Goal: Task Accomplishment & Management: Complete application form

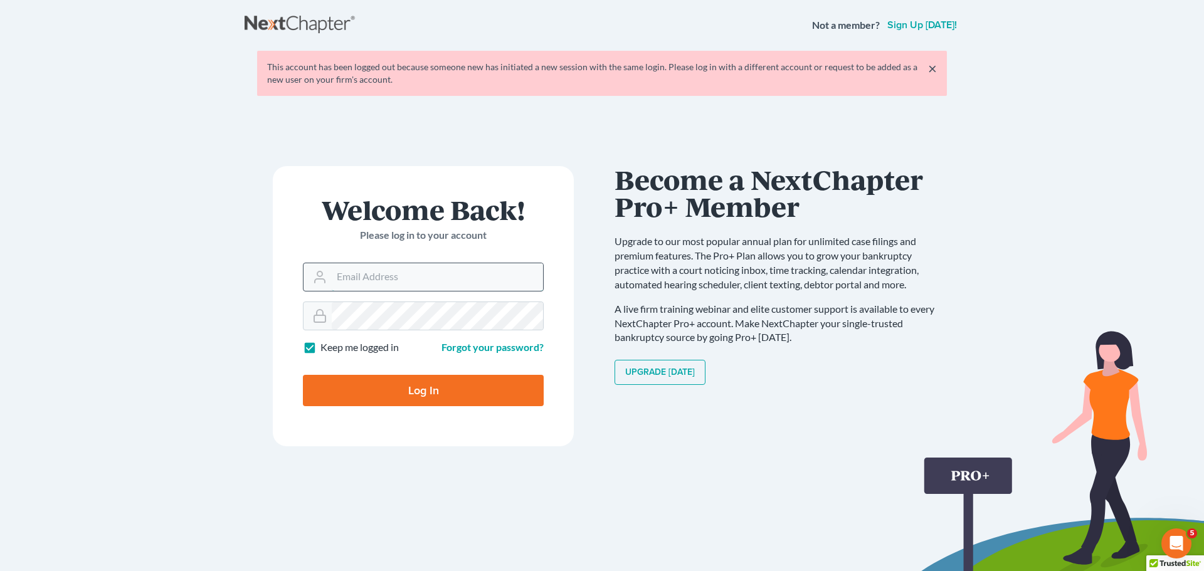
click at [441, 266] on input "Email Address" at bounding box center [437, 277] width 211 height 28
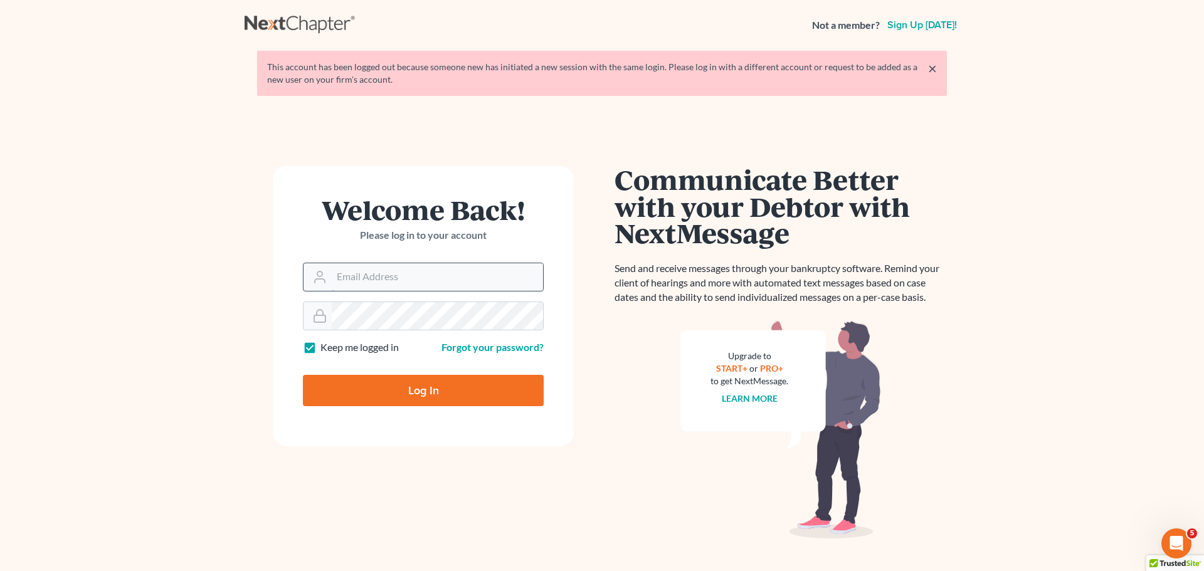
type input "[EMAIL_ADDRESS][DOMAIN_NAME]"
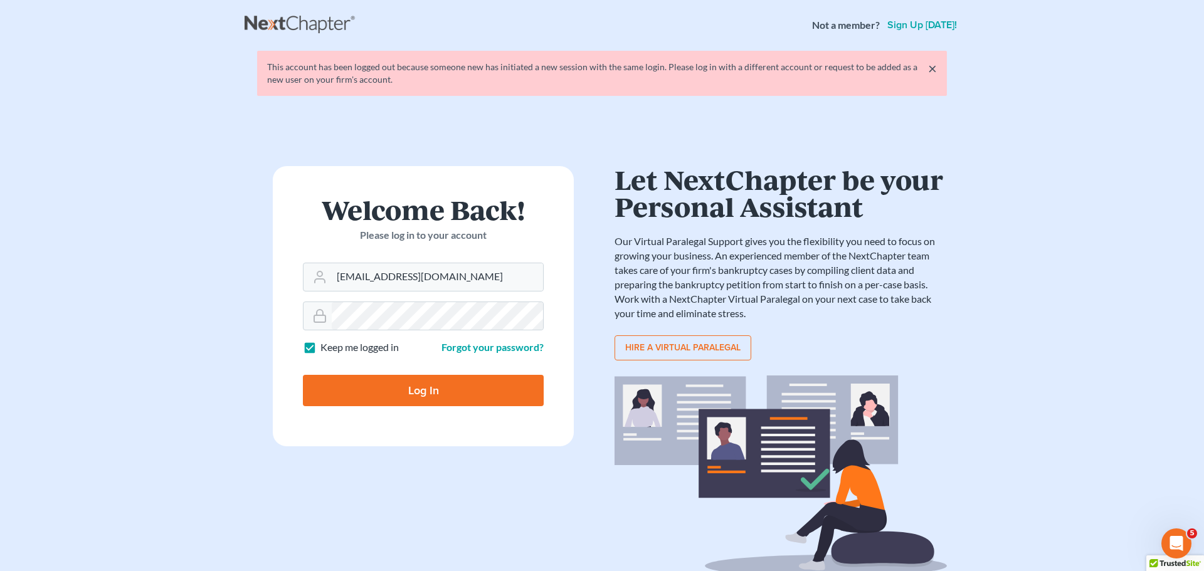
click at [447, 386] on input "Log In" at bounding box center [423, 390] width 241 height 31
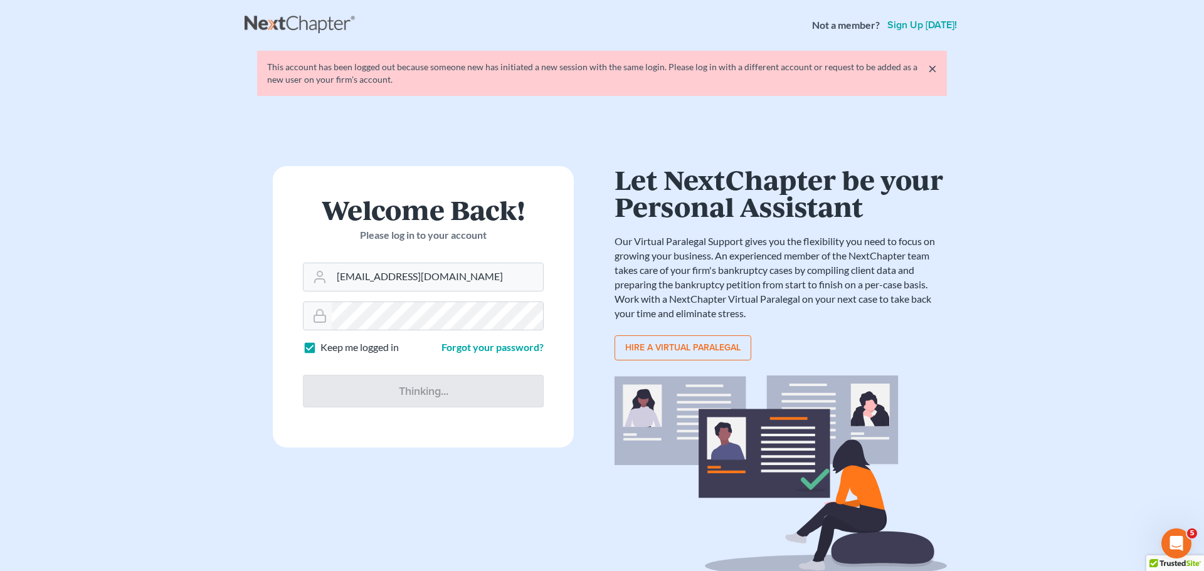
type input "Thinking..."
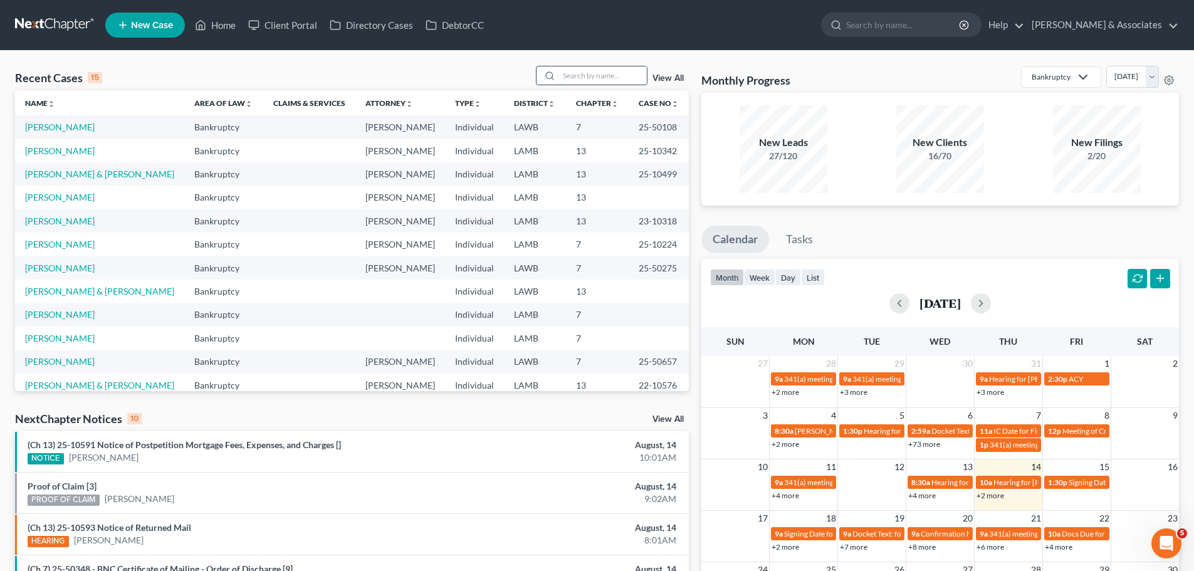
click at [627, 79] on input "search" at bounding box center [603, 75] width 88 height 18
type input "james"
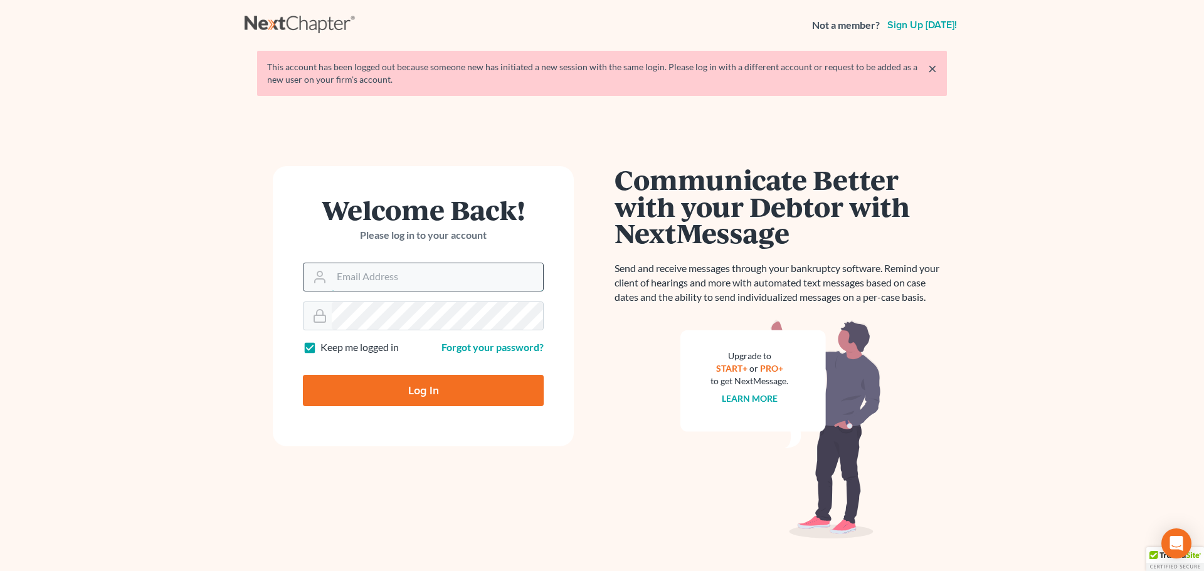
click at [399, 270] on input "Email Address" at bounding box center [437, 277] width 211 height 28
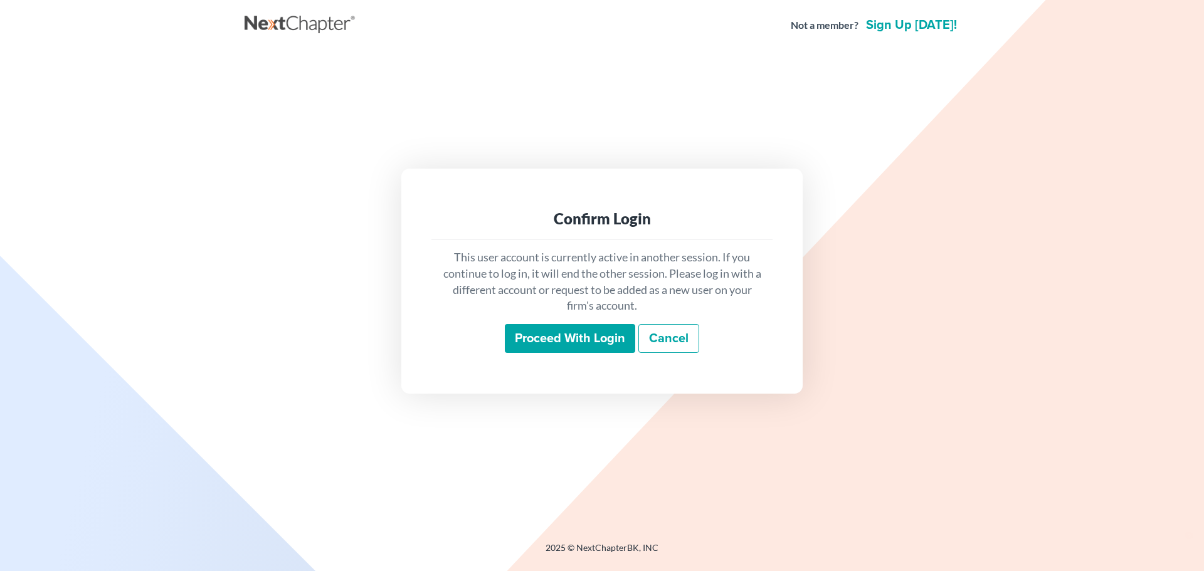
click at [584, 329] on input "Proceed with login" at bounding box center [570, 338] width 130 height 29
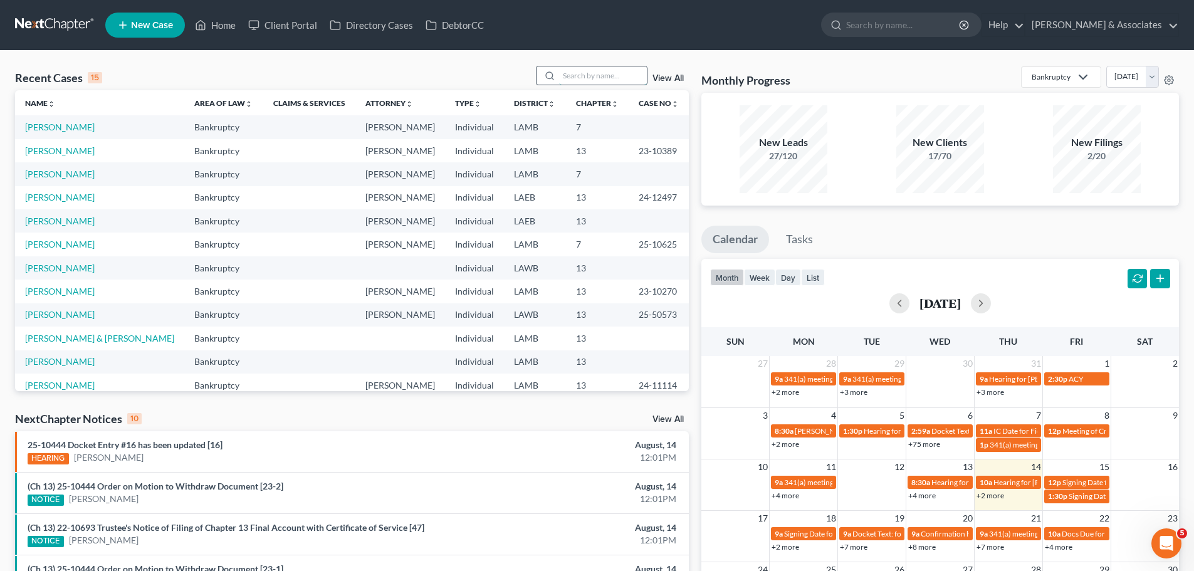
click at [630, 78] on input "search" at bounding box center [603, 75] width 88 height 18
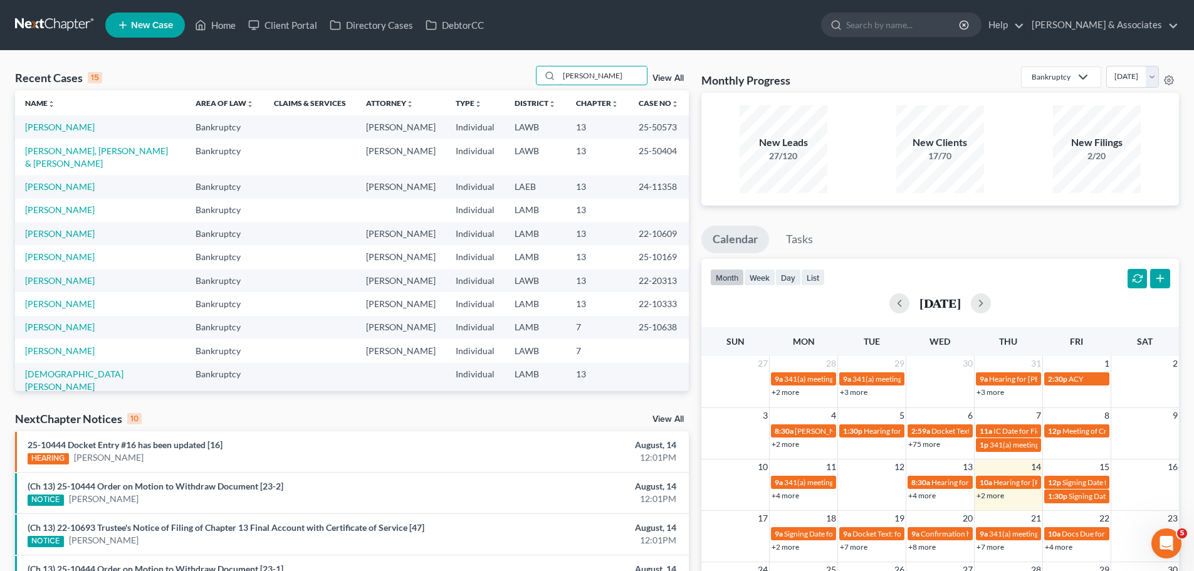
type input "james"
click at [673, 75] on link "View All" at bounding box center [668, 78] width 31 height 9
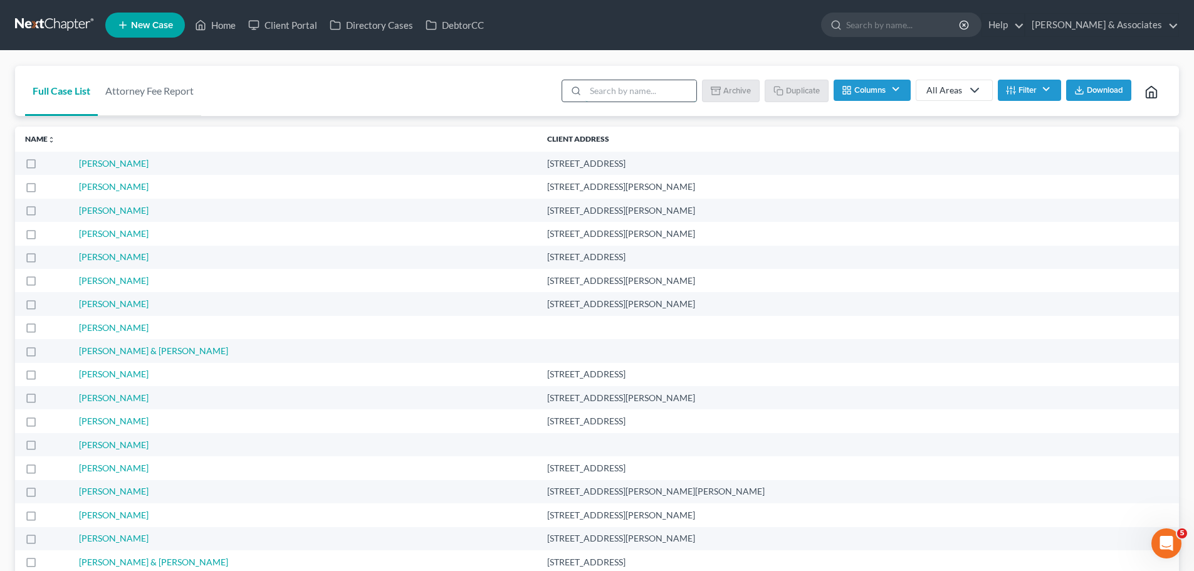
click at [618, 90] on input "search" at bounding box center [641, 90] width 111 height 21
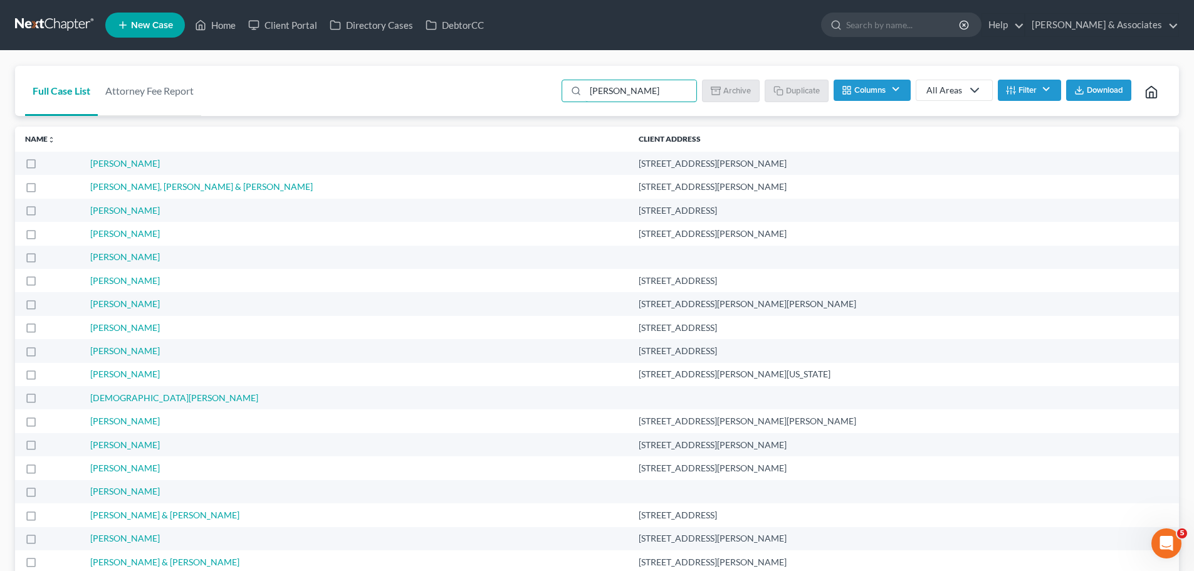
type input "james"
click at [59, 21] on link at bounding box center [55, 25] width 80 height 23
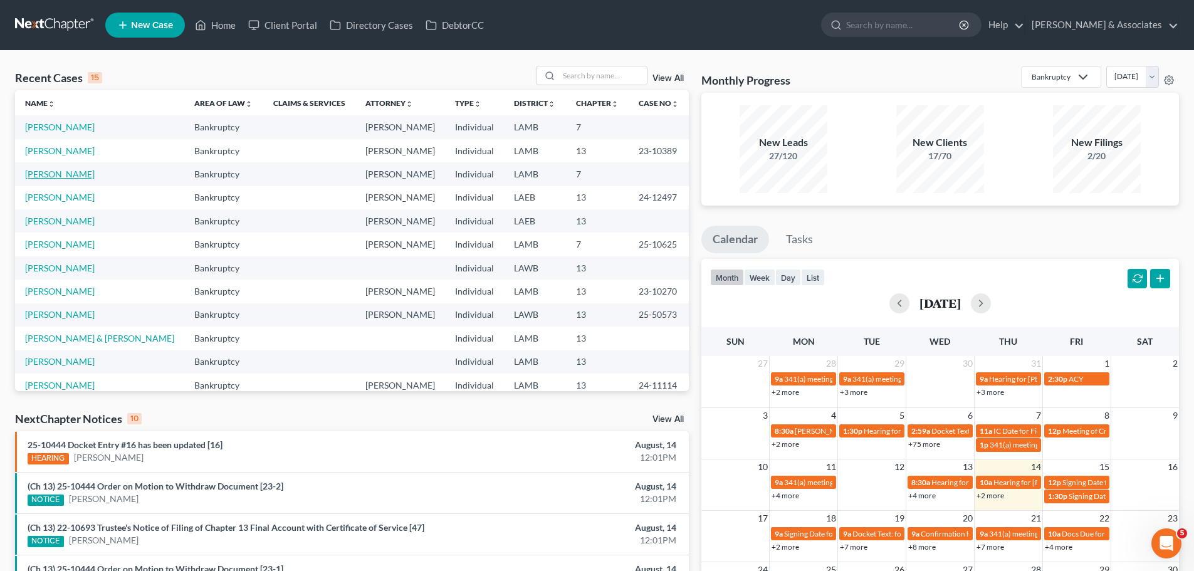
click at [58, 176] on link "[PERSON_NAME]" at bounding box center [60, 174] width 70 height 11
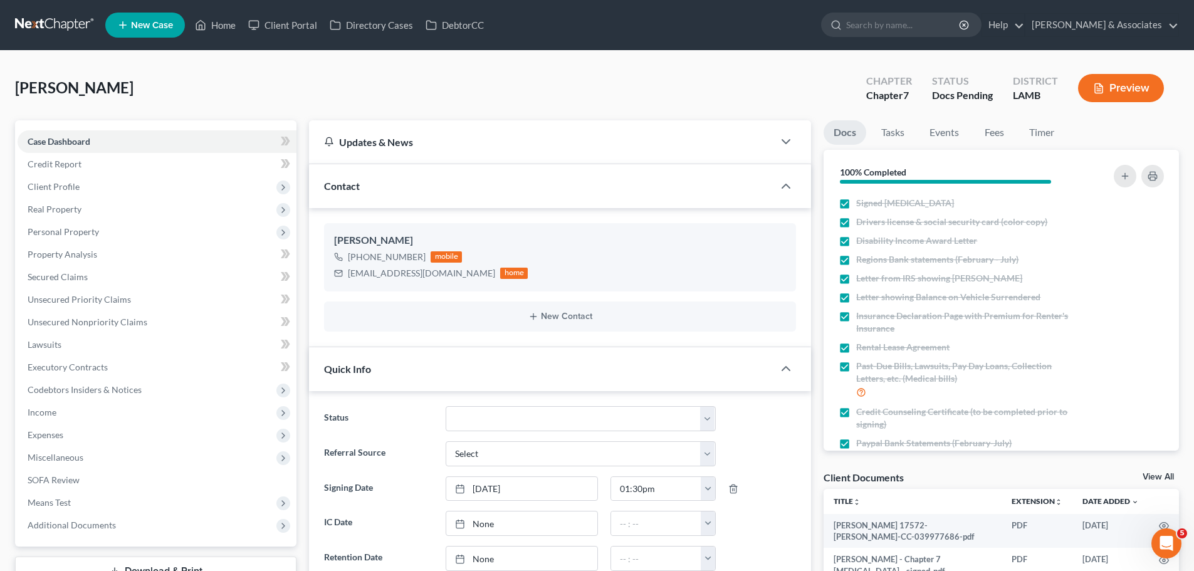
scroll to position [626, 0]
click at [985, 129] on link "Fees" at bounding box center [994, 132] width 40 height 24
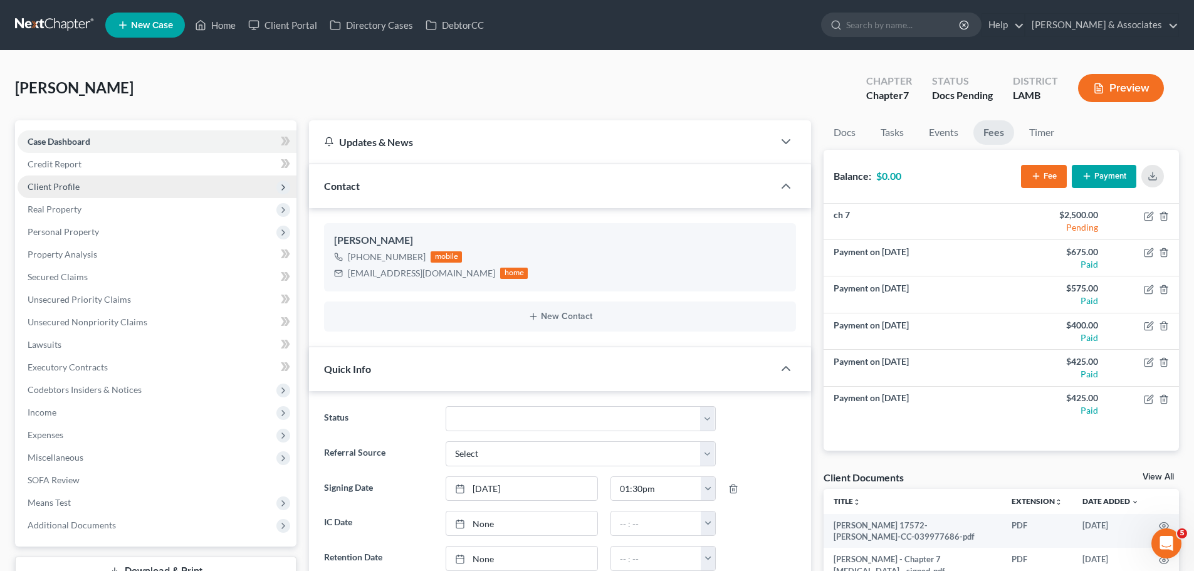
drag, startPoint x: 50, startPoint y: 189, endPoint x: 68, endPoint y: 187, distance: 18.4
click at [50, 189] on span "Client Profile" at bounding box center [54, 186] width 52 height 11
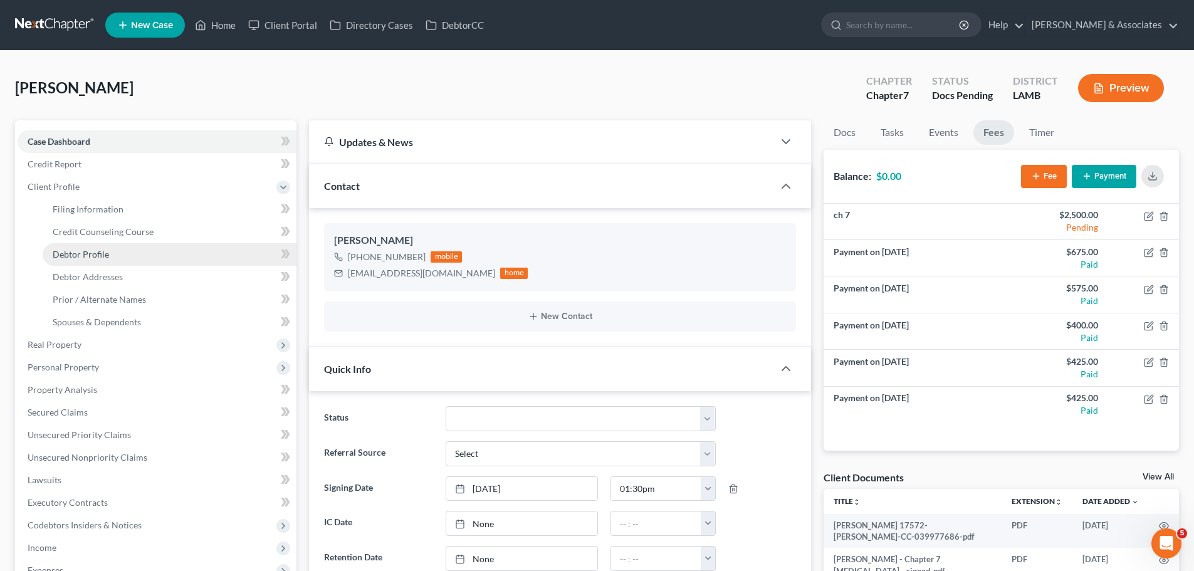
click at [77, 250] on span "Debtor Profile" at bounding box center [81, 254] width 56 height 11
select select "0"
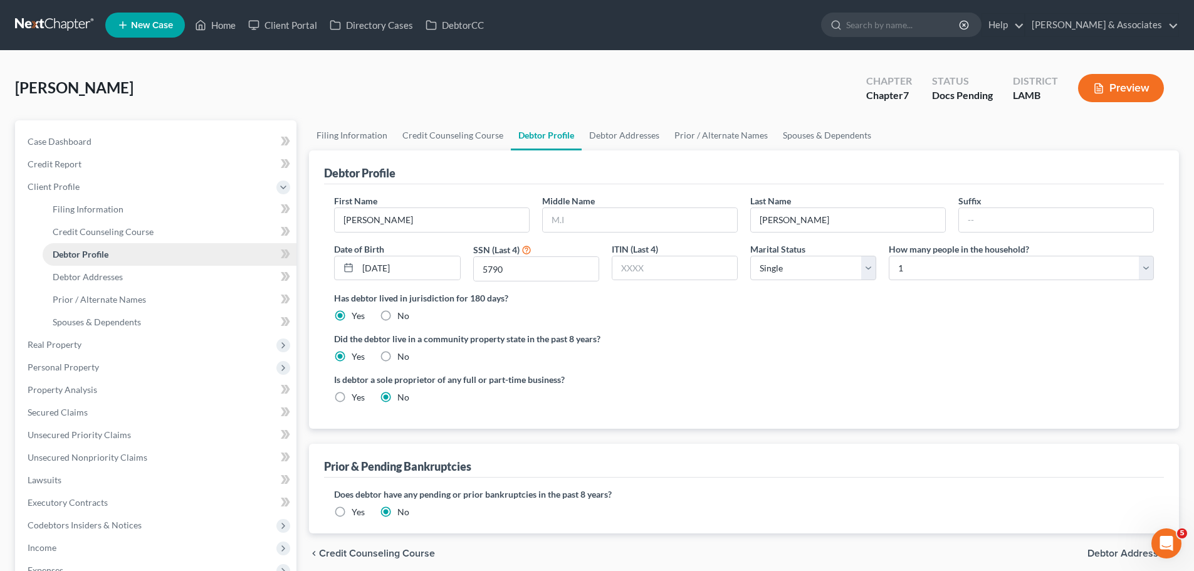
radio input "true"
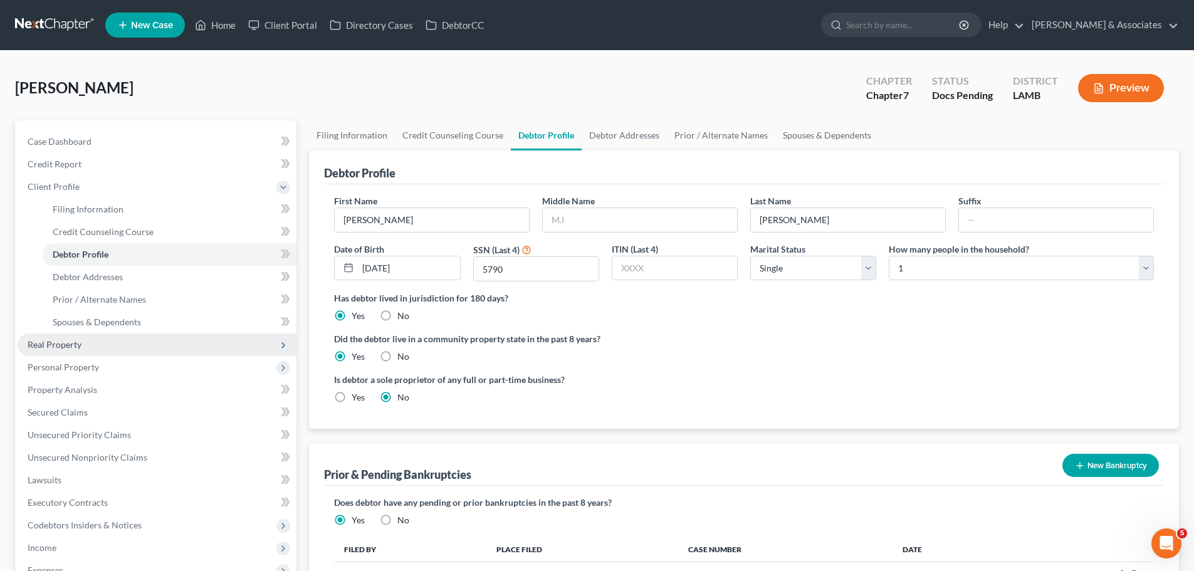
click at [73, 348] on span "Real Property" at bounding box center [55, 344] width 54 height 11
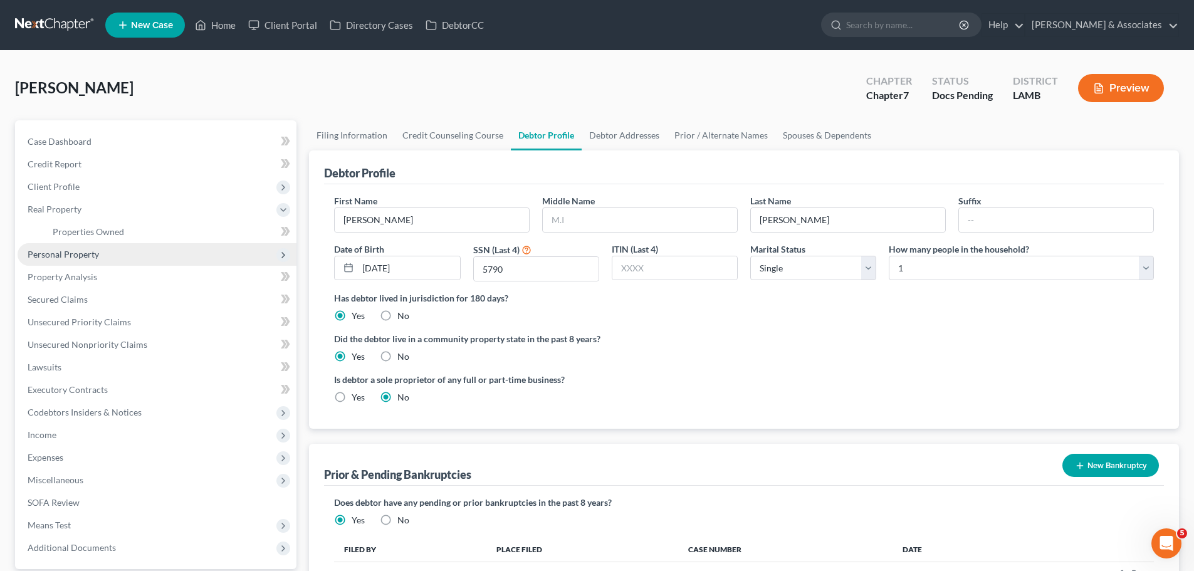
click at [87, 249] on span "Personal Property" at bounding box center [63, 254] width 71 height 11
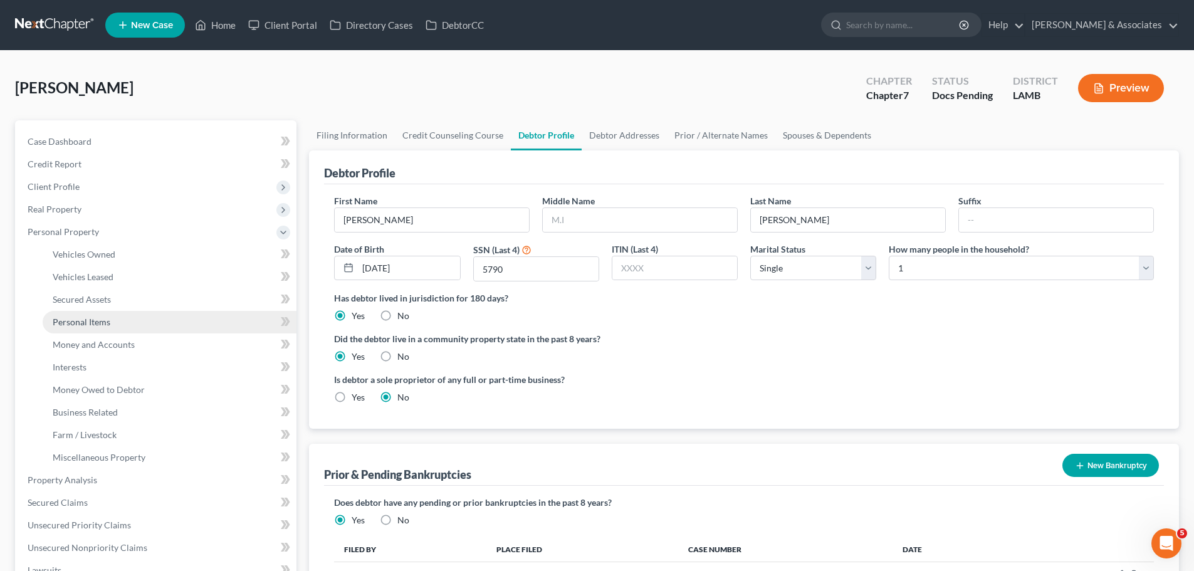
click at [94, 323] on span "Personal Items" at bounding box center [82, 322] width 58 height 11
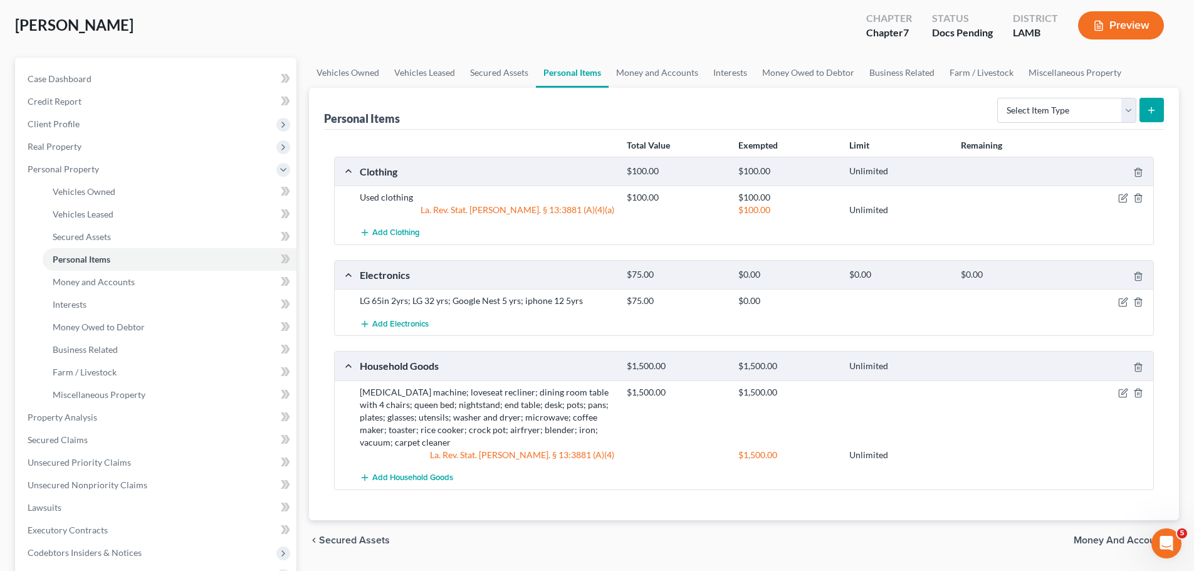
scroll to position [125, 0]
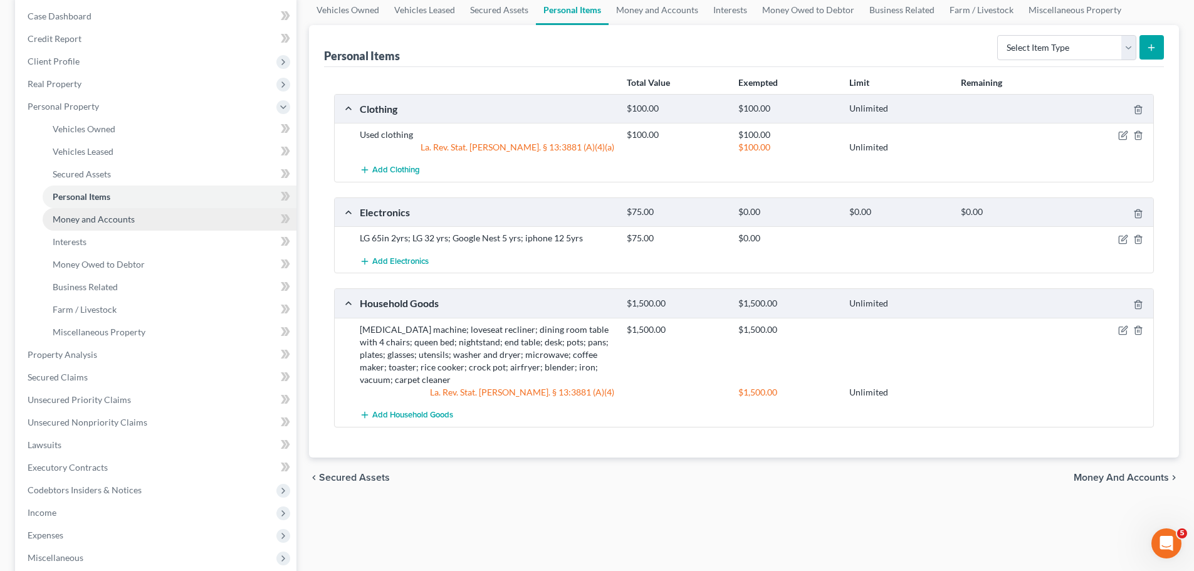
click at [100, 225] on link "Money and Accounts" at bounding box center [170, 219] width 254 height 23
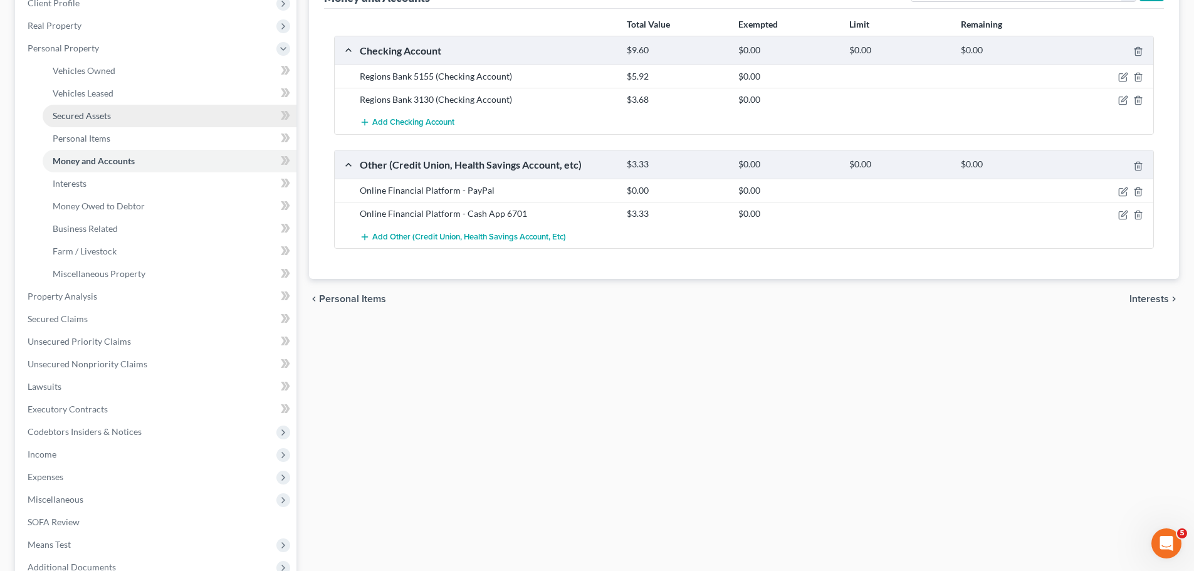
scroll to position [188, 0]
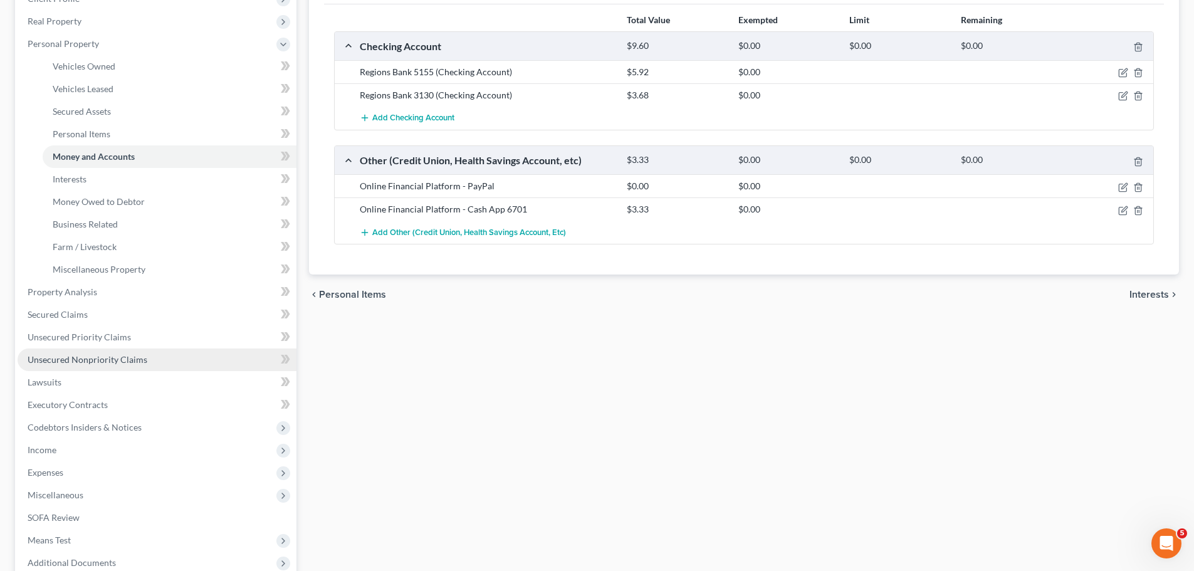
click at [73, 356] on span "Unsecured Nonpriority Claims" at bounding box center [88, 359] width 120 height 11
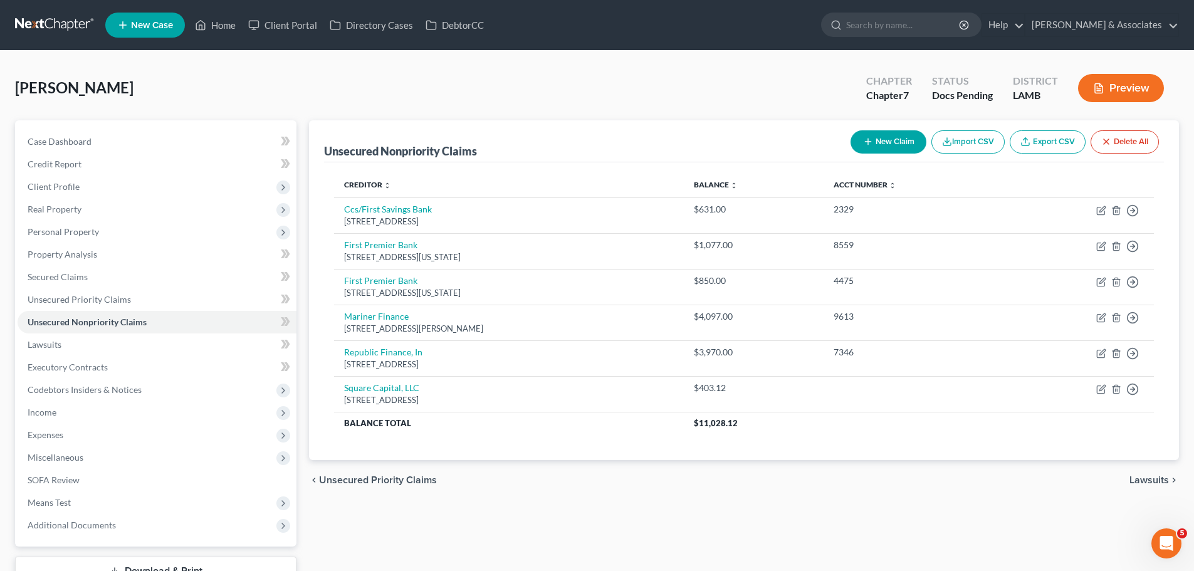
click at [890, 148] on button "New Claim" at bounding box center [889, 141] width 76 height 23
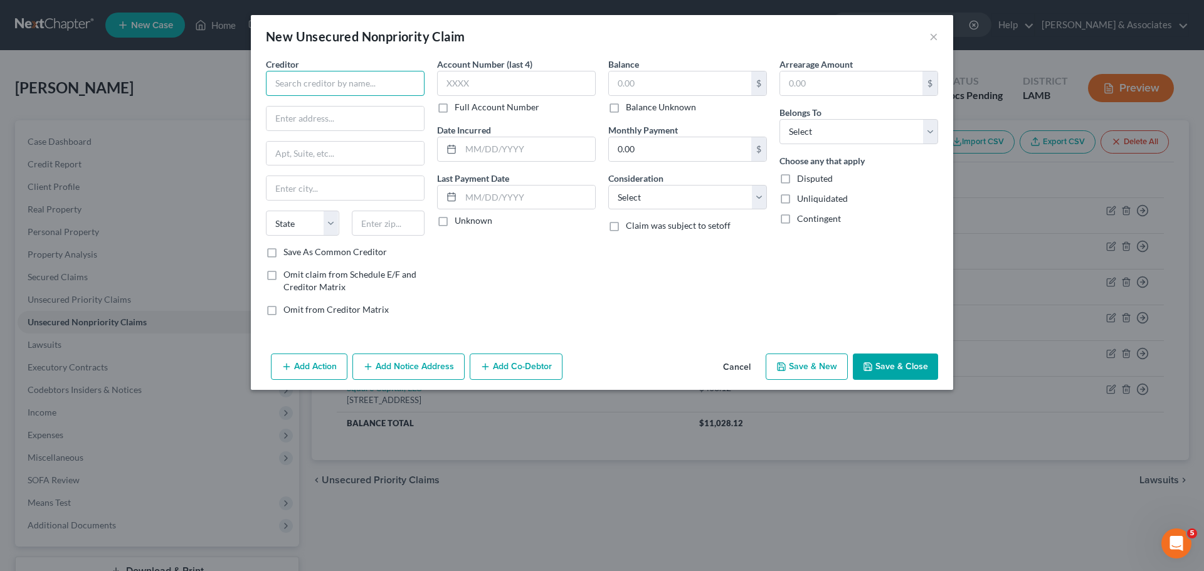
click at [302, 82] on input "text" at bounding box center [345, 83] width 159 height 25
type input "Jefferson Capital Systems LLC"
click at [300, 121] on input "text" at bounding box center [344, 119] width 157 height 24
click at [360, 119] on input "Dep" at bounding box center [344, 119] width 157 height 24
type input "Dept. 6419"
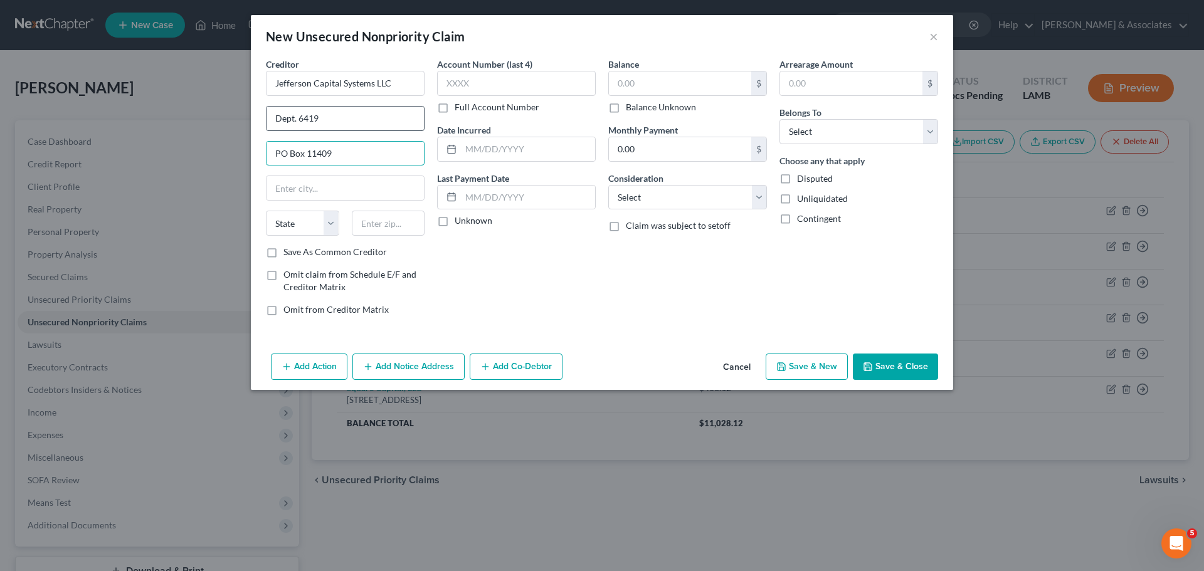
type input "PO Box 11409"
type input "35246"
type input "Birmingham"
select select "0"
click at [505, 83] on input "text" at bounding box center [516, 83] width 159 height 25
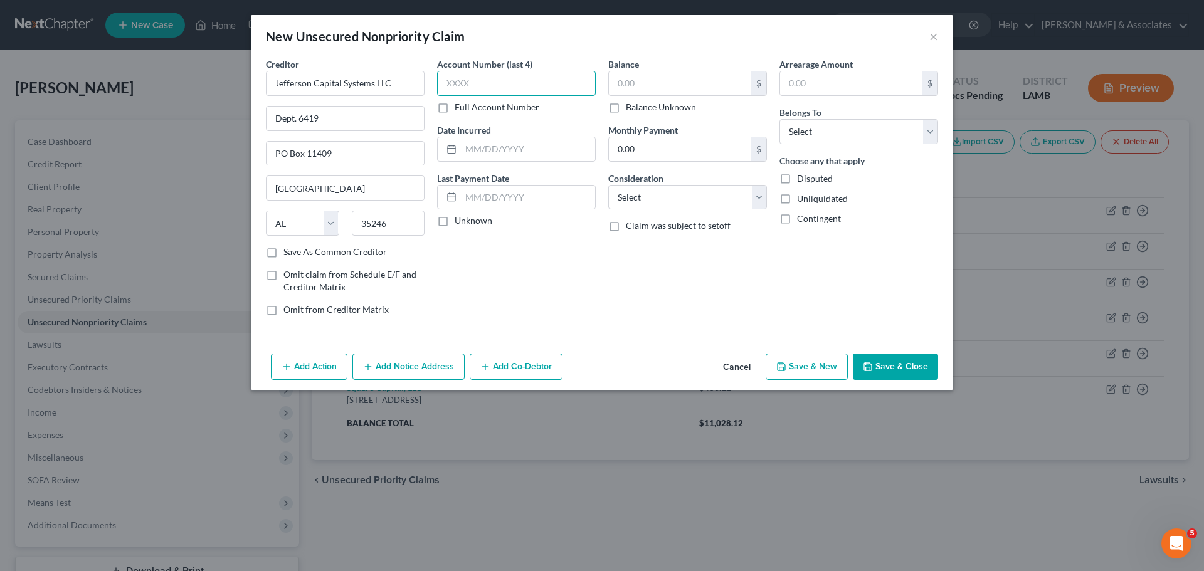
click at [478, 82] on input "text" at bounding box center [516, 83] width 159 height 25
type input "8925"
click at [651, 78] on input "text" at bounding box center [680, 83] width 142 height 24
type input "2,443.08"
click at [630, 194] on select "Select Cable / Satellite Services Collection Agency Credit Card Debt Debt Couns…" at bounding box center [687, 197] width 159 height 25
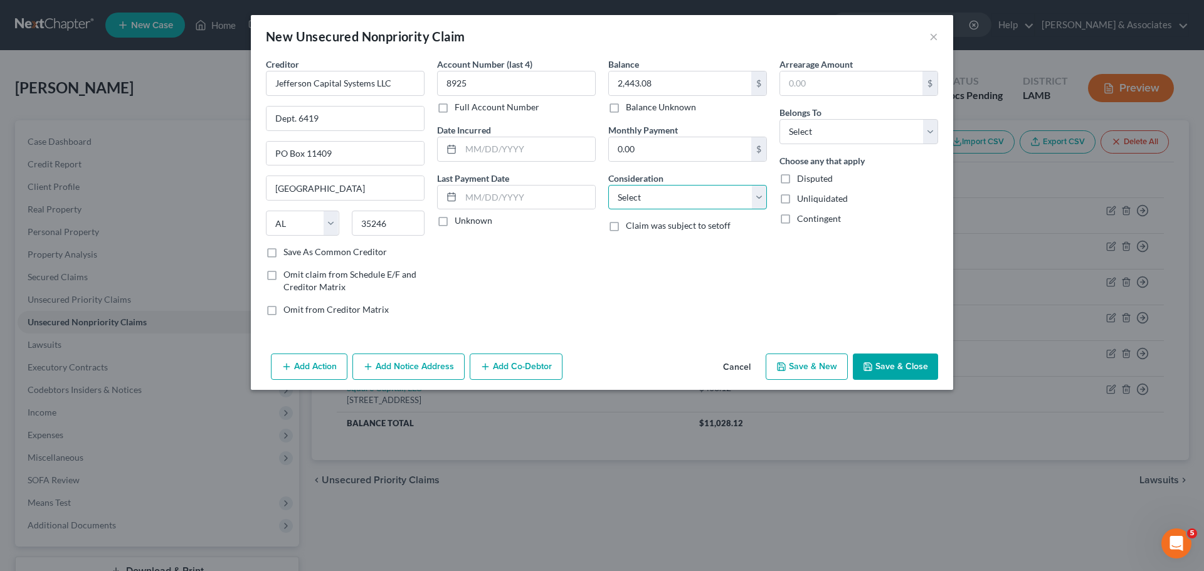
select select "10"
click at [608, 185] on select "Select Cable / Satellite Services Collection Agency Credit Card Debt Debt Couns…" at bounding box center [687, 197] width 159 height 25
click at [830, 90] on input "text" at bounding box center [851, 83] width 142 height 24
click at [841, 147] on div "Arrearage Amount $ Belongs To * Select Debtor 1 Only Debtor 2 Only Debtor 1 And…" at bounding box center [858, 192] width 171 height 268
click at [841, 139] on select "Select Debtor 1 Only Debtor 2 Only Debtor 1 And Debtor 2 Only At Least One Of T…" at bounding box center [858, 131] width 159 height 25
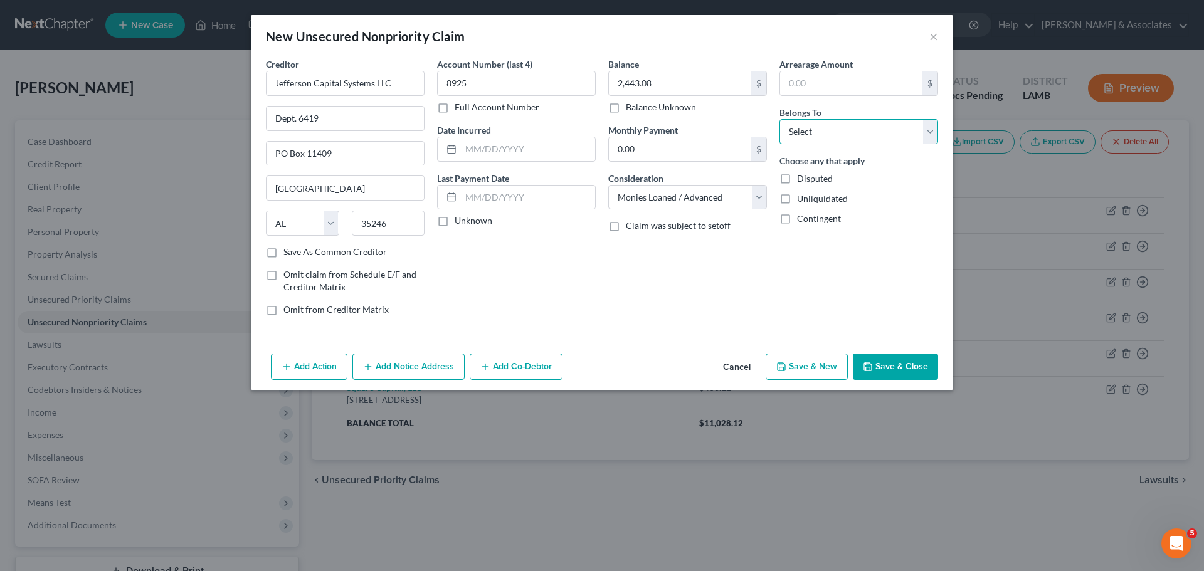
select select "0"
click at [779, 119] on select "Select Debtor 1 Only Debtor 2 Only Debtor 1 And Debtor 2 Only At Least One Of T…" at bounding box center [858, 131] width 159 height 25
click at [707, 339] on div "Creditor * Jefferson Capital Systems LLC Dept. 6419 PO Box 11409 Birmingham Sta…" at bounding box center [602, 203] width 702 height 291
click at [527, 140] on input "text" at bounding box center [528, 149] width 134 height 24
type input "2023"
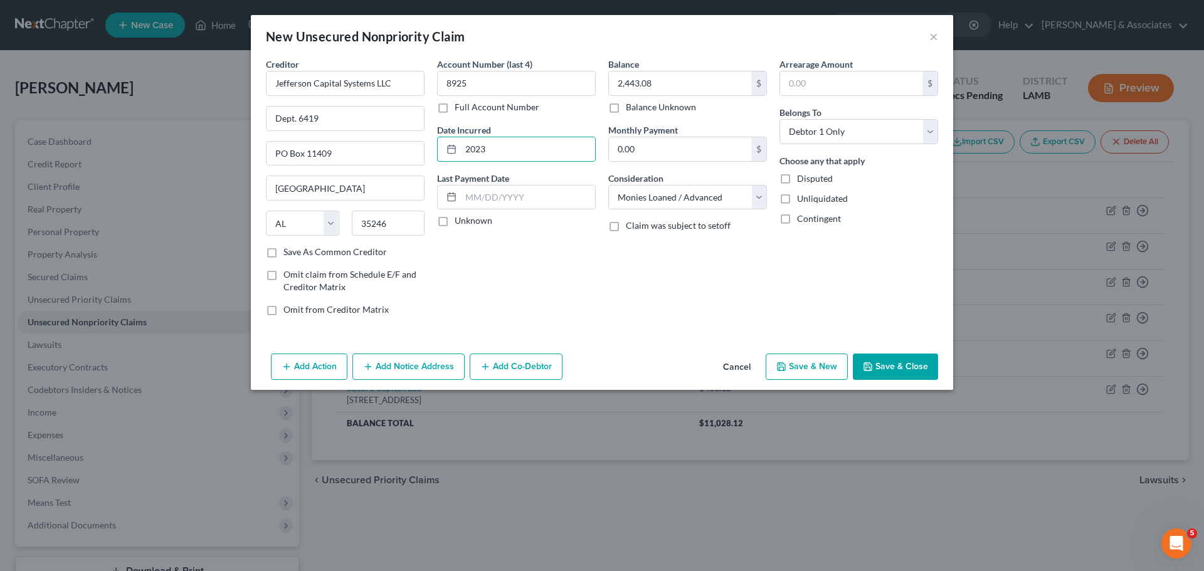
click at [897, 364] on button "Save & Close" at bounding box center [895, 367] width 85 height 26
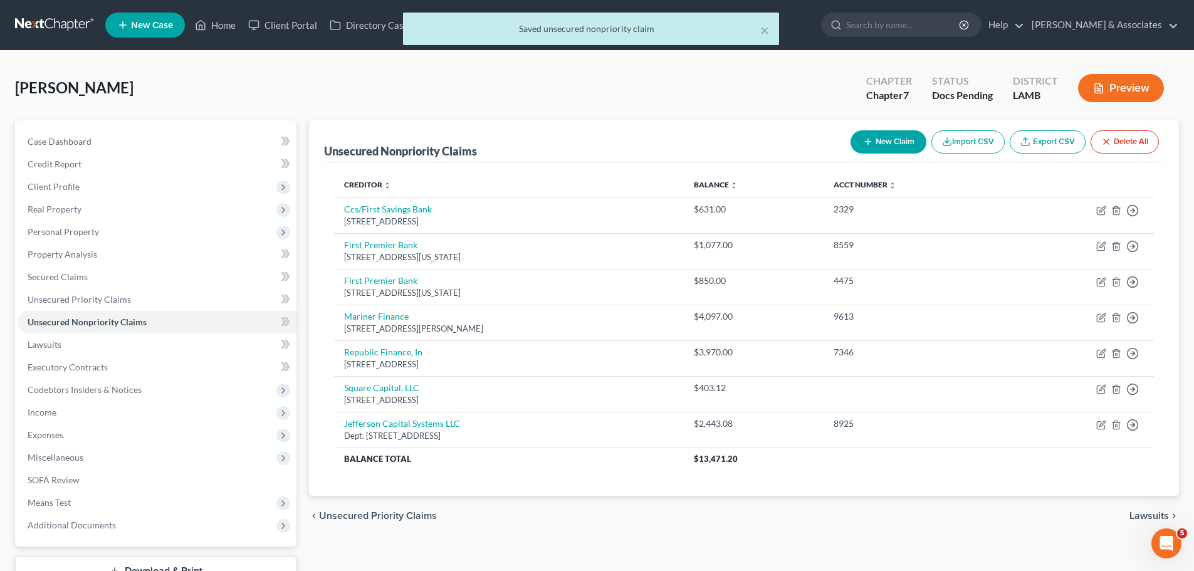
click at [882, 528] on div "chevron_left Unsecured Priority Claims Lawsuits chevron_right" at bounding box center [744, 516] width 870 height 40
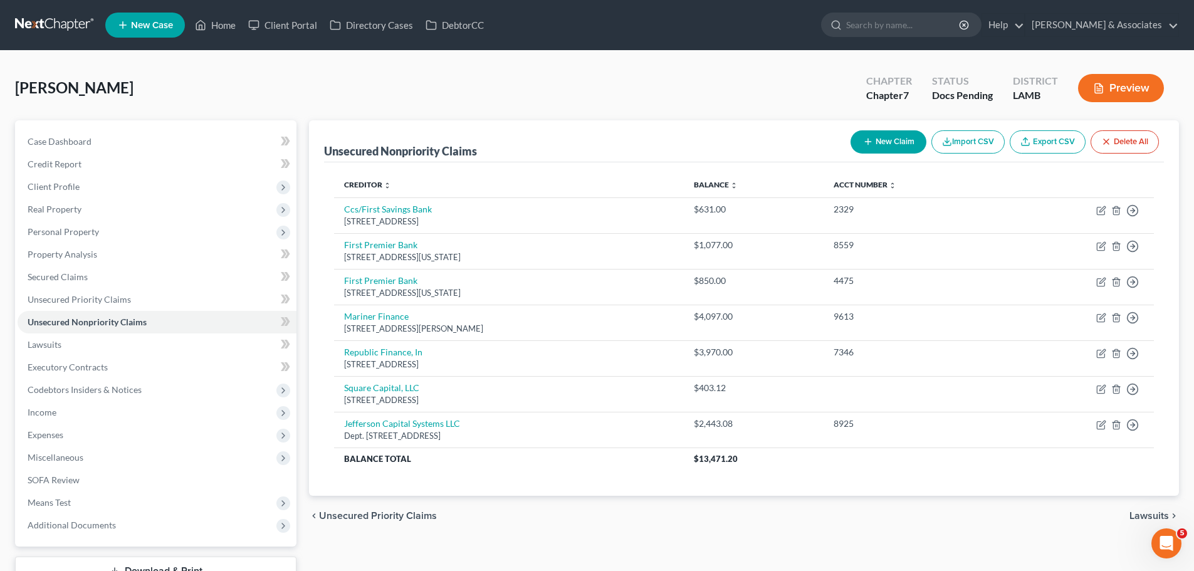
click at [904, 143] on button "New Claim" at bounding box center [889, 141] width 76 height 23
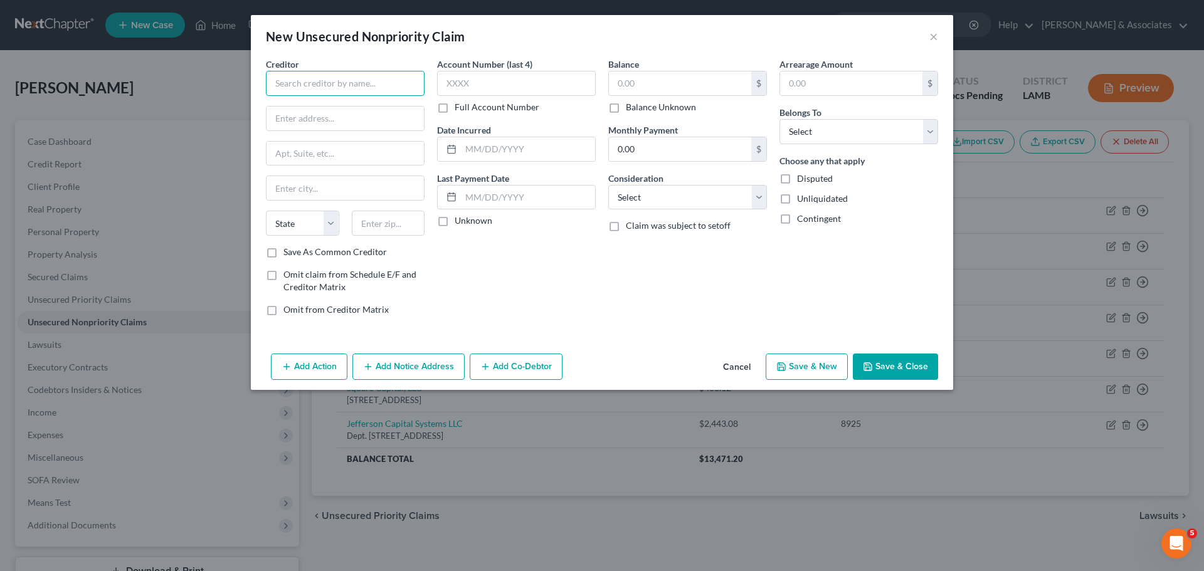
click at [292, 76] on input "text" at bounding box center [345, 83] width 159 height 25
type input "Associated Credit Services"
type input "PO"
type input "PO Box 1201"
type input "01876"
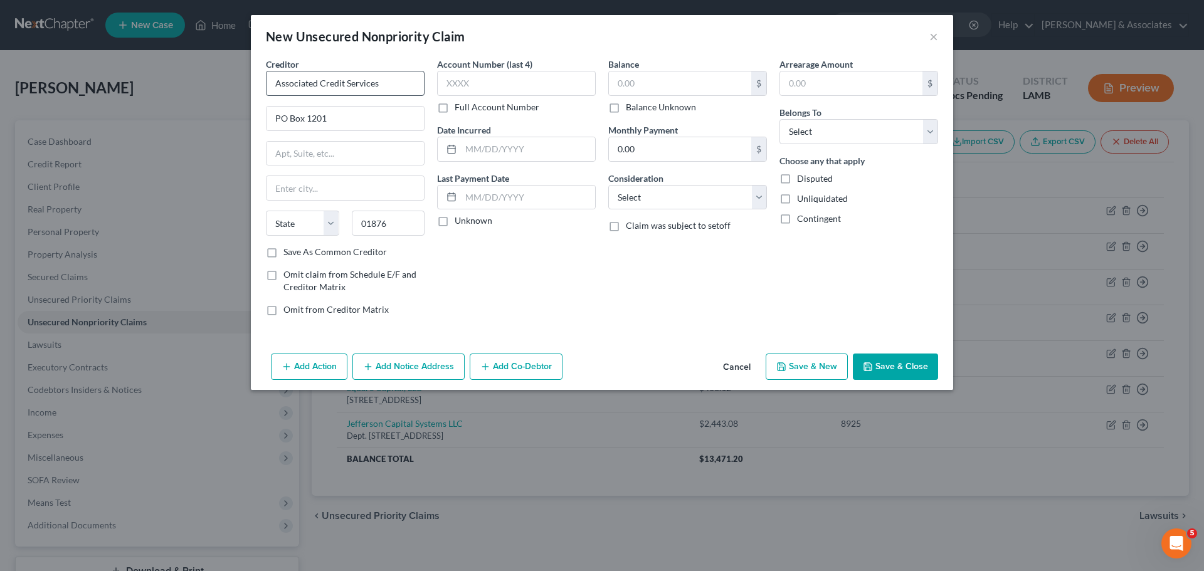
type input "Tewksbury"
select select "22"
click at [480, 61] on label "Account Number (last 4)" at bounding box center [484, 64] width 95 height 13
drag, startPoint x: 490, startPoint y: 82, endPoint x: 566, endPoint y: 95, distance: 76.9
click at [491, 82] on input "text" at bounding box center [516, 83] width 159 height 25
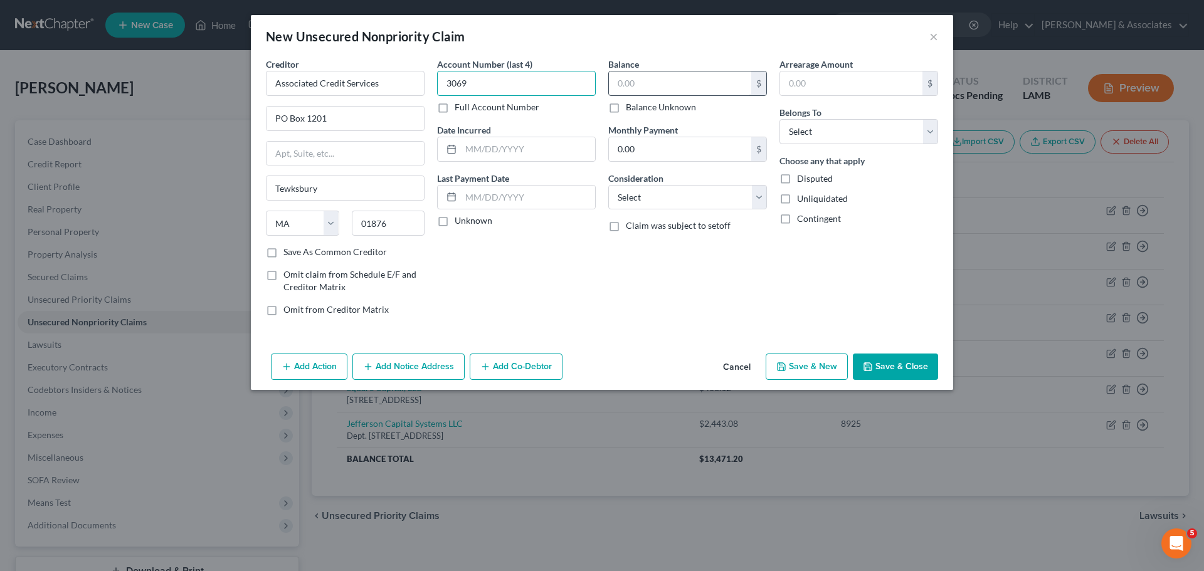
type input "3069"
click at [635, 80] on input "text" at bounding box center [680, 83] width 142 height 24
type input "2,765.11"
click at [622, 202] on select "Select Cable / Satellite Services Collection Agency Credit Card Debt Debt Couns…" at bounding box center [687, 197] width 159 height 25
select select "10"
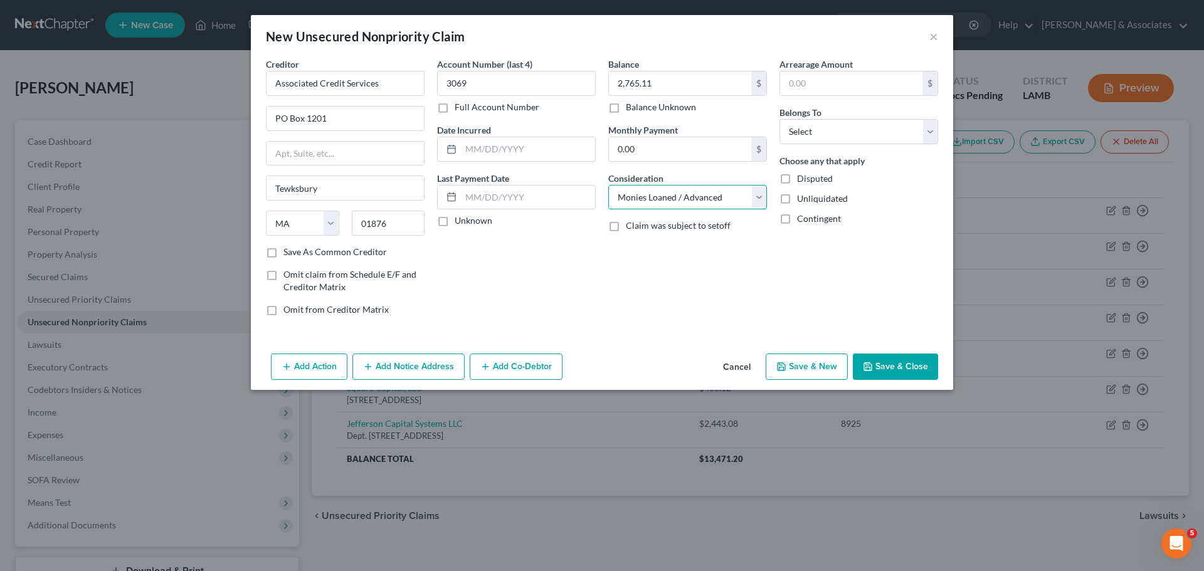
click at [608, 185] on select "Select Cable / Satellite Services Collection Agency Credit Card Debt Debt Couns…" at bounding box center [687, 197] width 159 height 25
click at [657, 379] on div "Add Action Add Notice Address Add Co-Debtor Cancel Save & New Save & Close" at bounding box center [602, 369] width 702 height 41
click at [782, 129] on select "Select Debtor 1 Only Debtor 2 Only Debtor 1 And Debtor 2 Only At Least One Of T…" at bounding box center [858, 131] width 159 height 25
select select "0"
click at [779, 119] on select "Select Debtor 1 Only Debtor 2 Only Debtor 1 And Debtor 2 Only At Least One Of T…" at bounding box center [858, 131] width 159 height 25
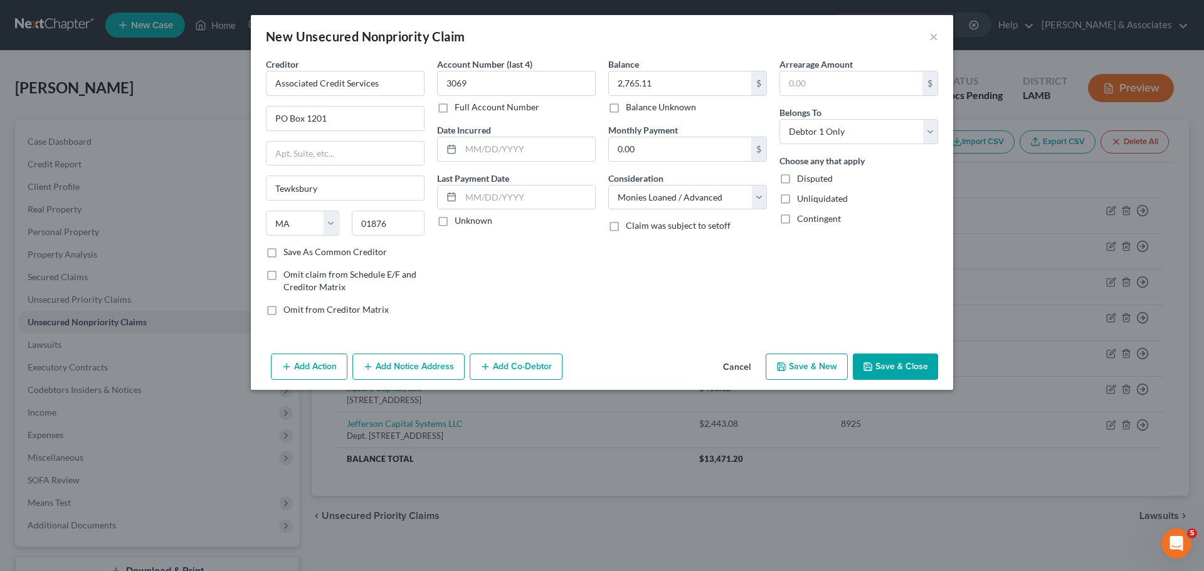
click at [714, 321] on div "Balance 2,765.11 $ Balance Unknown Balance Undetermined 2,765.11 $ Balance Unkn…" at bounding box center [687, 192] width 171 height 268
click at [443, 371] on button "Add Notice Address" at bounding box center [408, 367] width 112 height 26
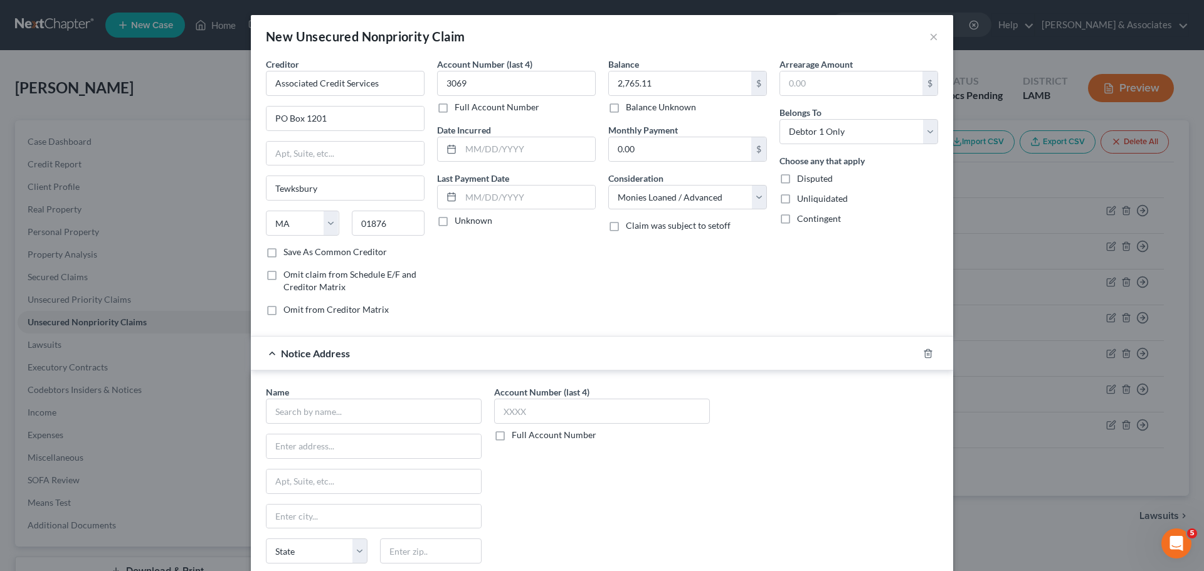
click at [347, 428] on div "Name * State AL AK AR AZ CA CO CT DE DC FL GA GU HI ID IL IN IA KS KY LA ME MD …" at bounding box center [374, 486] width 216 height 201
click at [354, 412] on input "text" at bounding box center [374, 411] width 216 height 25
type input "PCA Acquisitions"
drag, startPoint x: 395, startPoint y: 411, endPoint x: 134, endPoint y: 383, distance: 263.0
click at [135, 384] on div "New Unsecured Nonpriority Claim × Creditor * Associated Credit Services PO Box …" at bounding box center [602, 285] width 1204 height 571
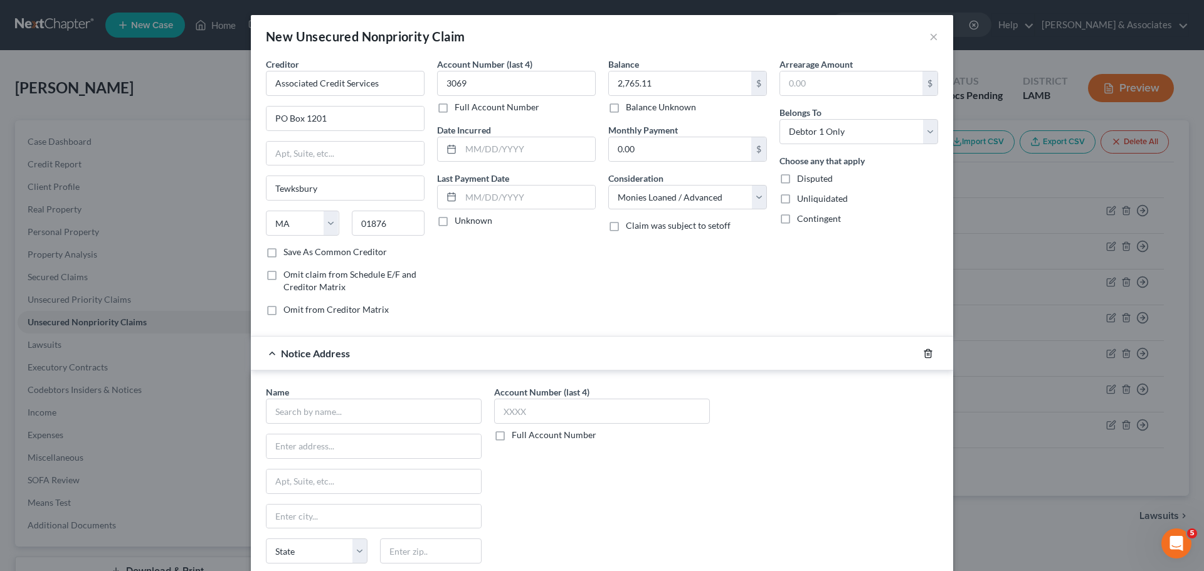
click at [925, 354] on icon "button" at bounding box center [928, 354] width 10 height 10
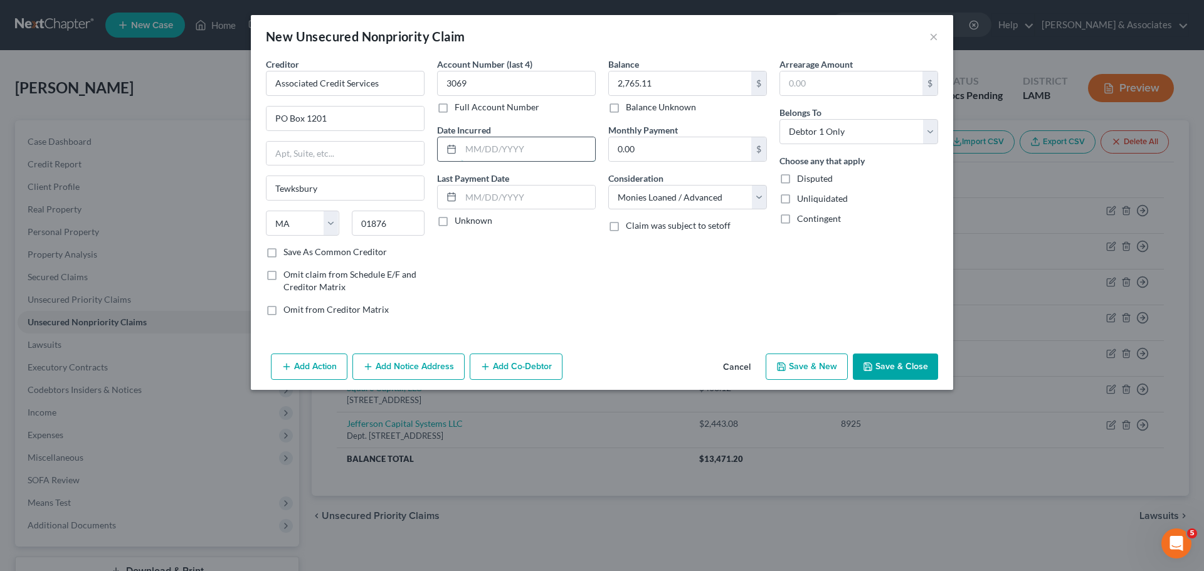
click at [540, 143] on input "text" at bounding box center [528, 149] width 134 height 24
type input "2022"
click at [894, 357] on button "Save & Close" at bounding box center [895, 367] width 85 height 26
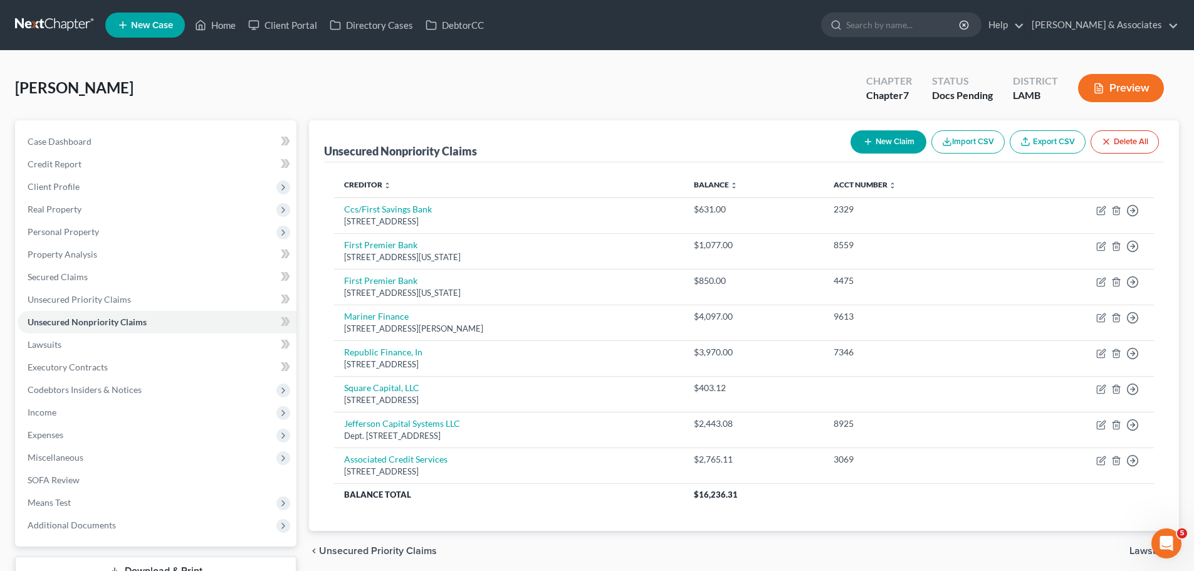
click at [888, 126] on div "New Claim Import CSV Export CSV Delete All" at bounding box center [1005, 141] width 319 height 33
click at [885, 140] on button "New Claim" at bounding box center [889, 141] width 76 height 23
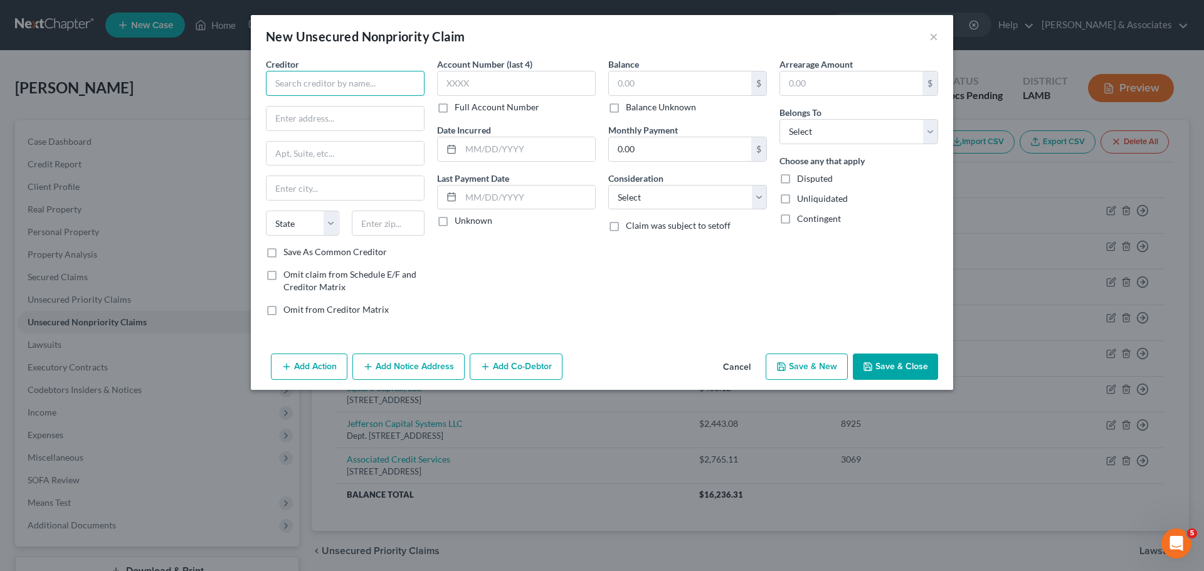
click at [417, 75] on input "text" at bounding box center [345, 83] width 159 height 25
type input "Pathology Group of LA"
type input "PO Box 84030"
type input "70884"
click at [520, 82] on input "text" at bounding box center [516, 83] width 159 height 25
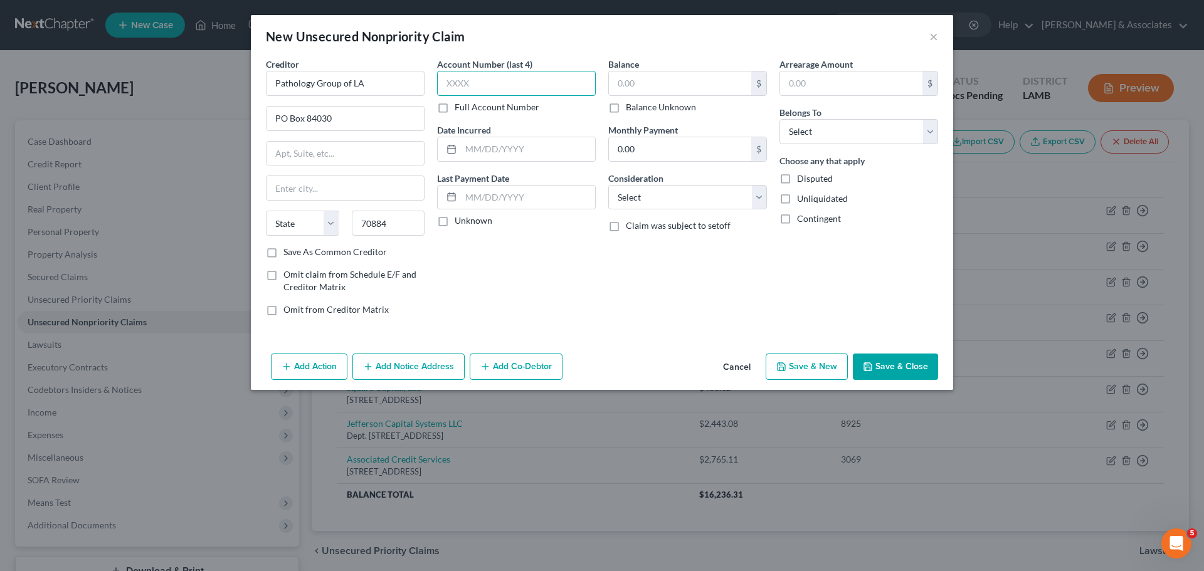
type input "Baton Rouge"
select select "19"
click at [497, 80] on input "text" at bounding box center [516, 83] width 159 height 25
type input "2263"
click at [567, 145] on input "text" at bounding box center [528, 149] width 134 height 24
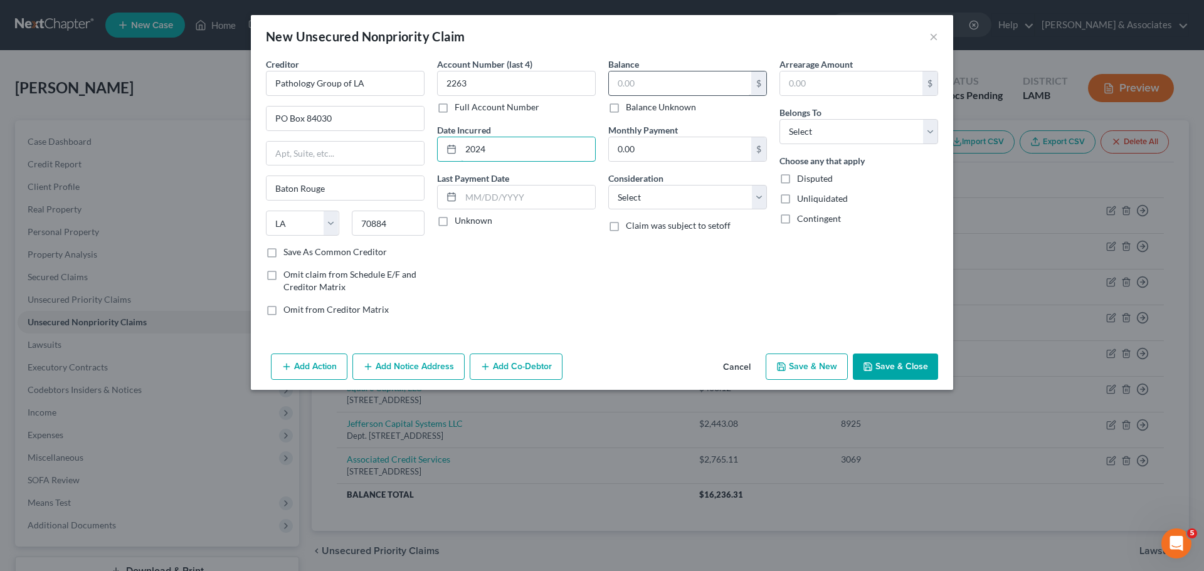
type input "2024"
click at [660, 75] on input "text" at bounding box center [680, 83] width 142 height 24
type input "242.00"
click at [735, 189] on select "Select Cable / Satellite Services Collection Agency Credit Card Debt Debt Couns…" at bounding box center [687, 197] width 159 height 25
select select "9"
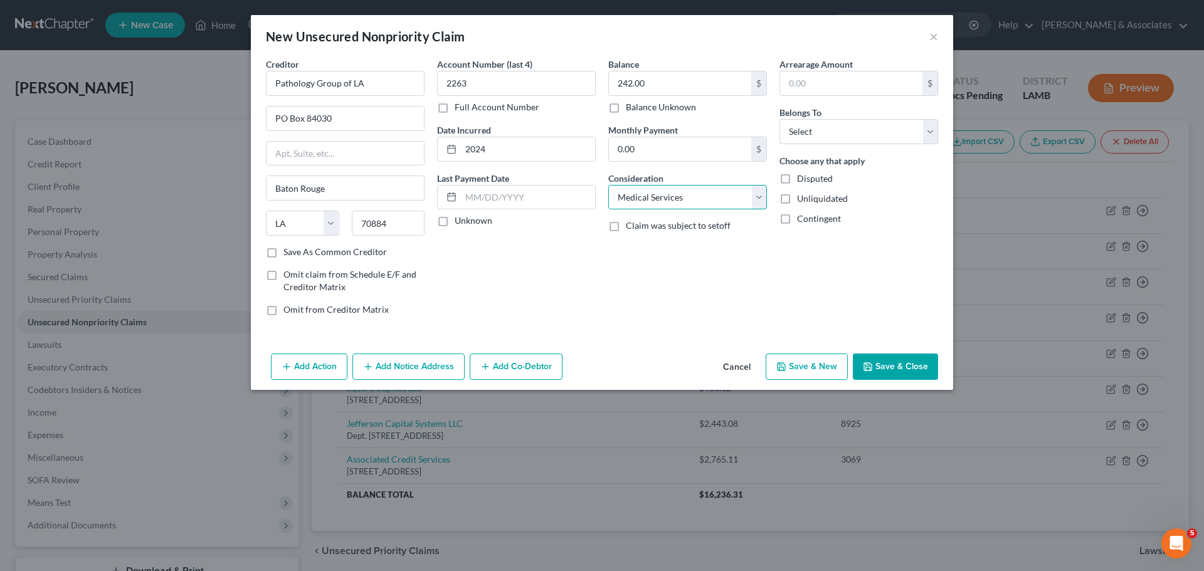
click at [608, 185] on select "Select Cable / Satellite Services Collection Agency Credit Card Debt Debt Couns…" at bounding box center [687, 197] width 159 height 25
click at [828, 129] on select "Select Debtor 1 Only Debtor 2 Only Debtor 1 And Debtor 2 Only At Least One Of T…" at bounding box center [858, 131] width 159 height 25
select select "0"
click at [779, 119] on select "Select Debtor 1 Only Debtor 2 Only Debtor 1 And Debtor 2 Only At Least One Of T…" at bounding box center [858, 131] width 159 height 25
click at [910, 365] on button "Save & Close" at bounding box center [895, 367] width 85 height 26
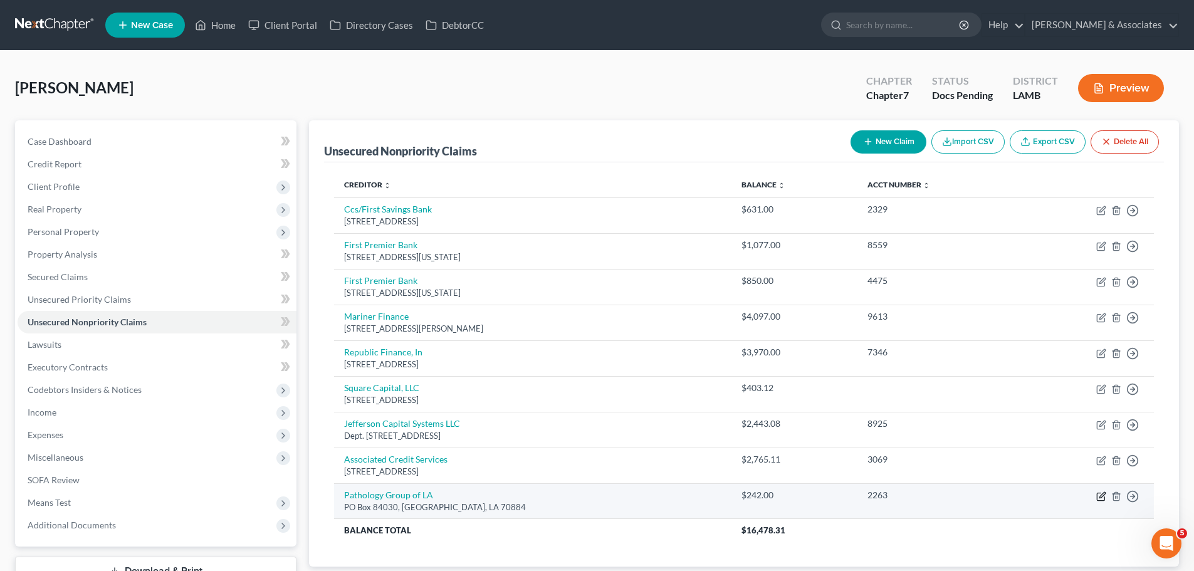
click at [1100, 498] on icon "button" at bounding box center [1103, 495] width 6 height 6
select select "19"
select select "9"
select select "0"
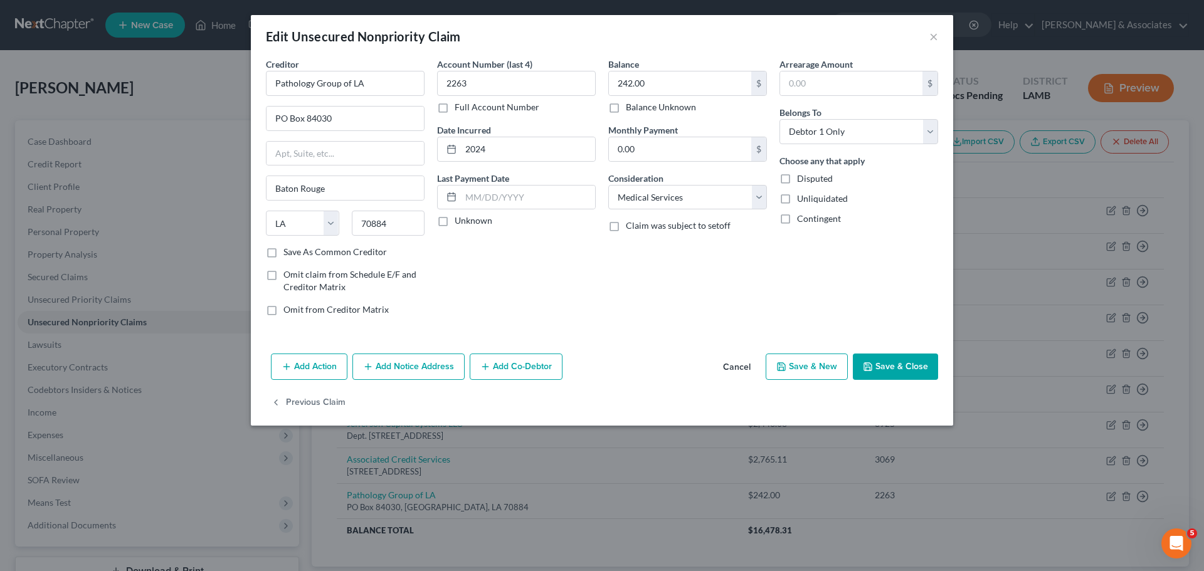
click at [410, 371] on button "Add Notice Address" at bounding box center [408, 367] width 112 height 26
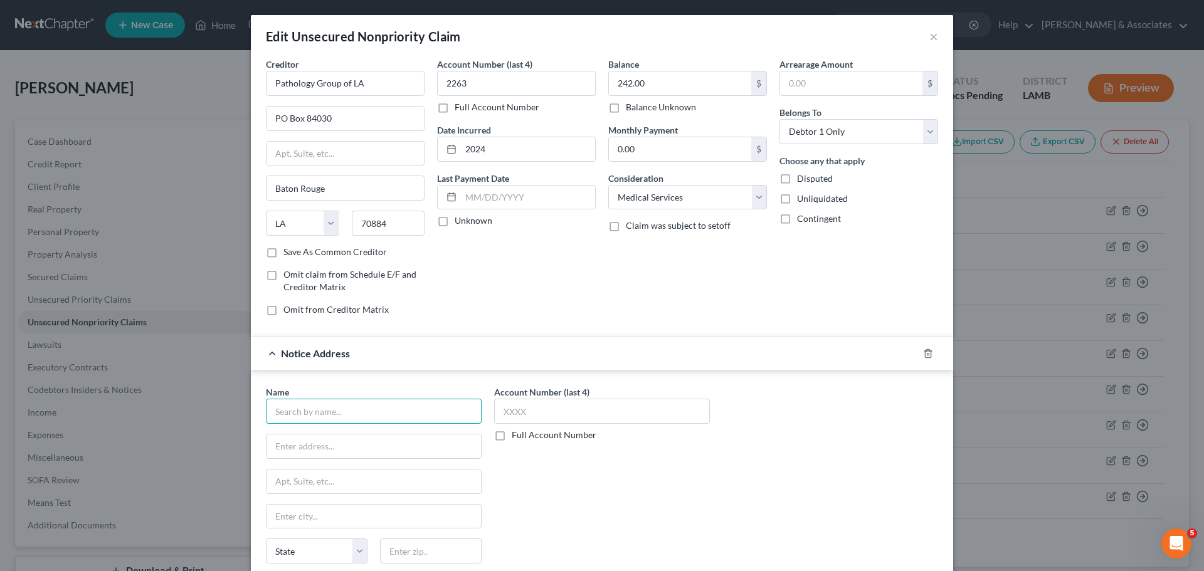
click at [335, 416] on input "text" at bounding box center [374, 411] width 216 height 25
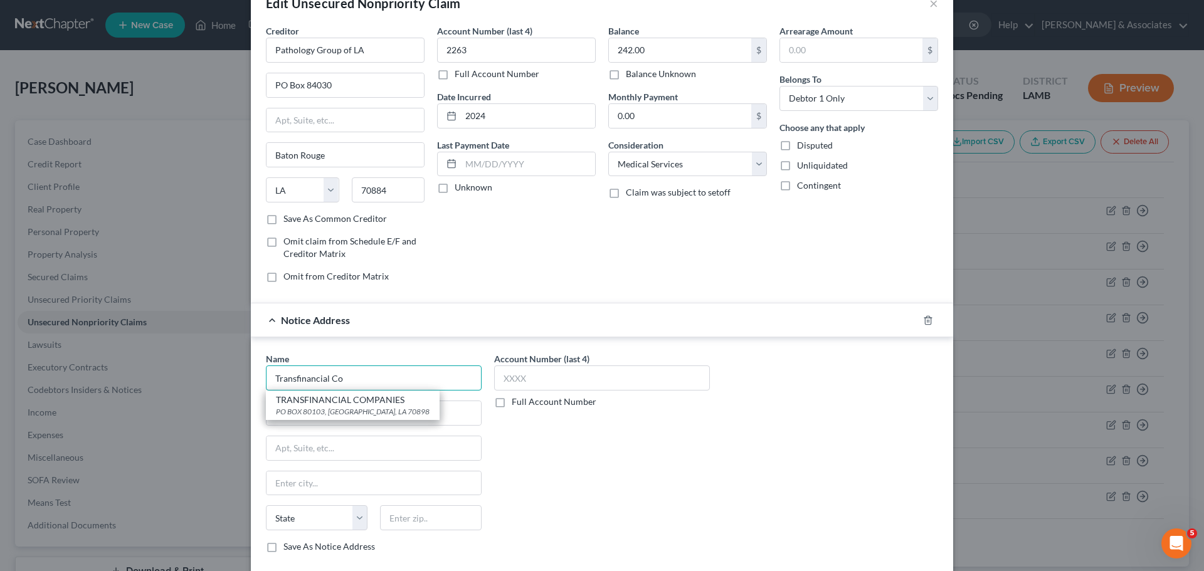
scroll to position [63, 0]
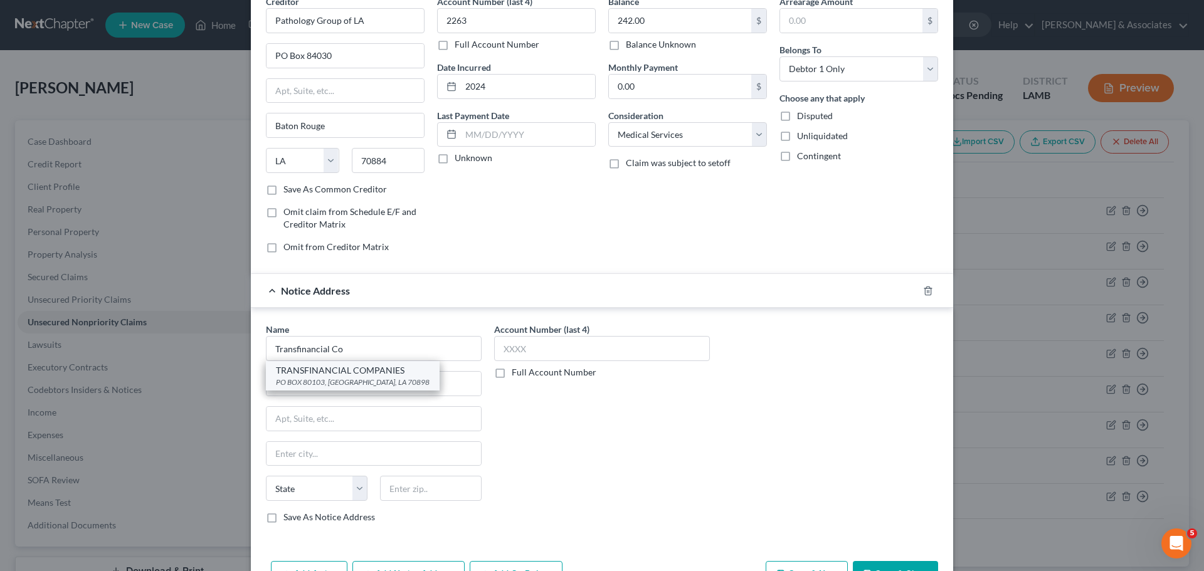
click at [290, 377] on div "PO BOX 80103, Baton Rouge, LA 70898" at bounding box center [353, 382] width 154 height 11
type input "TRANSFINANCIAL COMPANIES"
type input "PO BOX 80103"
type input "Baton Rouge"
select select "19"
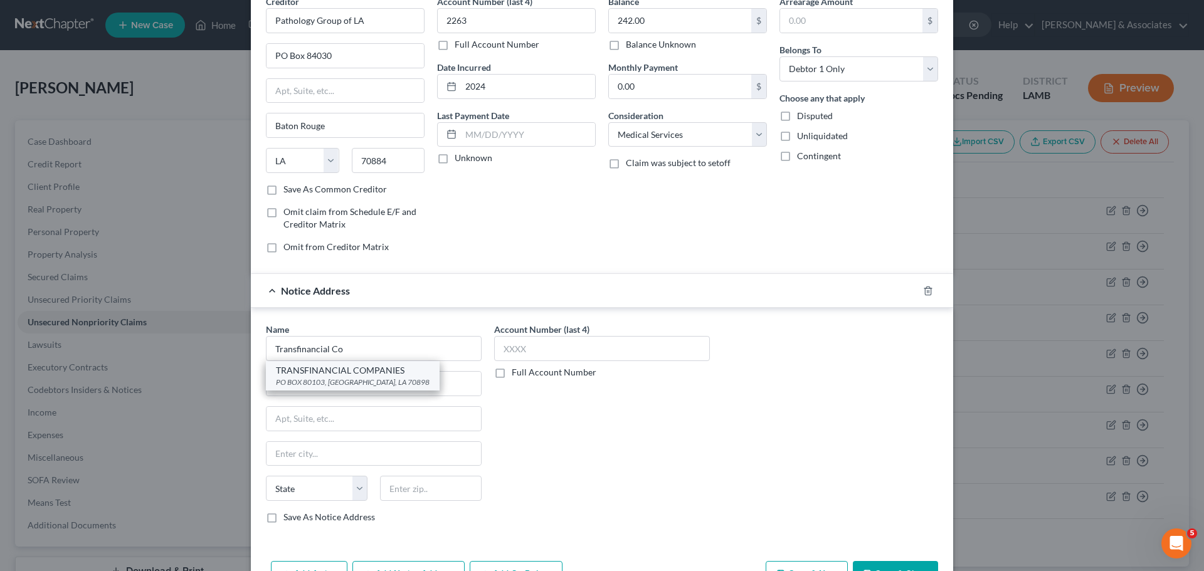
type input "70898"
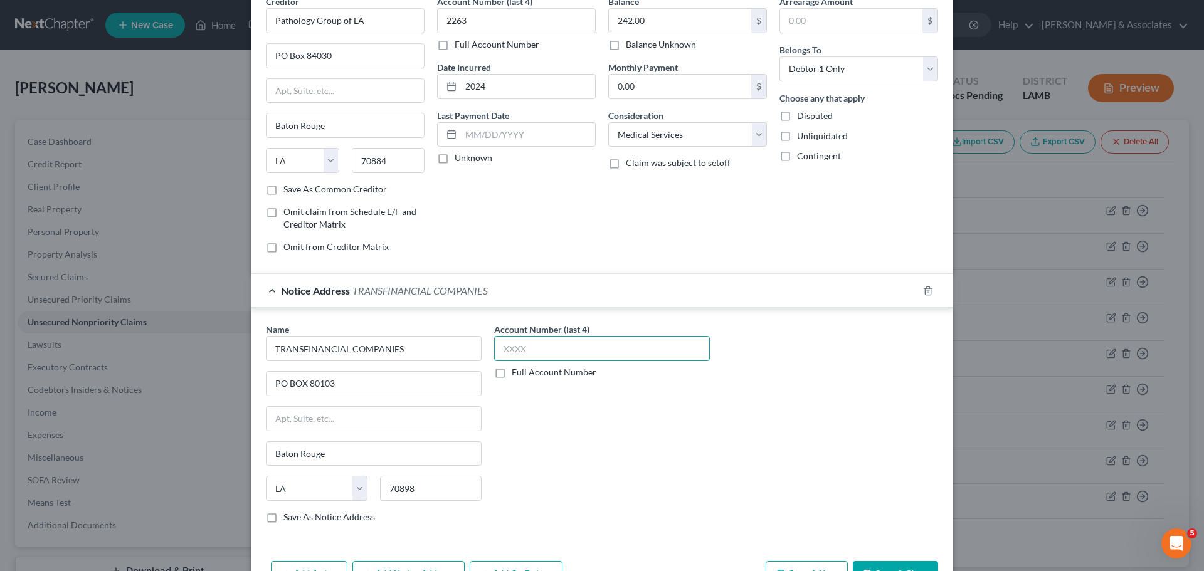
click at [561, 348] on input "text" at bounding box center [602, 348] width 216 height 25
click at [607, 347] on input "text" at bounding box center [602, 348] width 216 height 25
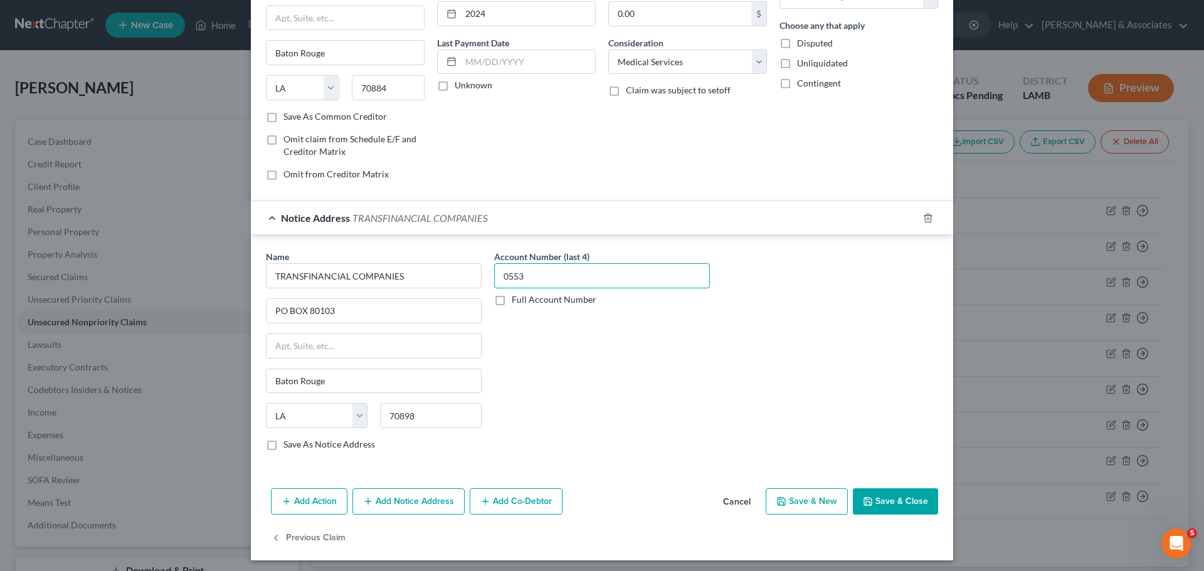
scroll to position [140, 0]
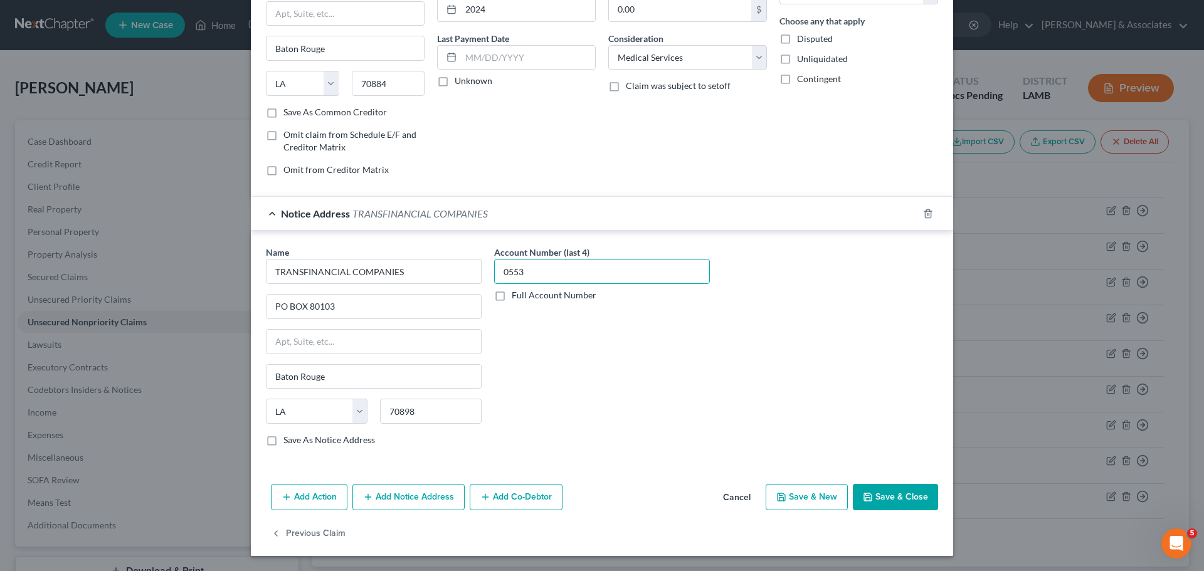
type input "0553"
drag, startPoint x: 915, startPoint y: 487, endPoint x: 912, endPoint y: 493, distance: 6.8
click at [913, 493] on button "Save & Close" at bounding box center [895, 497] width 85 height 26
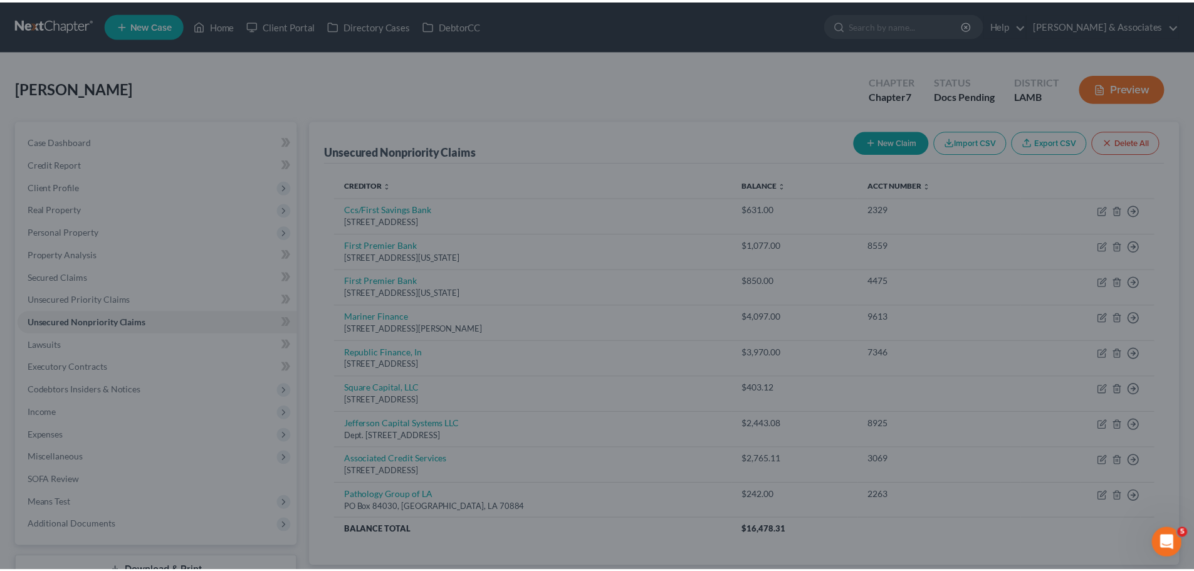
scroll to position [0, 0]
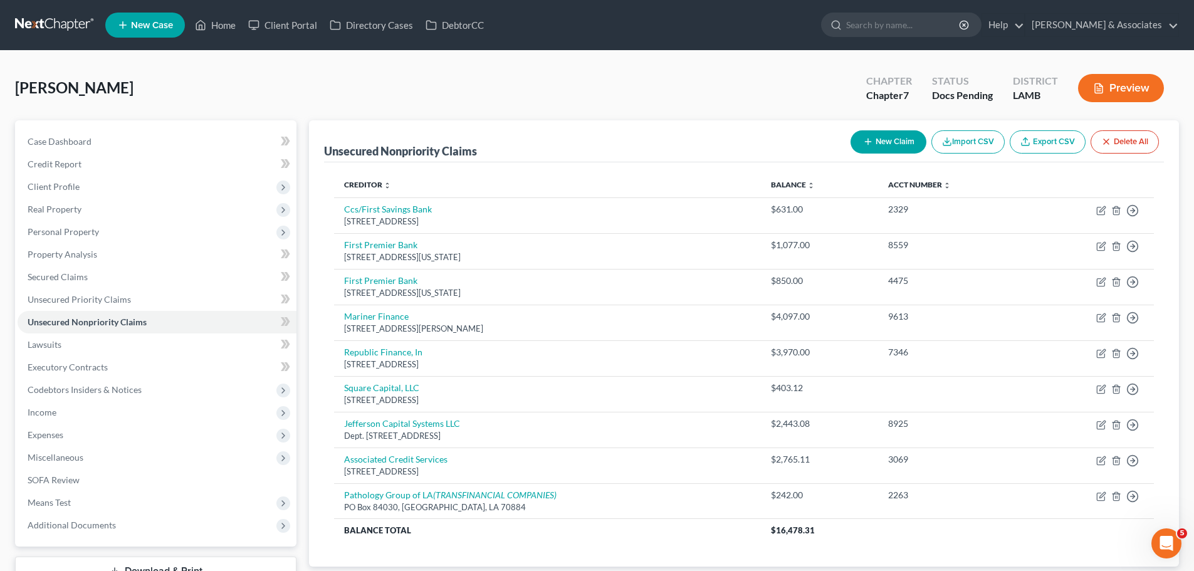
click at [1084, 93] on button "Preview" at bounding box center [1121, 88] width 86 height 28
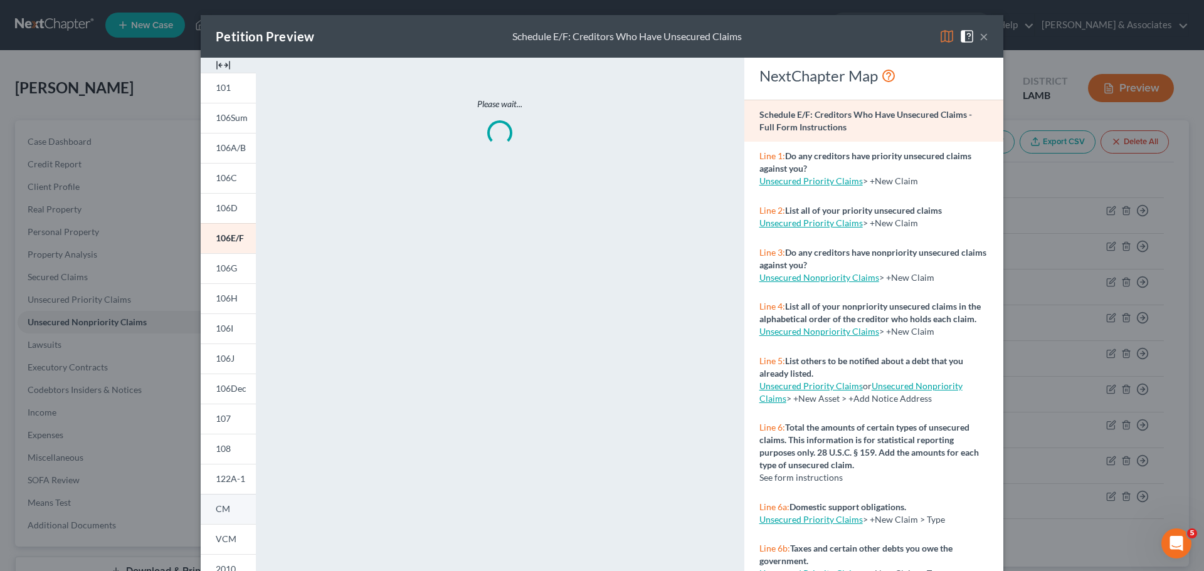
click at [219, 505] on span "CM" at bounding box center [223, 509] width 14 height 11
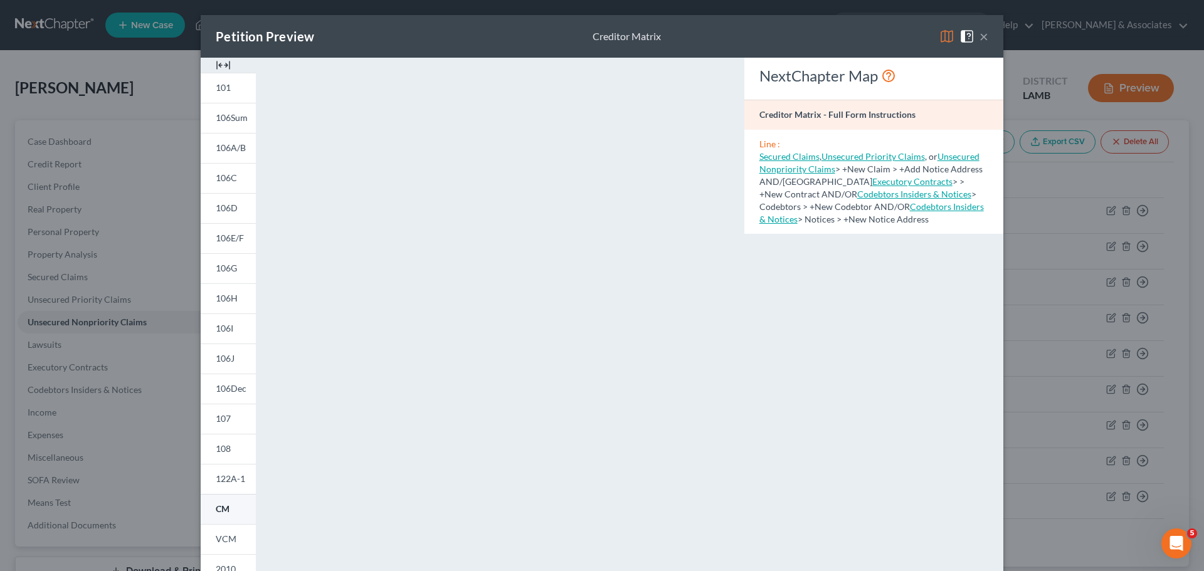
click at [209, 514] on link "CM" at bounding box center [228, 509] width 55 height 30
click at [979, 41] on button "×" at bounding box center [983, 36] width 9 height 15
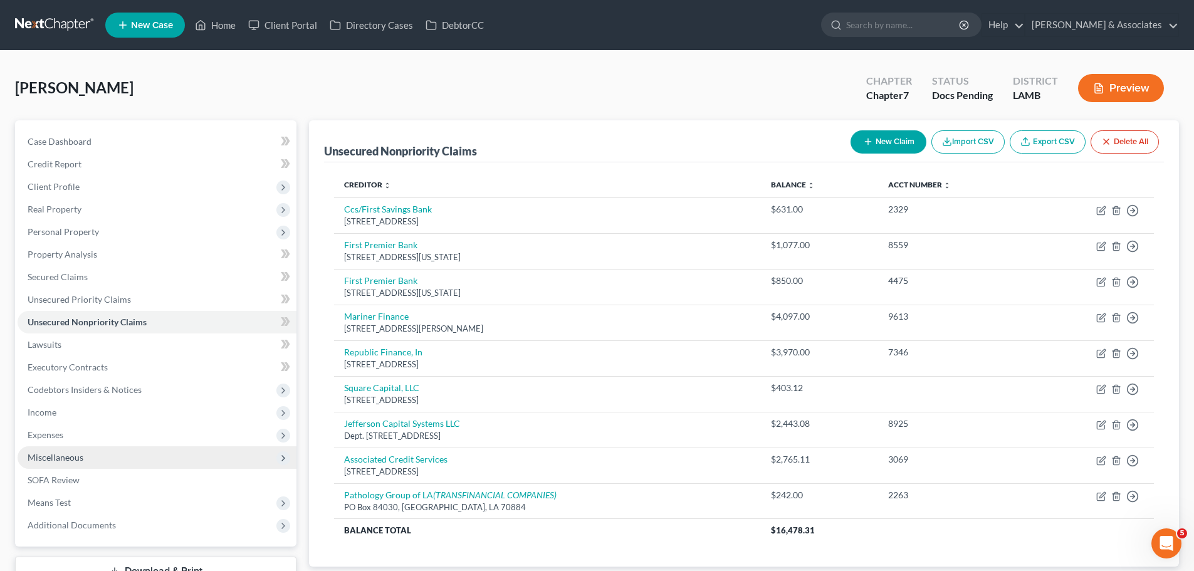
click at [34, 465] on span "Miscellaneous" at bounding box center [157, 457] width 279 height 23
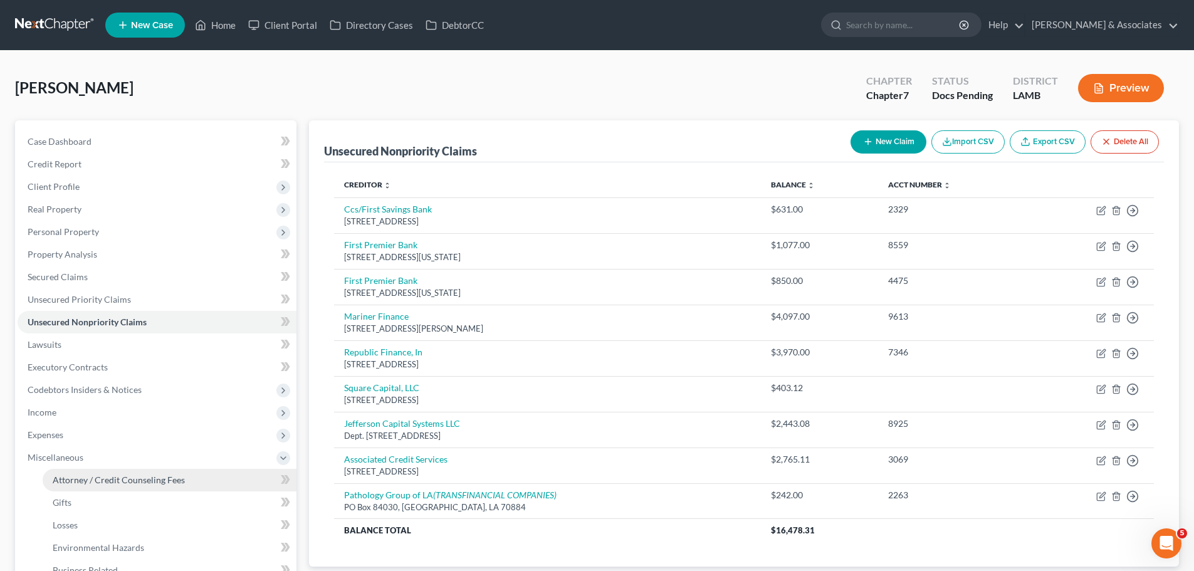
click at [66, 478] on span "Attorney / Credit Counseling Fees" at bounding box center [119, 480] width 132 height 11
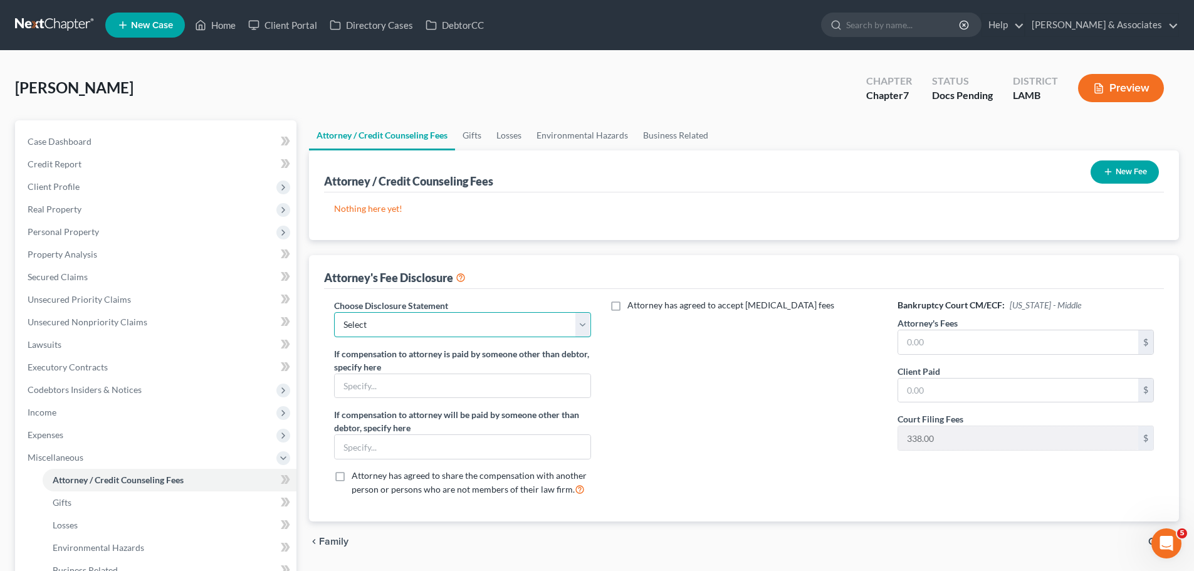
click at [428, 326] on select "Select LAWB 13 ALL CHECK NOT KOLWE LAWB 13 ONLY KOLWE TEST LAMB 13 LAMB 7 Ch 11…" at bounding box center [462, 324] width 256 height 25
select select "4"
click at [334, 312] on select "Select LAWB 13 ALL CHECK NOT KOLWE LAWB 13 ONLY KOLWE TEST LAMB 13 LAMB 7 Ch 11…" at bounding box center [462, 324] width 256 height 25
click at [957, 344] on input "text" at bounding box center [1019, 342] width 240 height 24
click at [1152, 177] on button "New Fee" at bounding box center [1125, 172] width 68 height 23
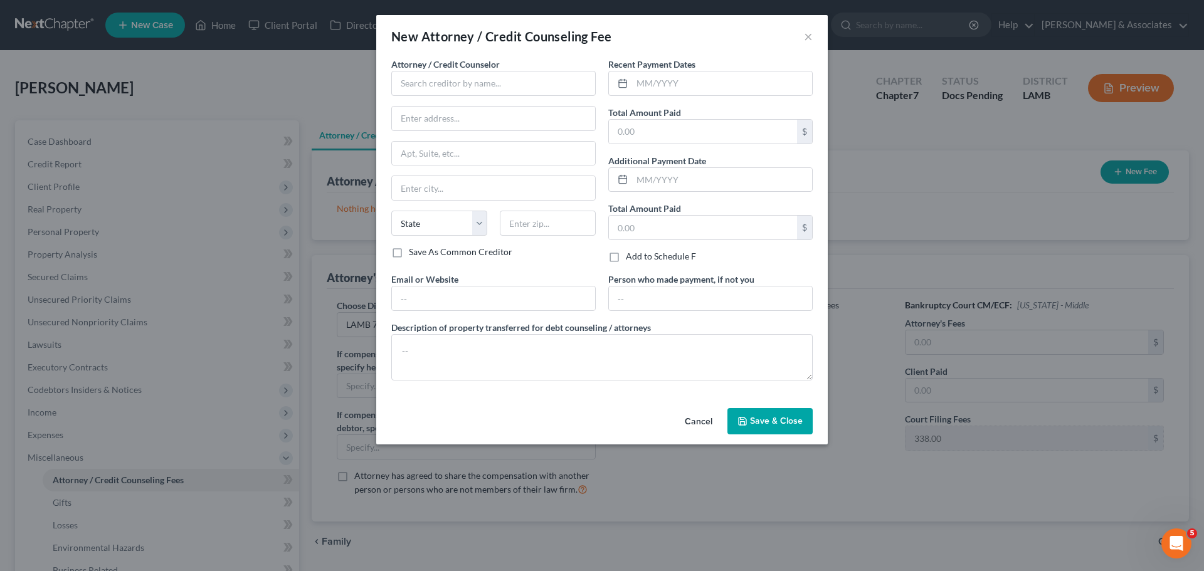
click at [493, 69] on span "Attorney / Credit Counselor" at bounding box center [445, 64] width 108 height 11
click at [504, 90] on input "text" at bounding box center [493, 83] width 204 height 25
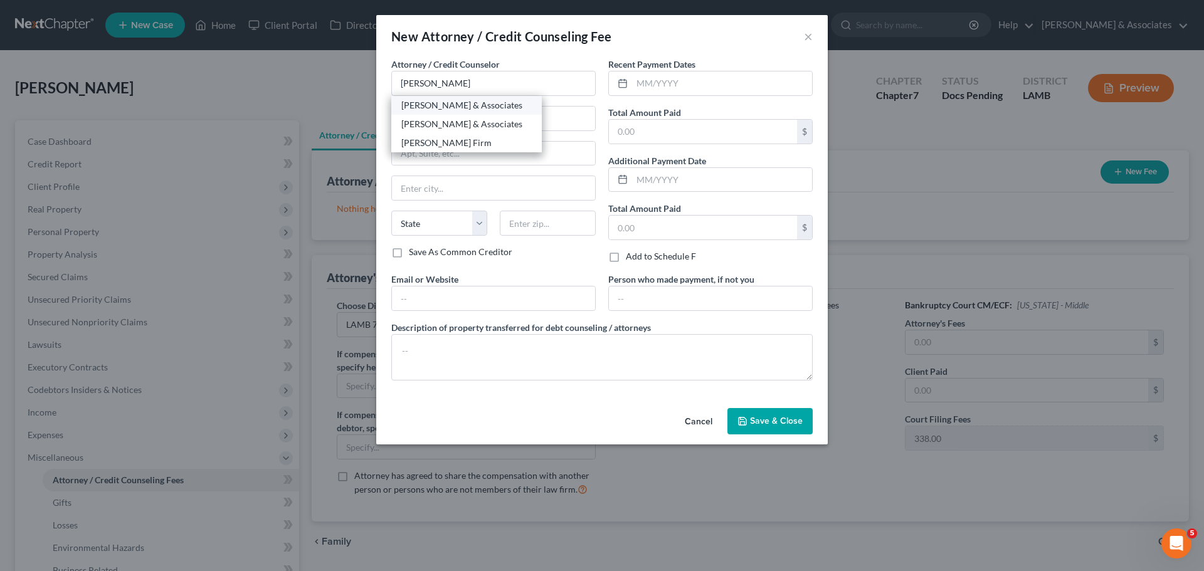
click at [498, 108] on div "[PERSON_NAME] & Associates" at bounding box center [466, 105] width 130 height 13
type input "[PERSON_NAME] & Associates"
type input "2644 S. Sherwood Forest Blvd."
type input "Baton Rouge"
select select "19"
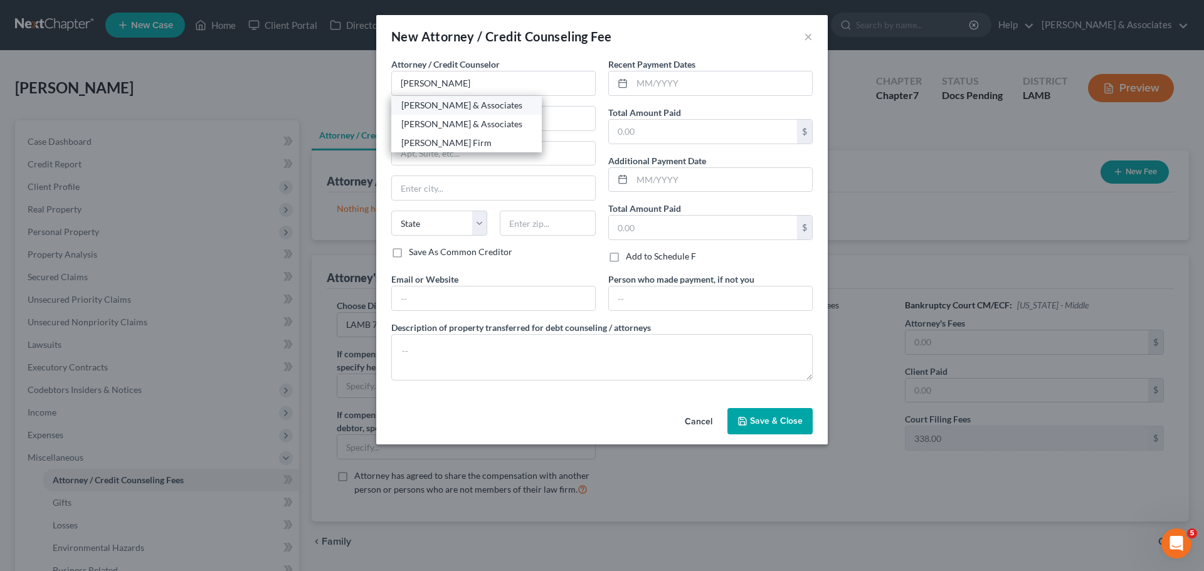
type input "70816"
click at [693, 86] on input "text" at bounding box center [722, 83] width 180 height 24
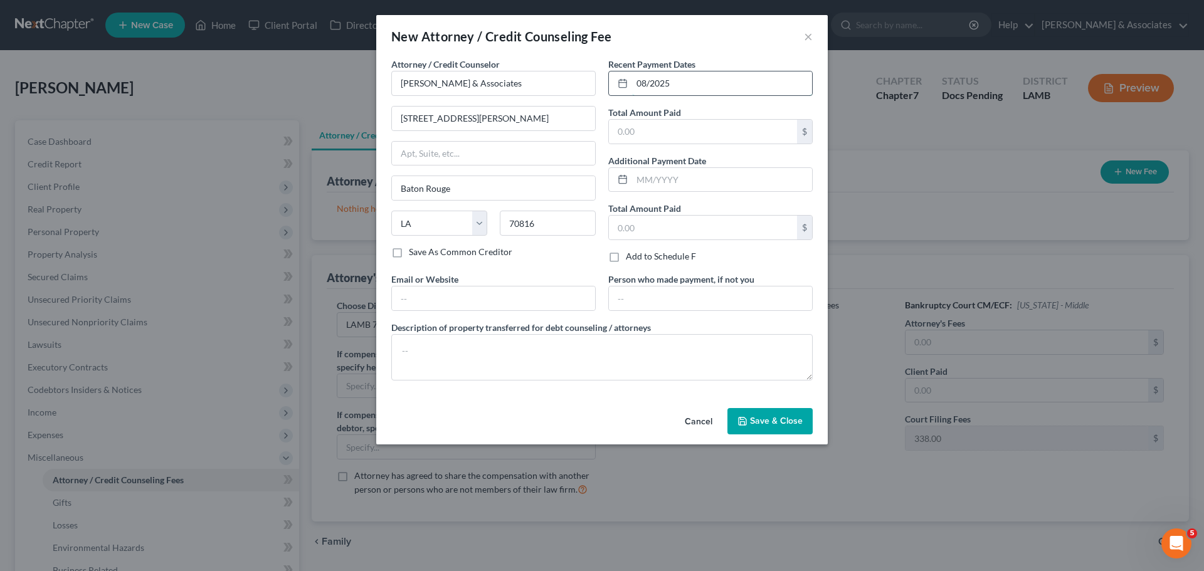
type input "08/2025"
type input "2,000"
click at [767, 421] on span "Save & Close" at bounding box center [776, 421] width 53 height 11
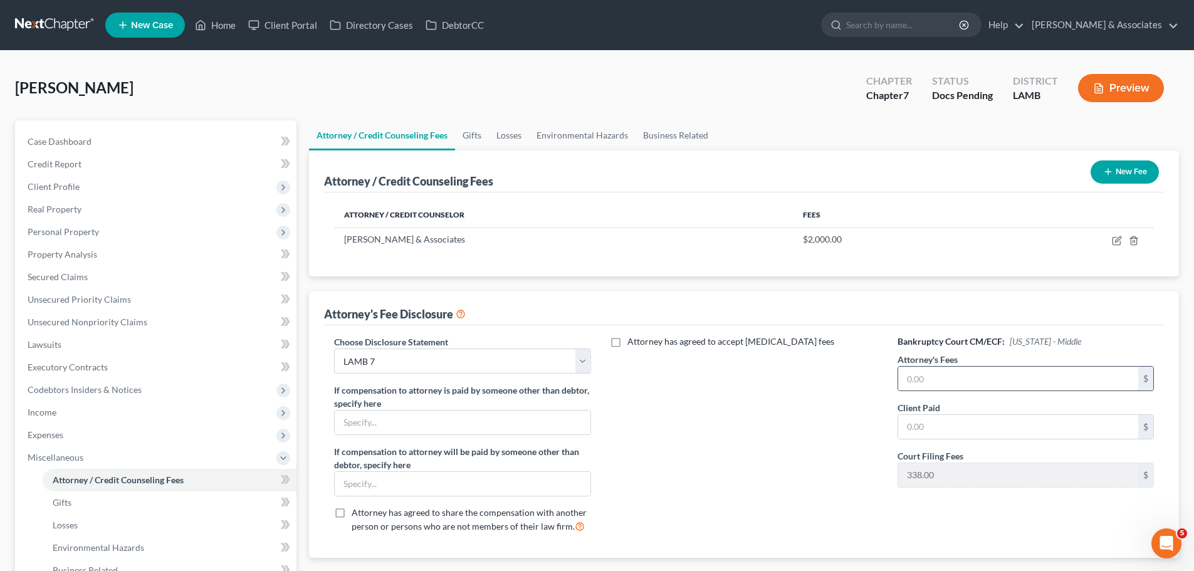
click at [1001, 391] on div "$" at bounding box center [1026, 378] width 256 height 25
click at [1002, 382] on input "text" at bounding box center [1019, 379] width 240 height 24
drag, startPoint x: 976, startPoint y: 379, endPoint x: 873, endPoint y: 382, distance: 102.9
click at [873, 382] on div "Choose Disclosure Statement Select LAWB 13 ALL CHECK NOT KOLWE LAWB 13 ONLY KOL…" at bounding box center [744, 439] width 845 height 208
type input "2,500"
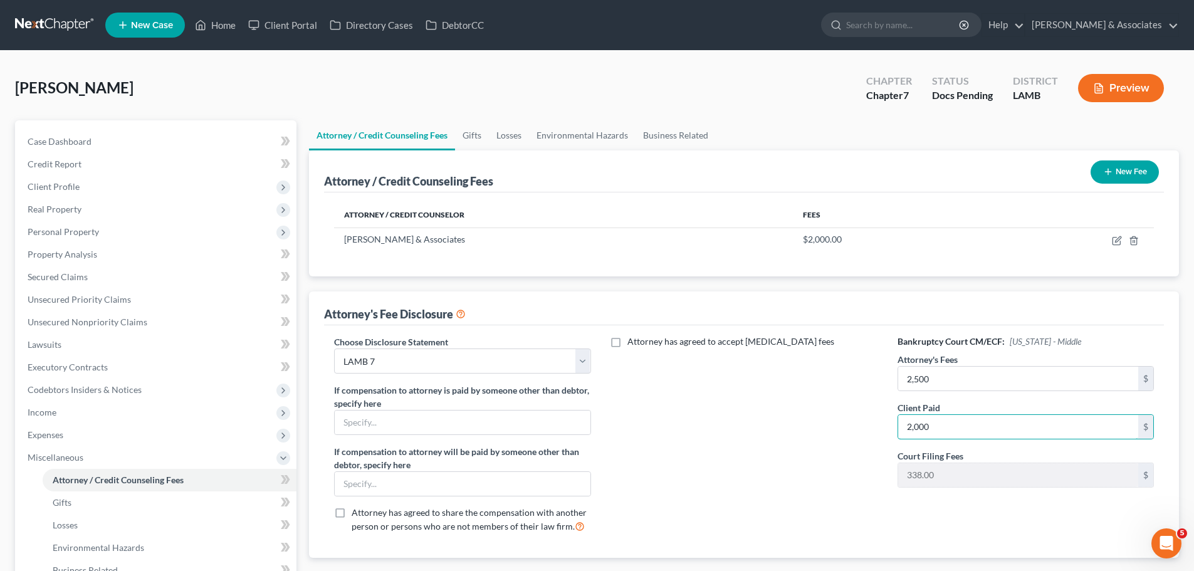
type input "2,000"
click at [843, 440] on div "Attorney has agreed to accept retainer fees" at bounding box center [745, 439] width 282 height 208
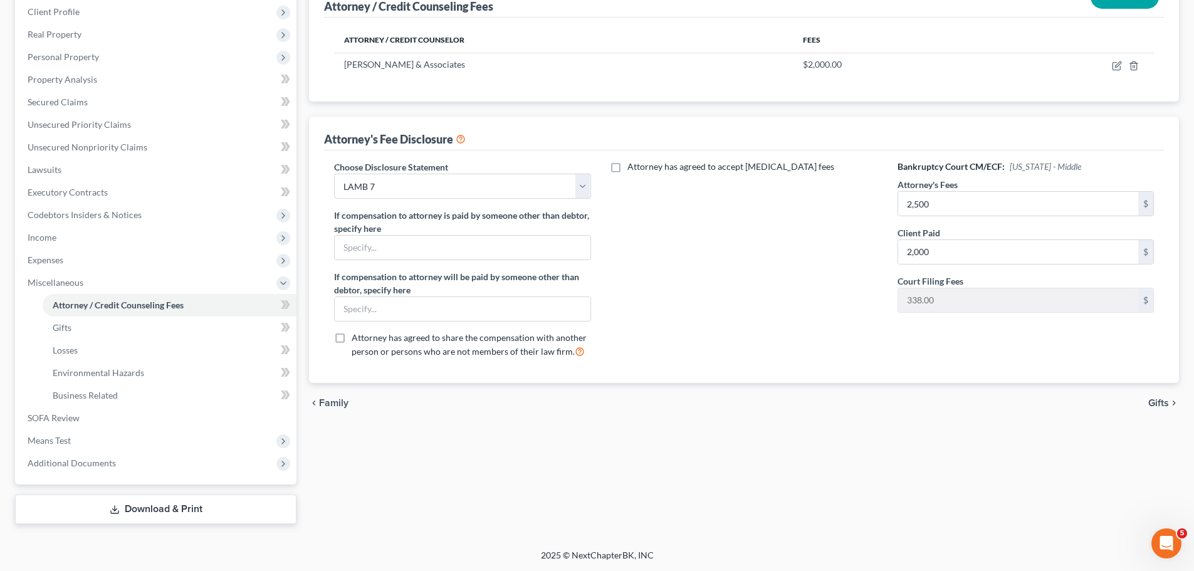
scroll to position [176, 0]
click at [63, 324] on span "Gifts" at bounding box center [62, 327] width 19 height 11
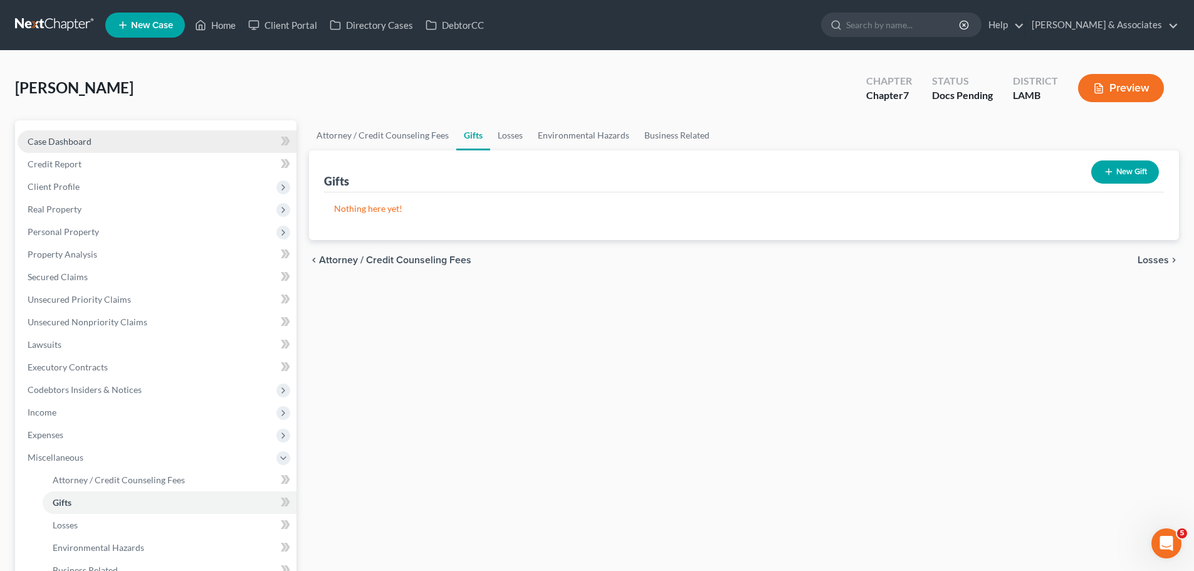
click at [83, 136] on span "Case Dashboard" at bounding box center [60, 141] width 64 height 11
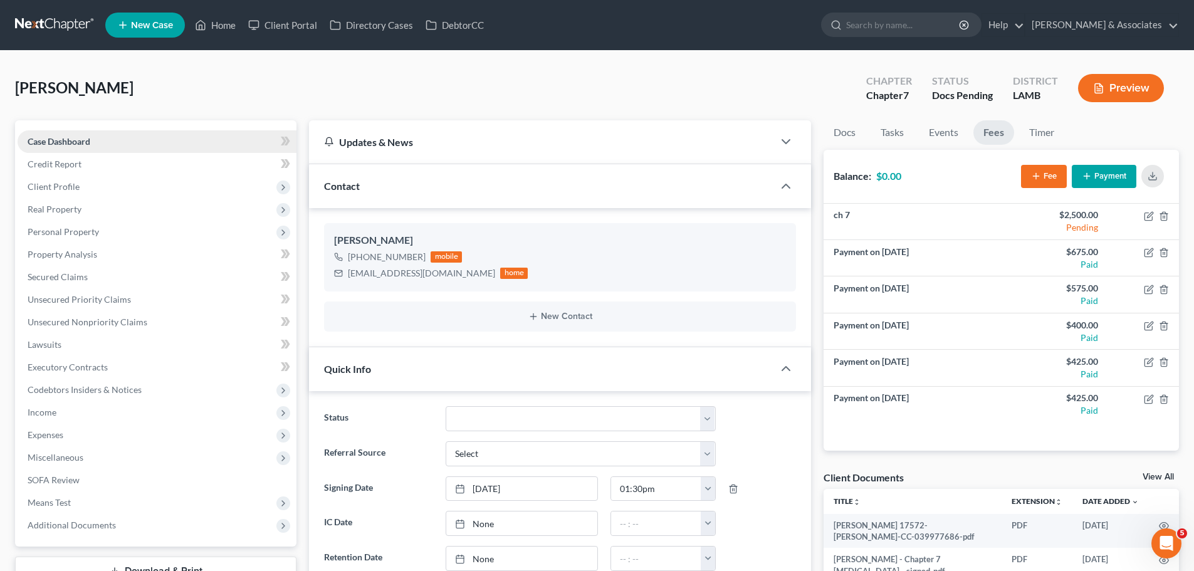
scroll to position [626, 0]
click at [54, 186] on span "Client Profile" at bounding box center [54, 186] width 52 height 11
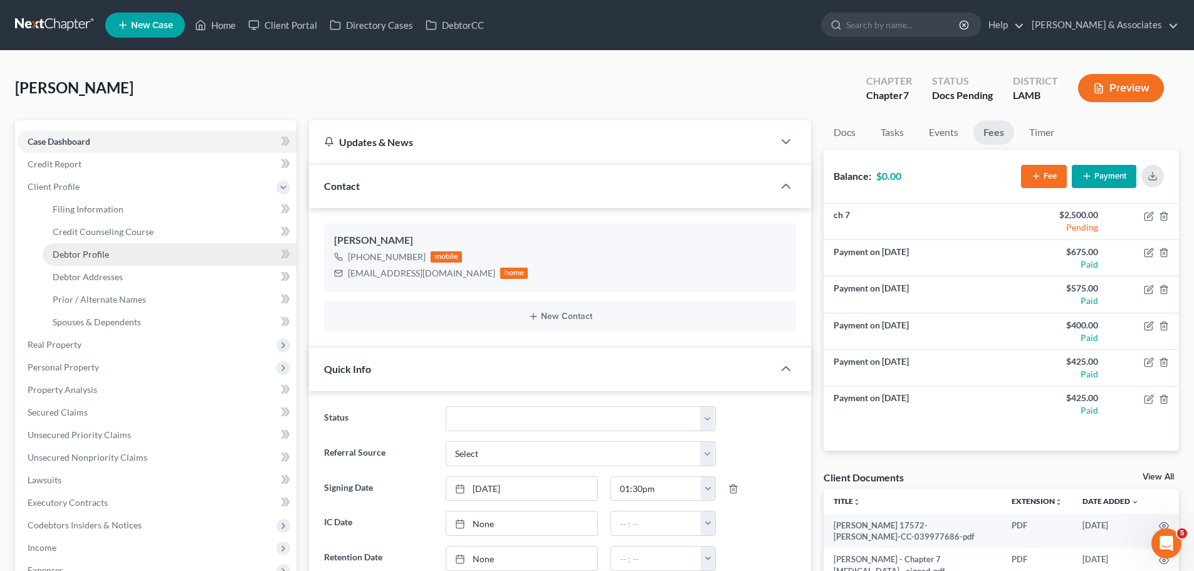
click at [74, 254] on span "Debtor Profile" at bounding box center [81, 254] width 56 height 11
select select "0"
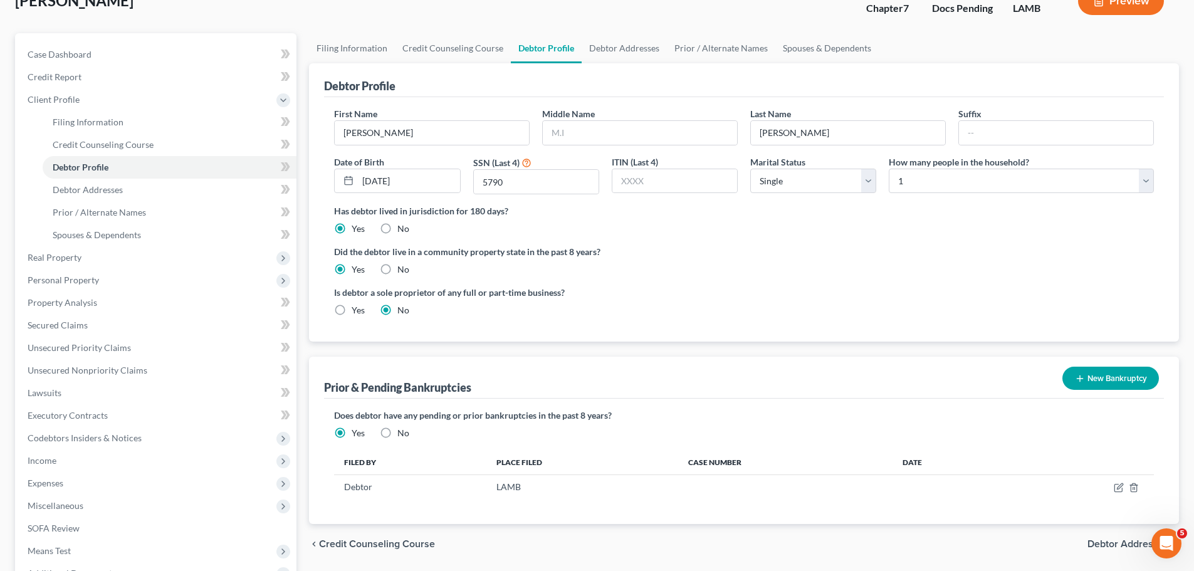
scroll to position [198, 0]
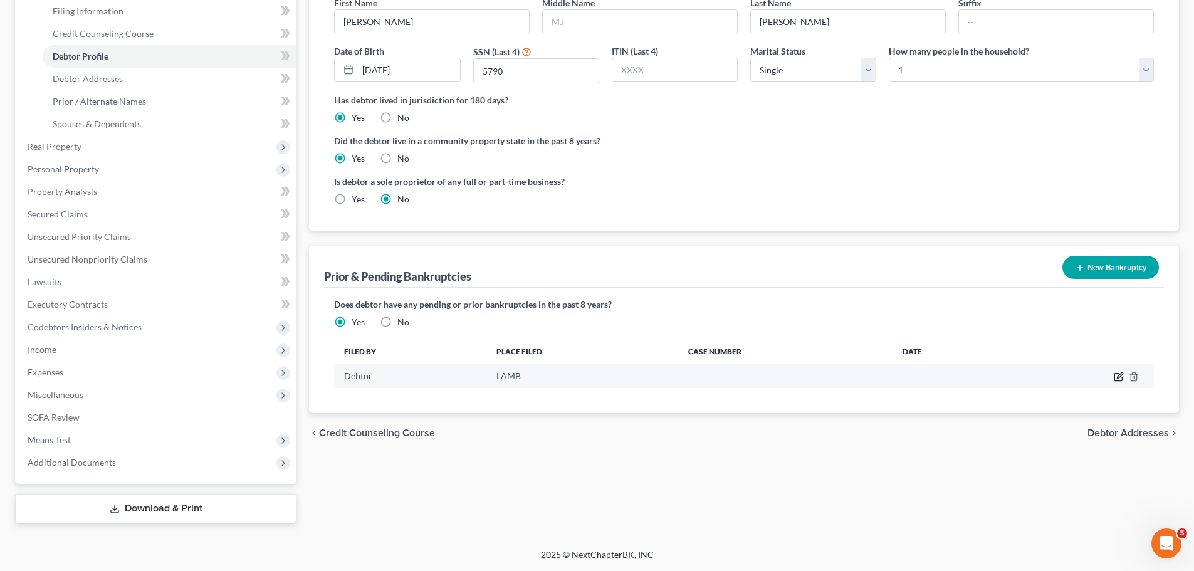
click at [1119, 377] on icon "button" at bounding box center [1119, 377] width 10 height 10
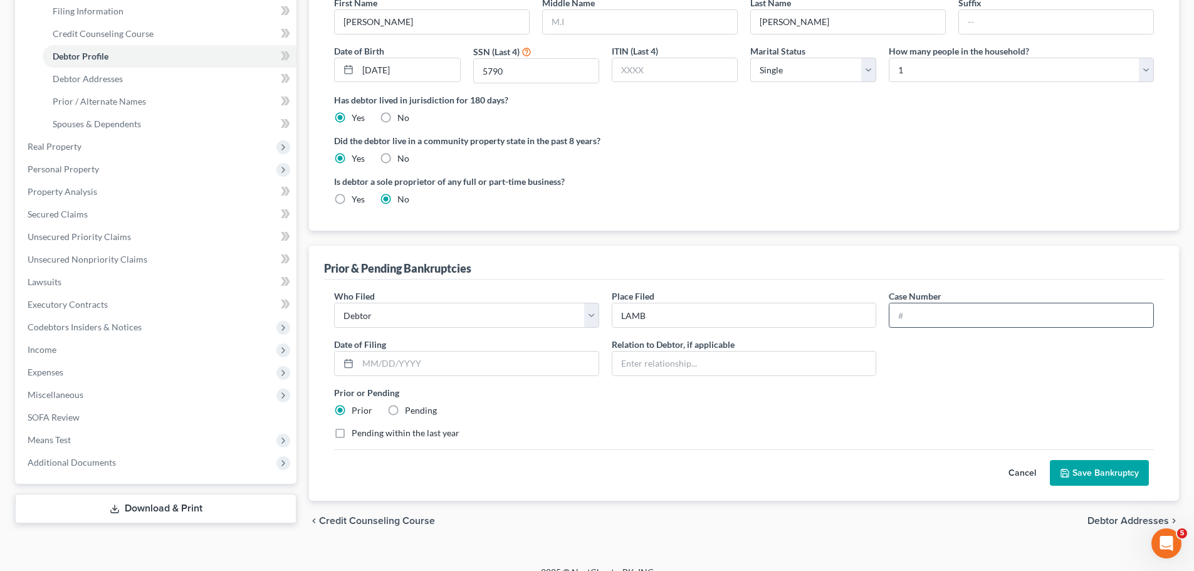
click at [999, 328] on div "Who Filed * Debtor Other Place Filed * LAMB Case Number Date of Filing * Relati…" at bounding box center [744, 370] width 833 height 160
click at [1006, 317] on input "text" at bounding box center [1022, 315] width 264 height 24
type input "14-10246"
click at [423, 365] on input "text" at bounding box center [478, 364] width 241 height 24
type input "03/05/2014"
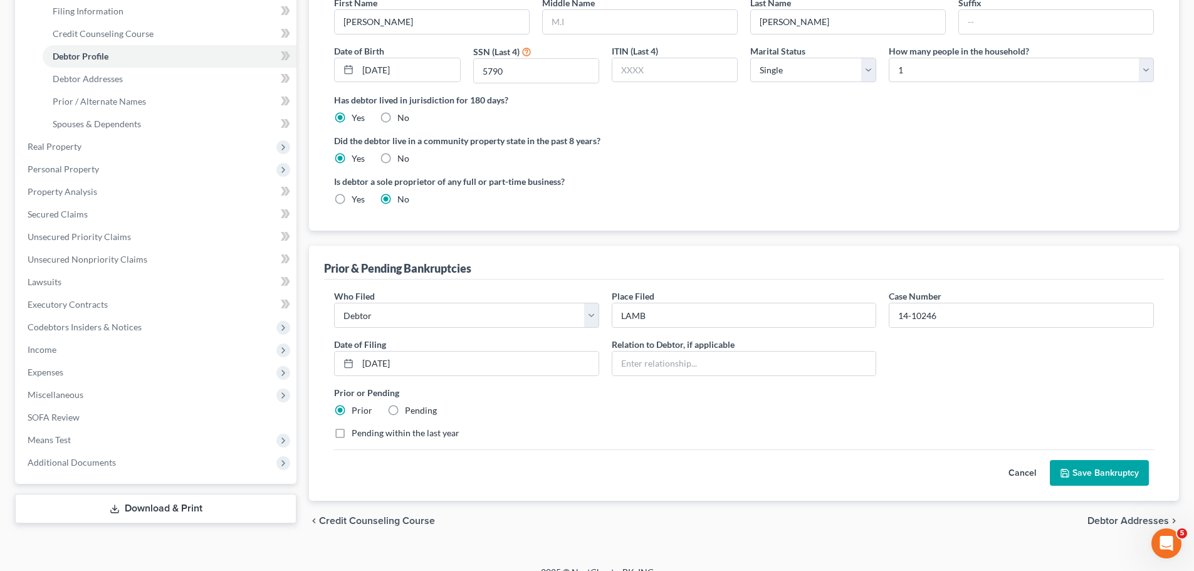
click at [871, 418] on div "Who Filed * Debtor Other Place Filed * LAMB Case Number 14-10246 Date of Filing…" at bounding box center [744, 370] width 833 height 160
click at [1096, 470] on button "Save Bankruptcy" at bounding box center [1099, 473] width 99 height 26
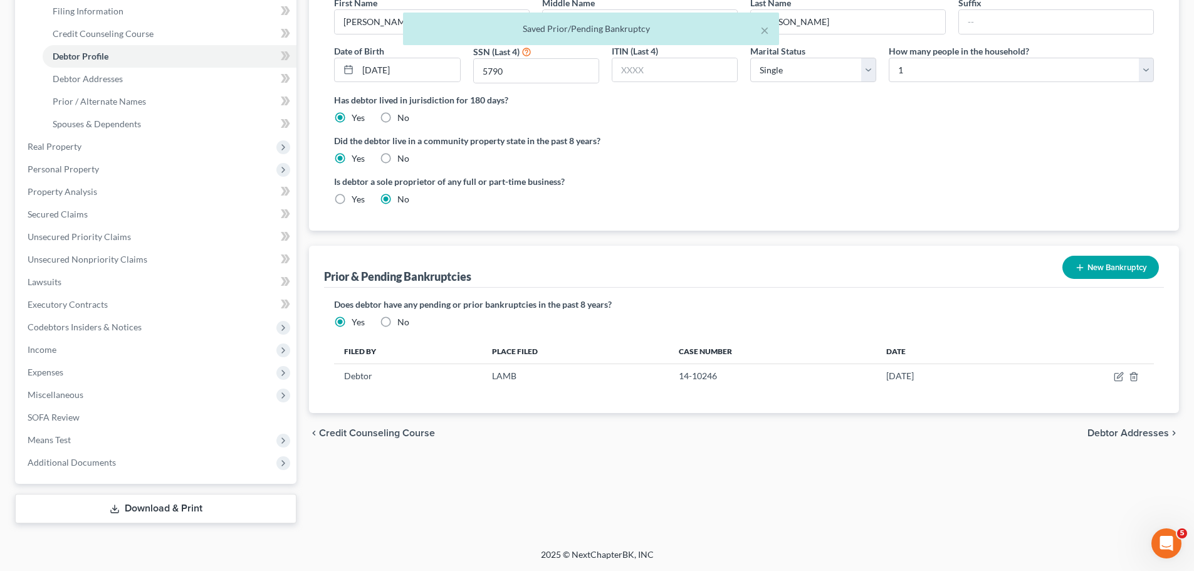
click at [848, 452] on div "chevron_left Credit Counseling Course Debtor Addresses chevron_right" at bounding box center [744, 433] width 870 height 40
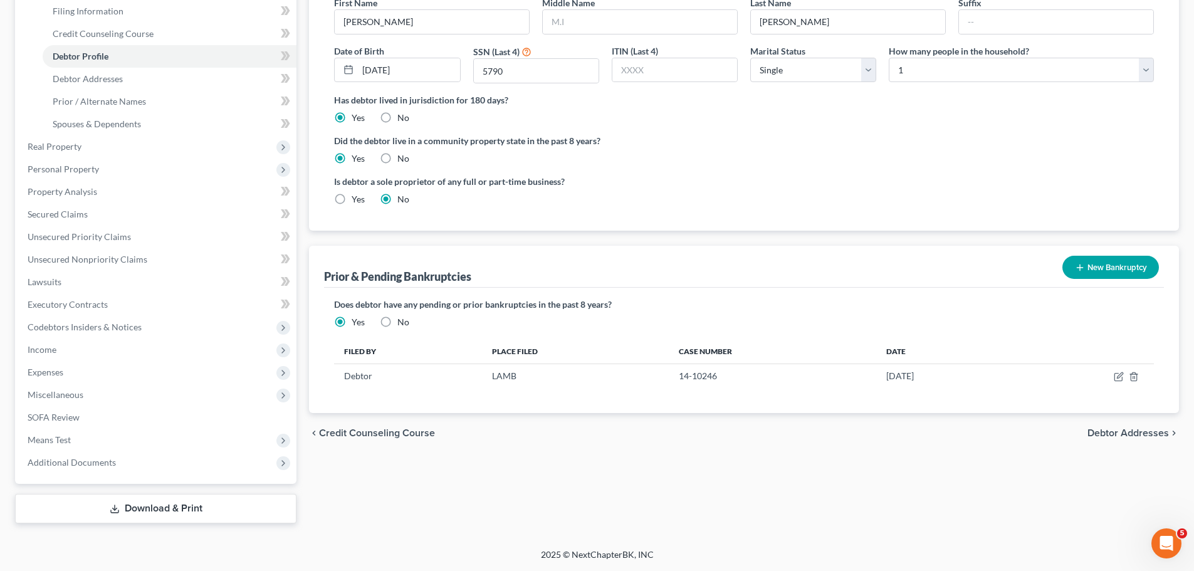
click at [834, 525] on div "Petition Navigation Case Dashboard Payments Invoices Payments Payments Credit R…" at bounding box center [597, 227] width 1164 height 611
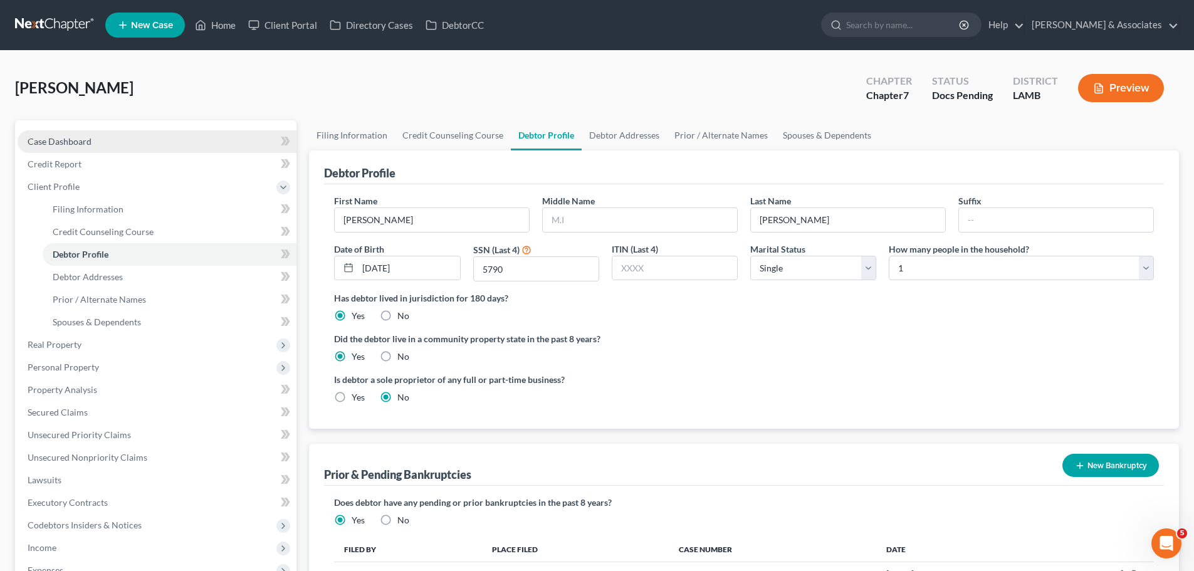
click at [49, 137] on span "Case Dashboard" at bounding box center [60, 141] width 64 height 11
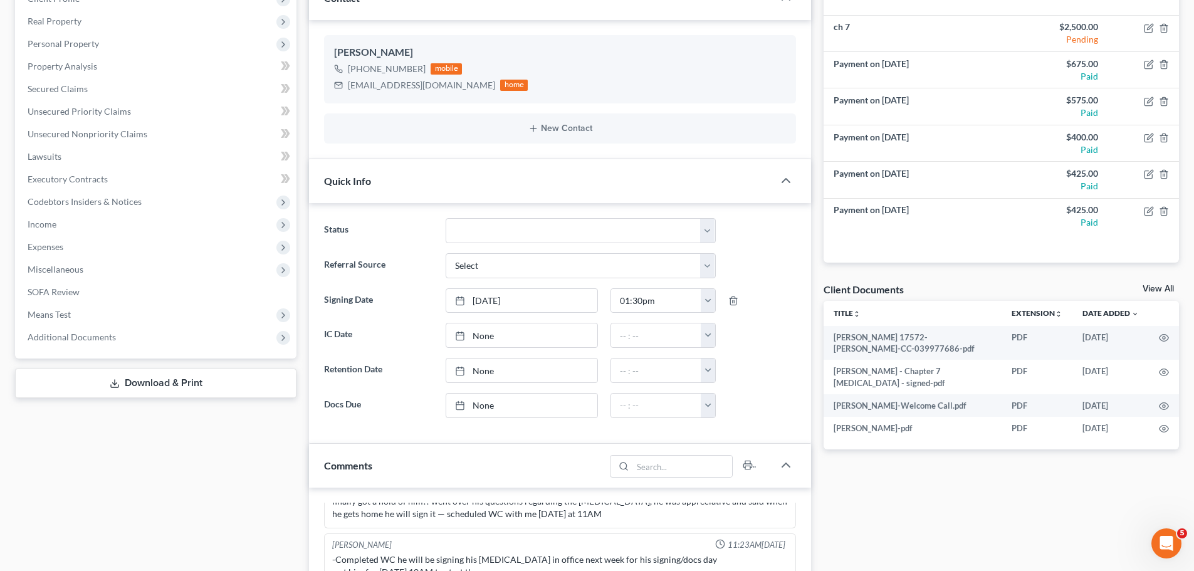
drag, startPoint x: 120, startPoint y: 388, endPoint x: 129, endPoint y: 443, distance: 56.6
click at [120, 387] on link "Download & Print" at bounding box center [156, 383] width 282 height 29
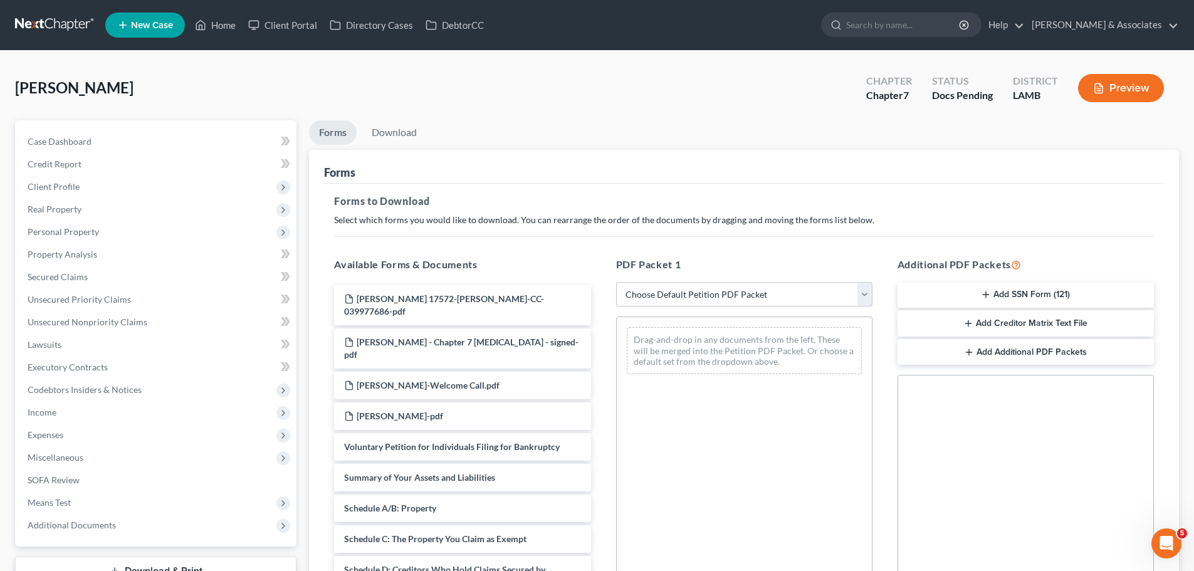
click at [775, 300] on select "Choose Default Petition PDF Packet Complete Bankruptcy Petition (all forms and …" at bounding box center [744, 294] width 256 height 25
select select "0"
click at [616, 282] on select "Choose Default Petition PDF Packet Complete Bankruptcy Petition (all forms and …" at bounding box center [744, 294] width 256 height 25
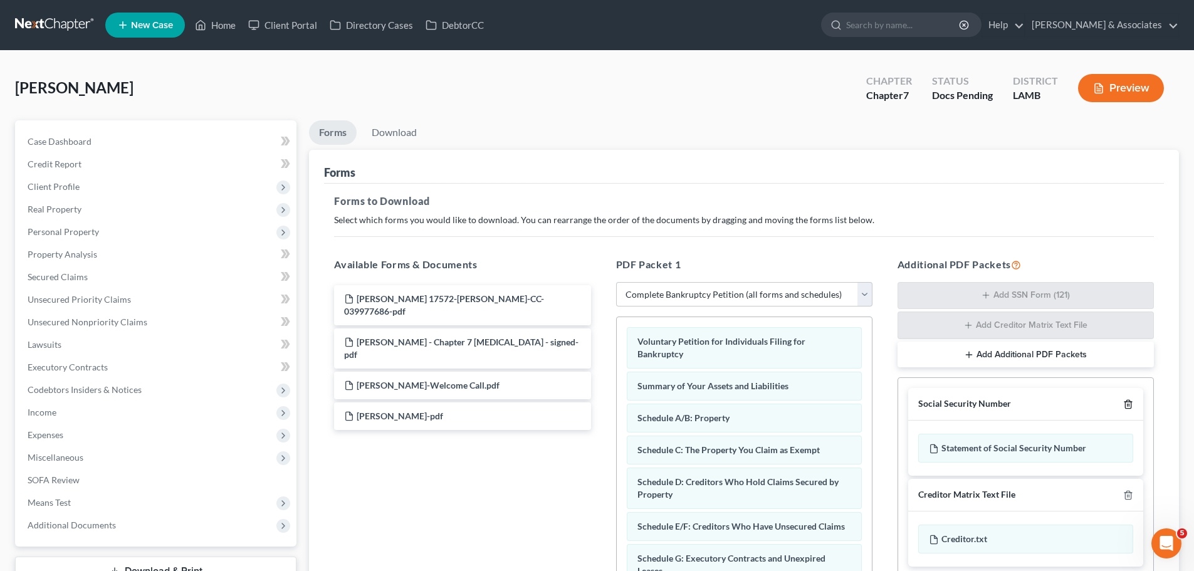
click at [1128, 401] on icon "button" at bounding box center [1129, 405] width 6 height 8
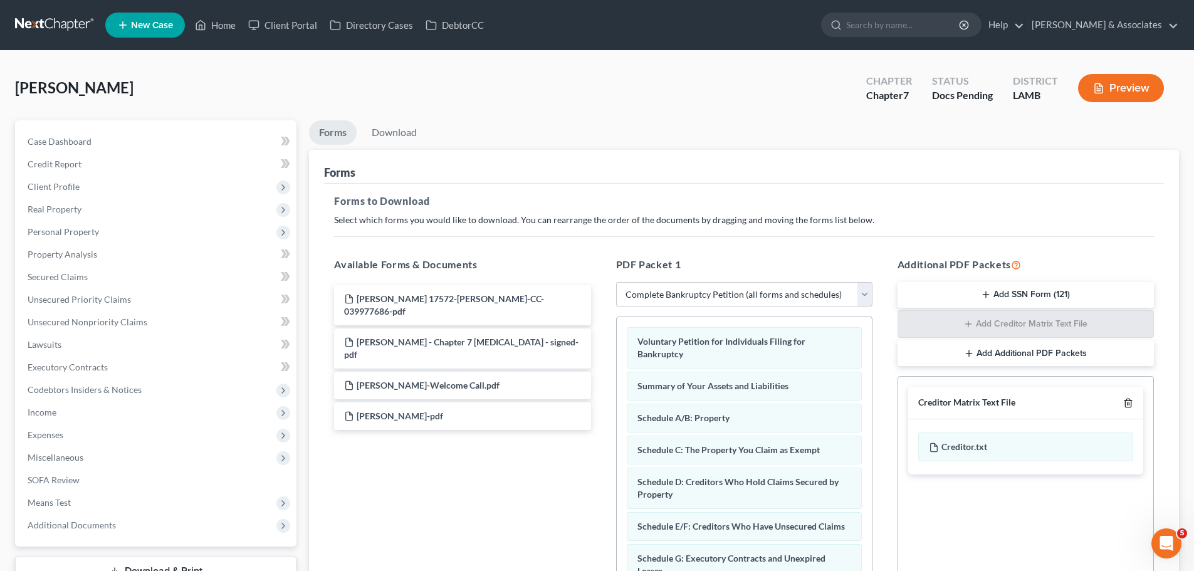
click at [1128, 401] on polyline "button" at bounding box center [1129, 401] width 8 height 0
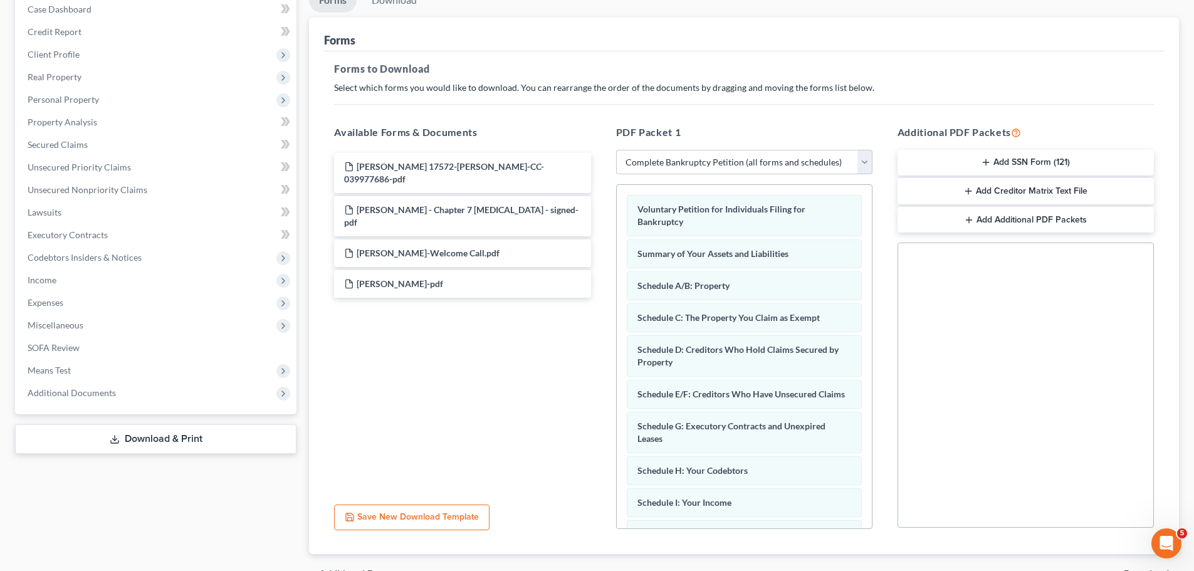
scroll to position [203, 0]
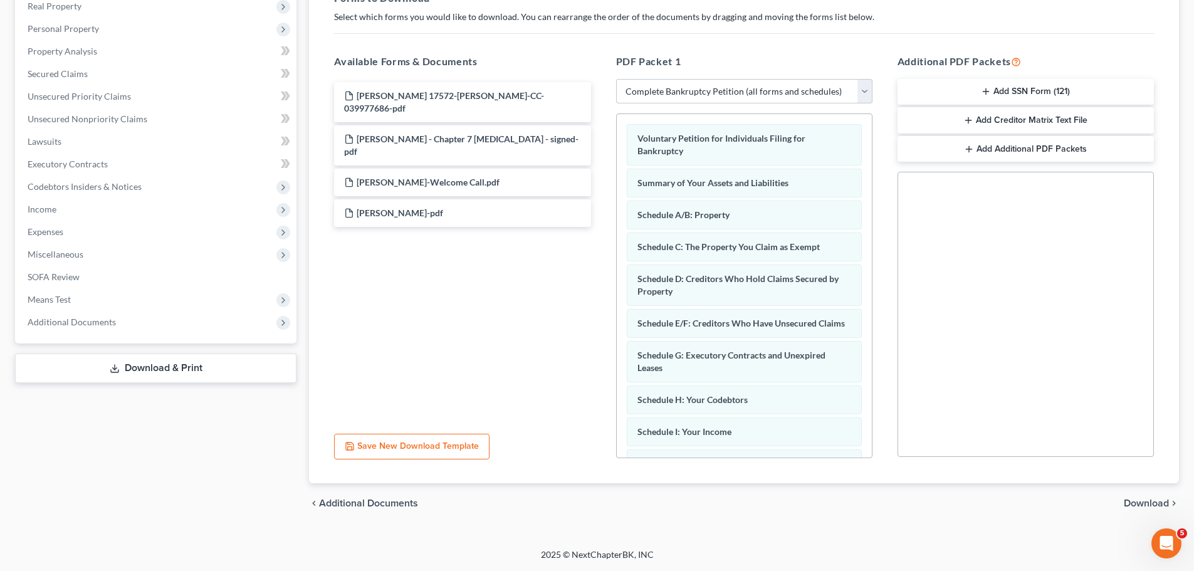
drag, startPoint x: 1148, startPoint y: 510, endPoint x: 1137, endPoint y: 506, distance: 11.3
click at [1147, 510] on div "chevron_left Additional Documents Download chevron_right" at bounding box center [744, 503] width 870 height 40
click at [1166, 496] on div "chevron_left Additional Documents Download chevron_right" at bounding box center [744, 503] width 870 height 40
click at [1166, 501] on span "Download" at bounding box center [1146, 503] width 45 height 10
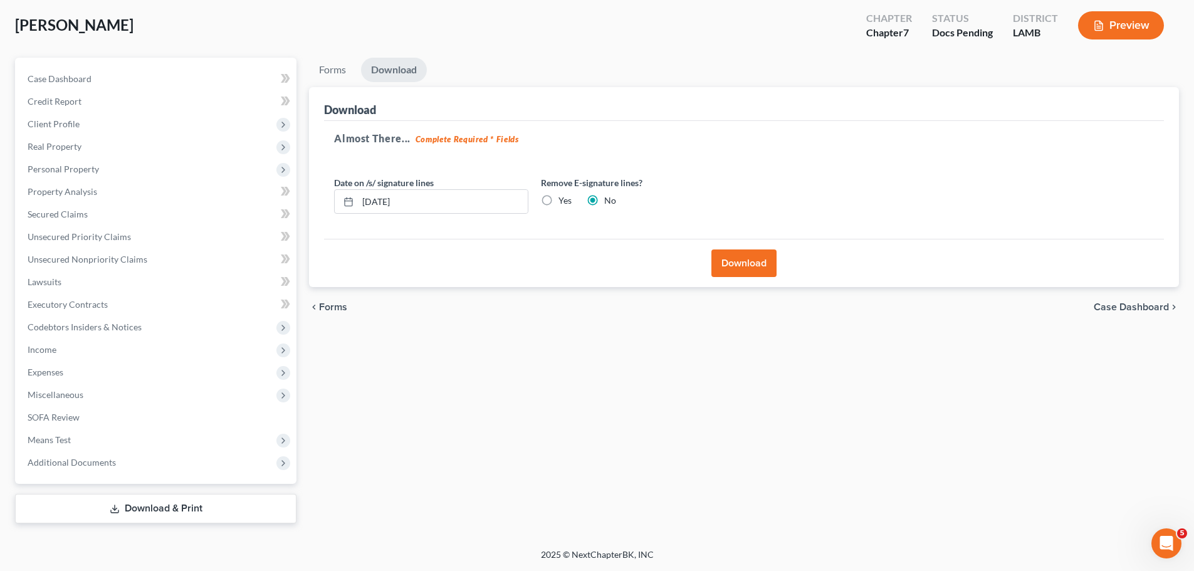
scroll to position [63, 0]
click at [557, 204] on div "Yes" at bounding box center [556, 200] width 31 height 13
click at [559, 199] on label "Yes" at bounding box center [565, 200] width 13 height 13
click at [564, 199] on input "Yes" at bounding box center [568, 198] width 8 height 8
radio input "true"
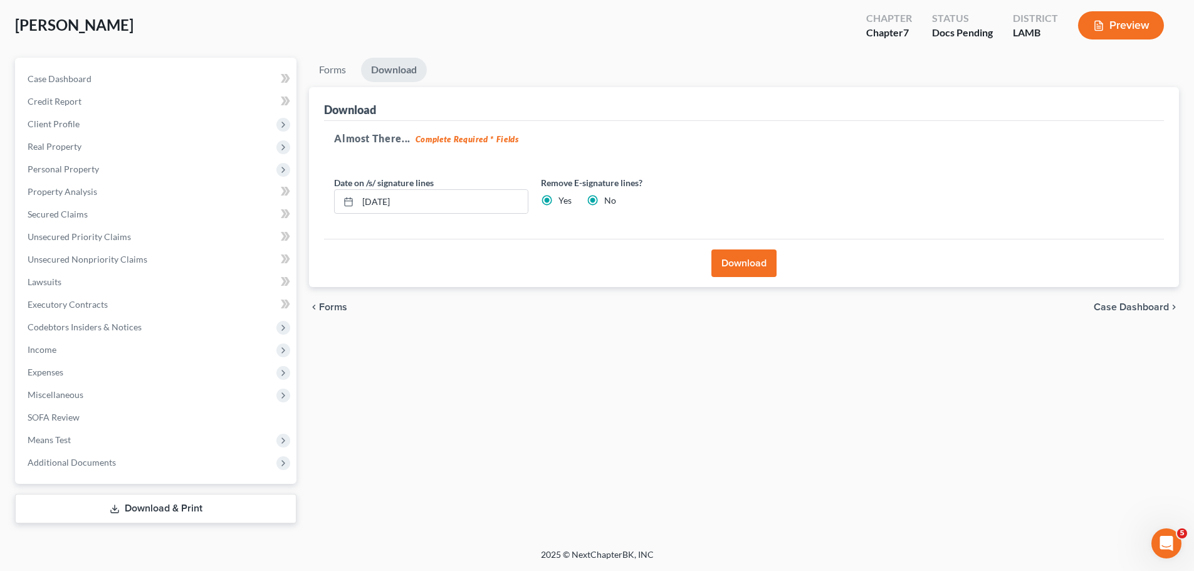
radio input "false"
click at [766, 268] on button "Download" at bounding box center [744, 264] width 65 height 28
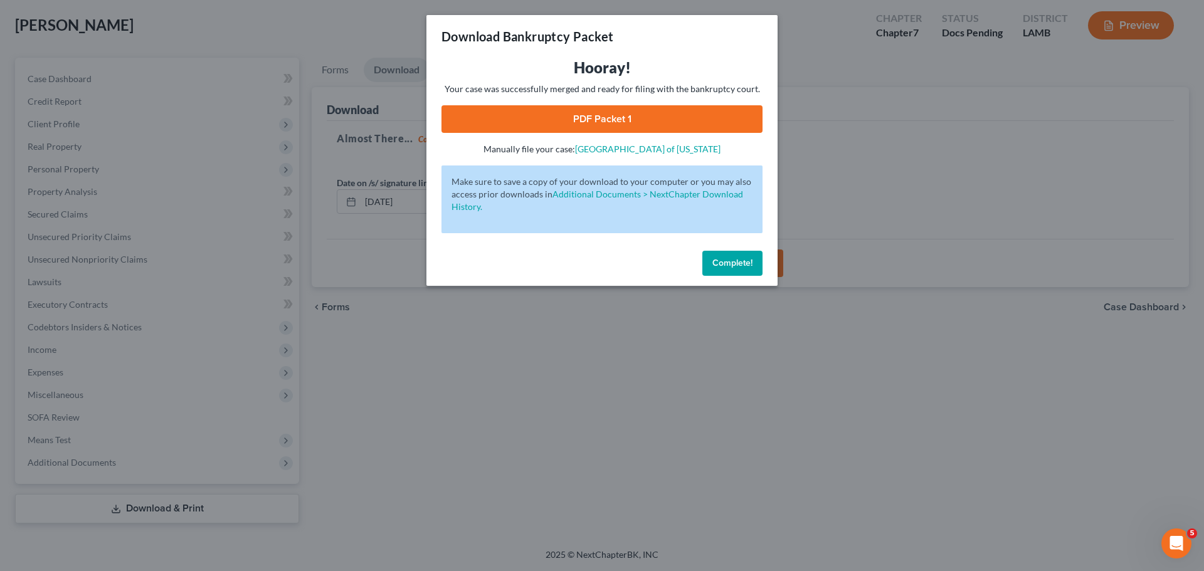
click at [622, 114] on link "PDF Packet 1" at bounding box center [601, 119] width 321 height 28
drag, startPoint x: 739, startPoint y: 258, endPoint x: 688, endPoint y: 261, distance: 50.9
click at [739, 258] on span "Complete!" at bounding box center [732, 263] width 40 height 11
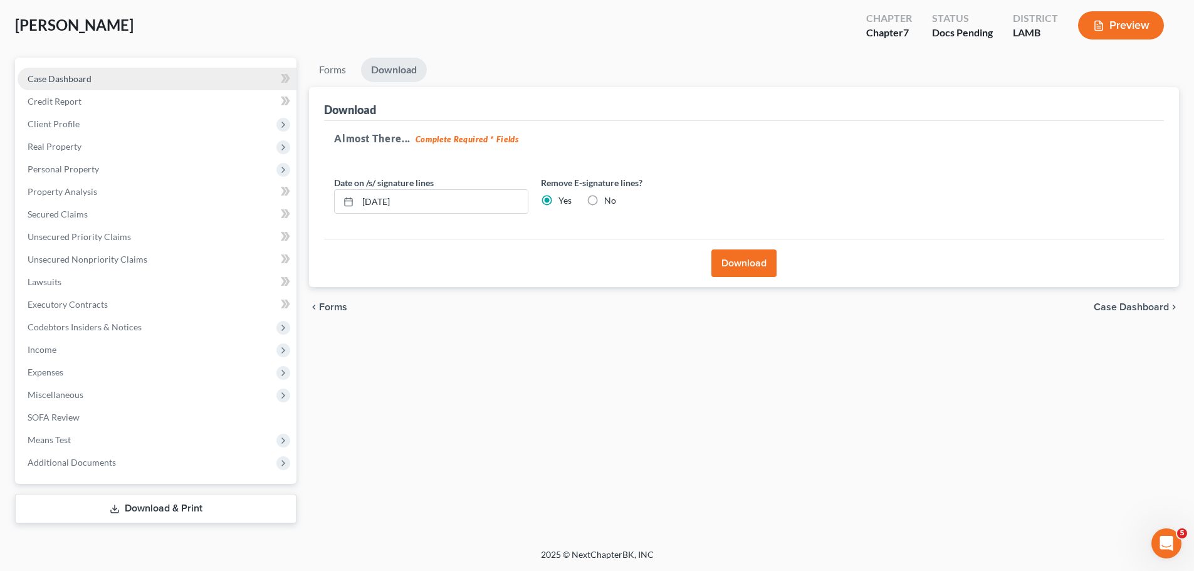
click at [80, 73] on span "Case Dashboard" at bounding box center [60, 78] width 64 height 11
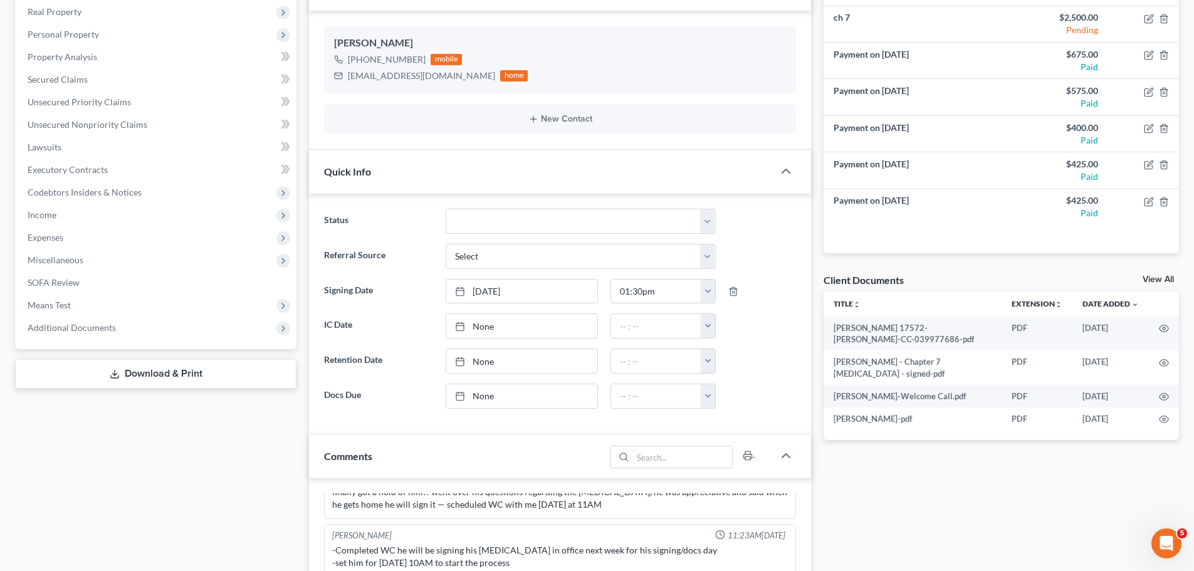
scroll to position [439, 0]
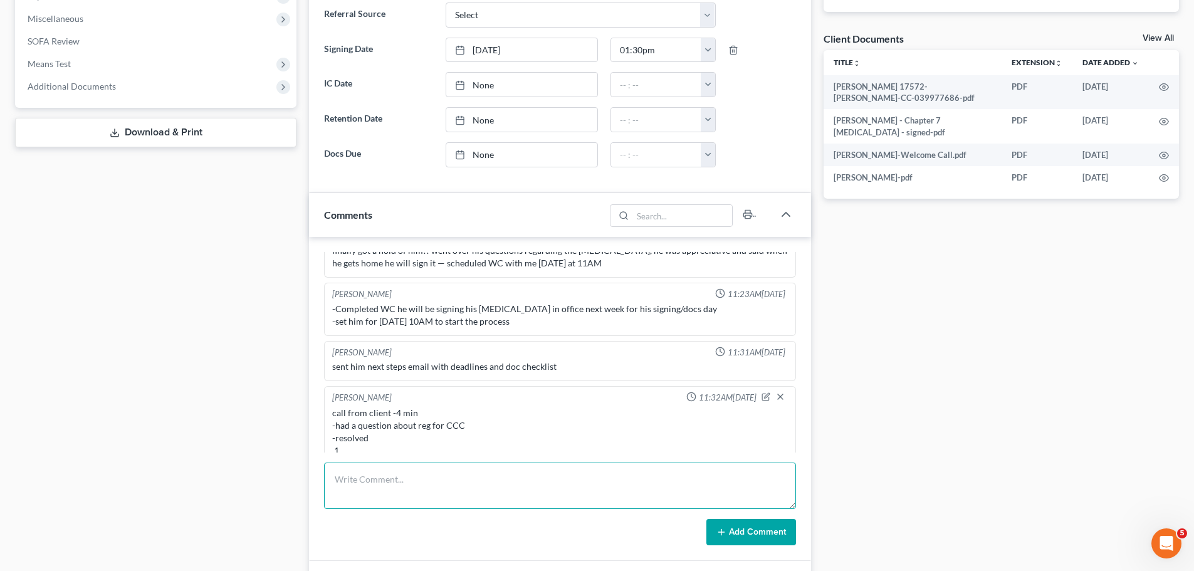
click at [437, 502] on textarea at bounding box center [560, 486] width 472 height 46
click at [362, 501] on textarea "MC complete 1hr" at bounding box center [560, 486] width 472 height 46
paste textarea "-vehicle Toyota Rav4, deficiency balance of $3597.15 -uses public transport, fa…"
click at [469, 494] on textarea "MC complete 1hr -vehicle Toyota Rav4, deficiency balance of $3597.15 -uses publ…" at bounding box center [560, 486] width 472 height 46
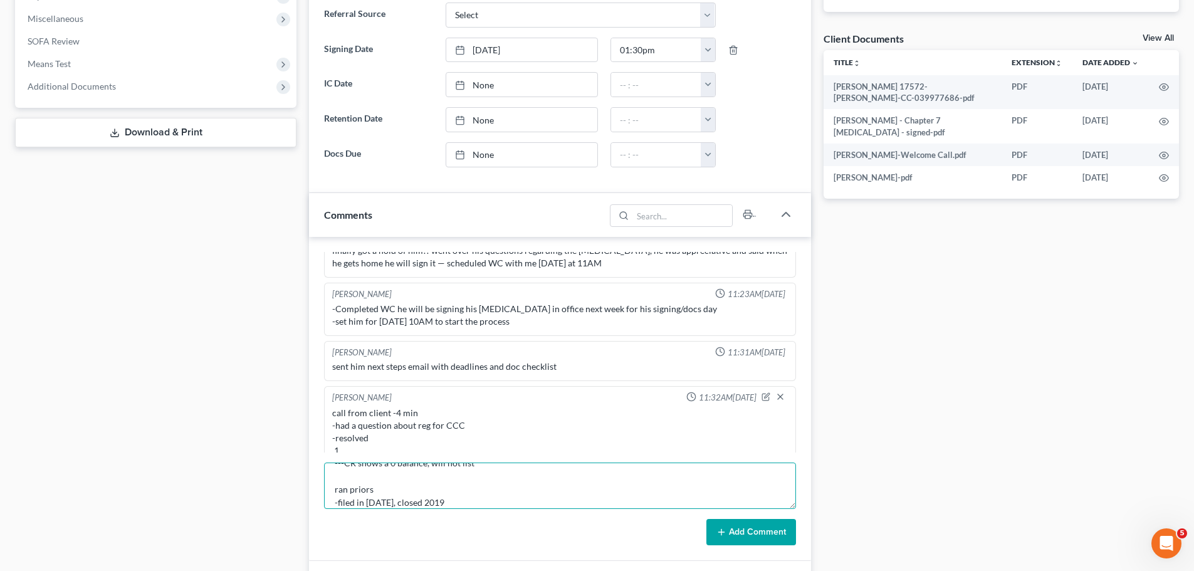
scroll to position [240, 0]
click at [472, 487] on textarea "MC complete 1hr -vehicle Toyota Rav4, deficiency balance of $3597.15 -uses publ…" at bounding box center [560, 486] width 472 height 46
type textarea "MC complete 1hr -vehicle Toyota Rav4, deficiency balance of $3597.15 -uses publ…"
click at [788, 536] on button "Add Comment" at bounding box center [752, 532] width 90 height 26
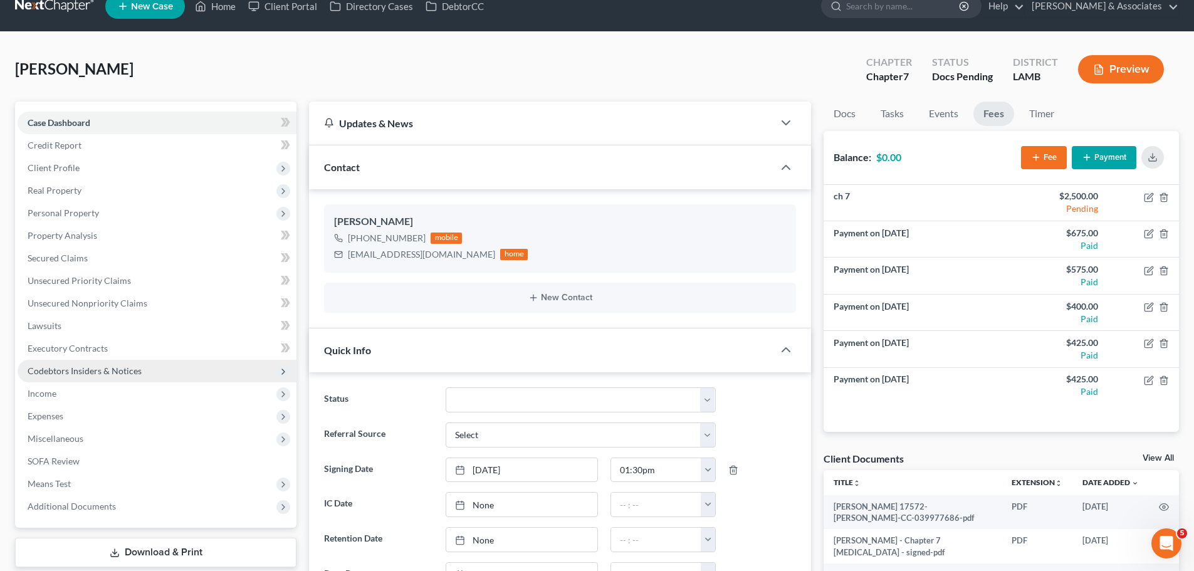
scroll to position [0, 0]
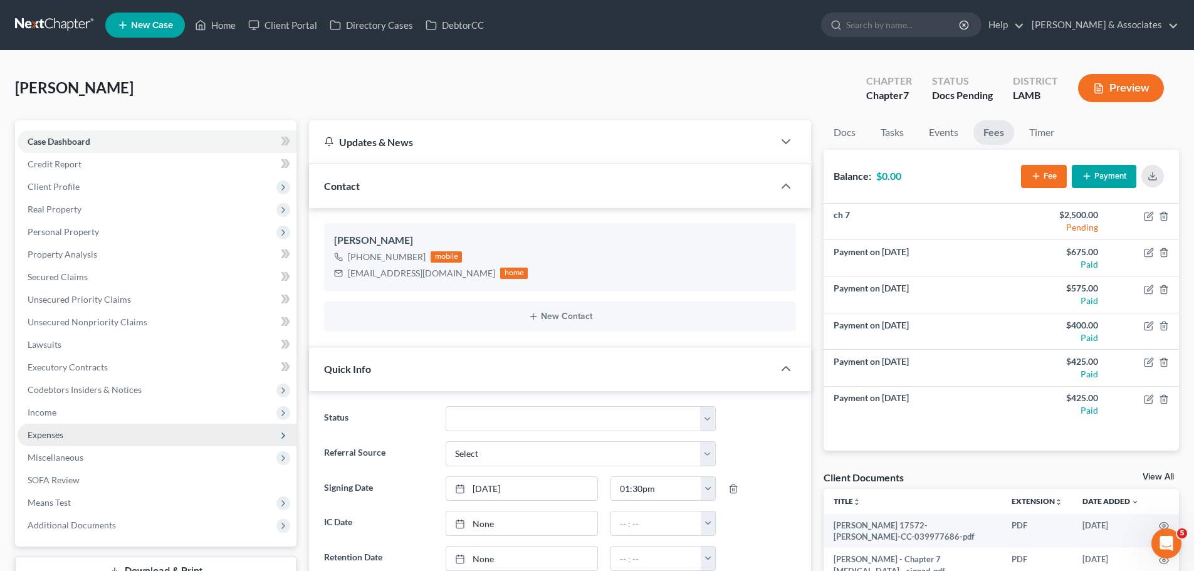
click at [51, 435] on span "Expenses" at bounding box center [46, 435] width 36 height 11
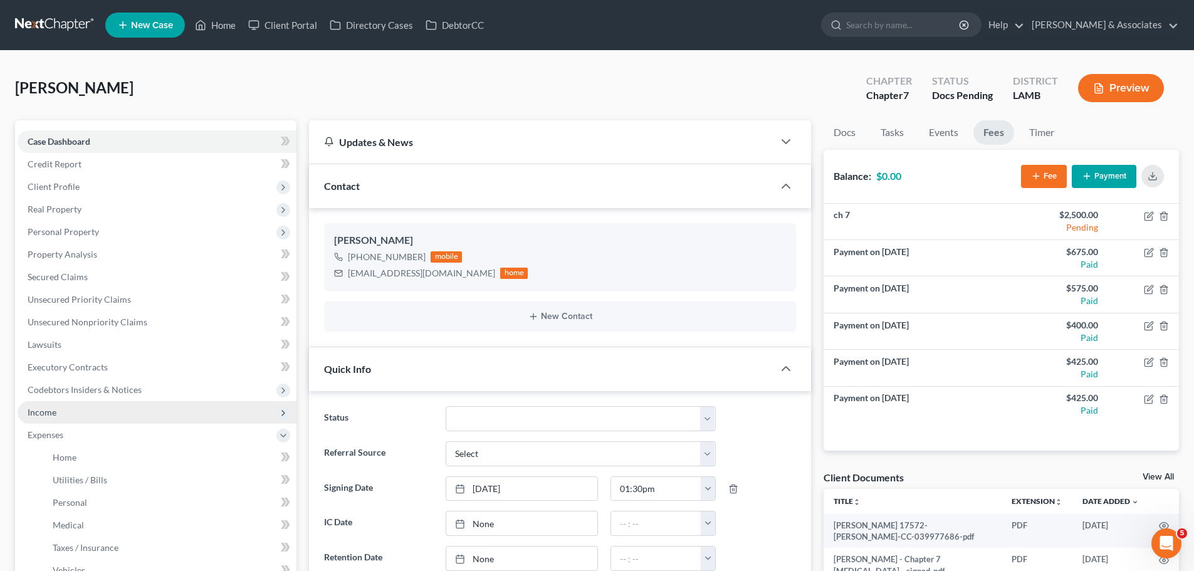
click at [63, 415] on span "Income" at bounding box center [157, 412] width 279 height 23
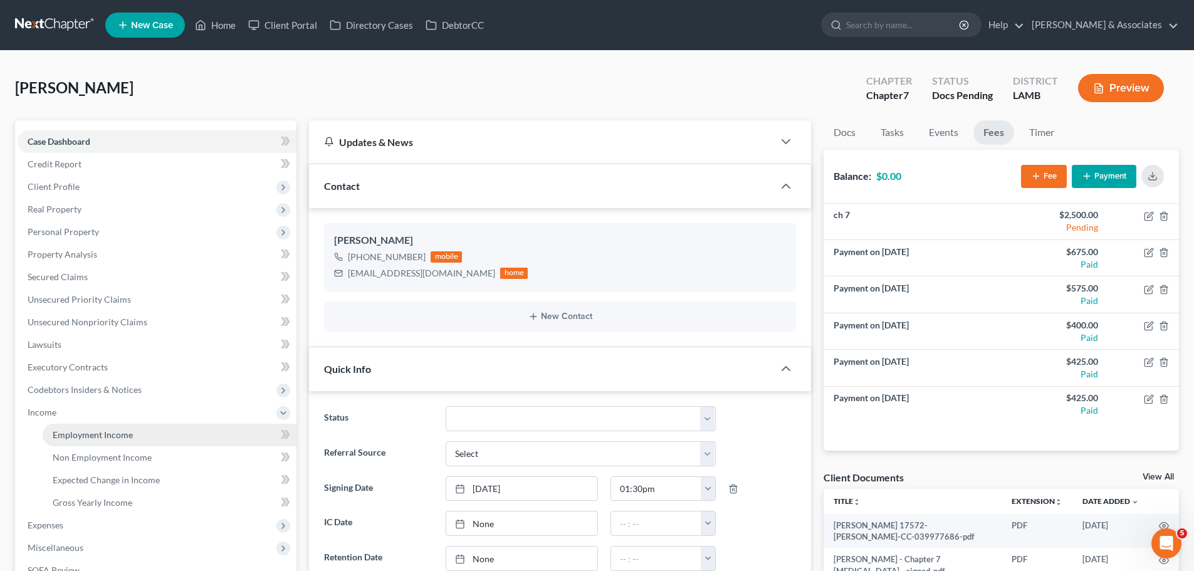
click at [116, 434] on span "Employment Income" at bounding box center [93, 435] width 80 height 11
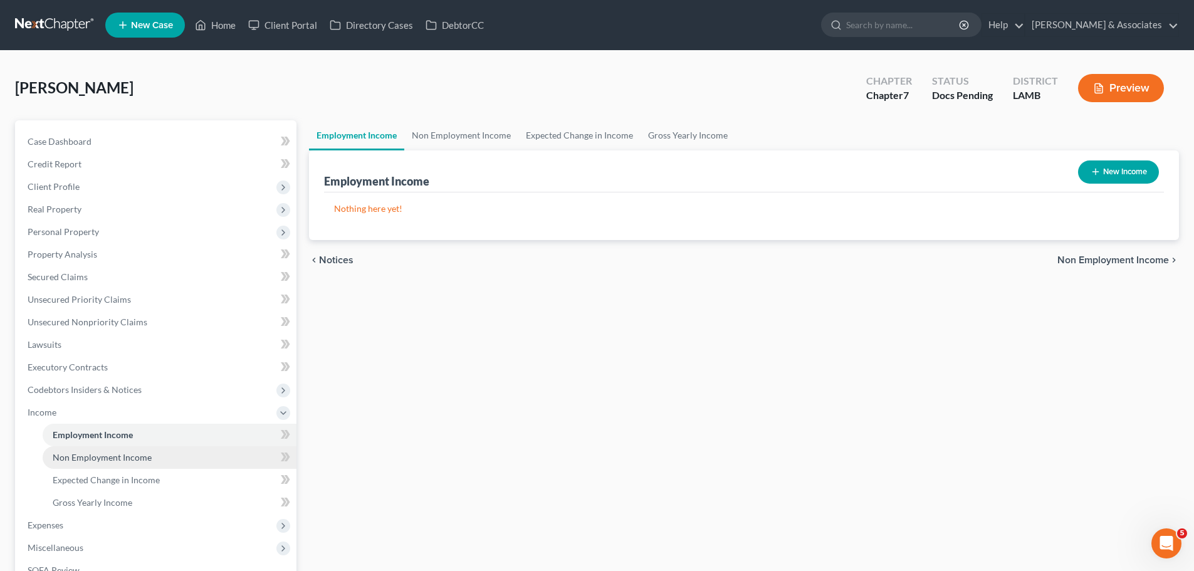
click at [92, 460] on span "Non Employment Income" at bounding box center [102, 457] width 99 height 11
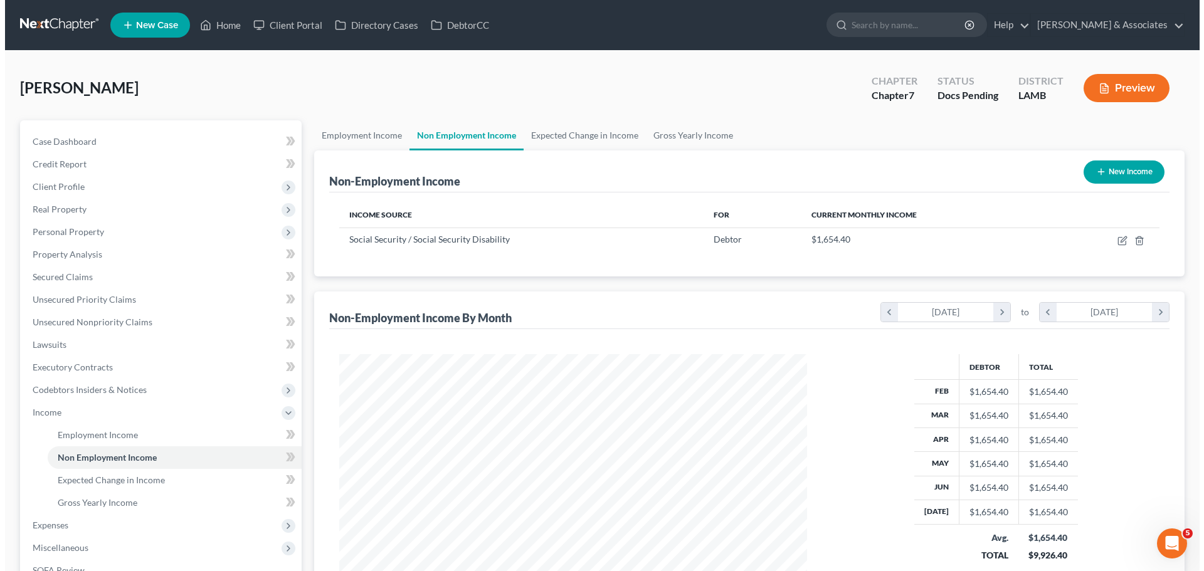
scroll to position [234, 493]
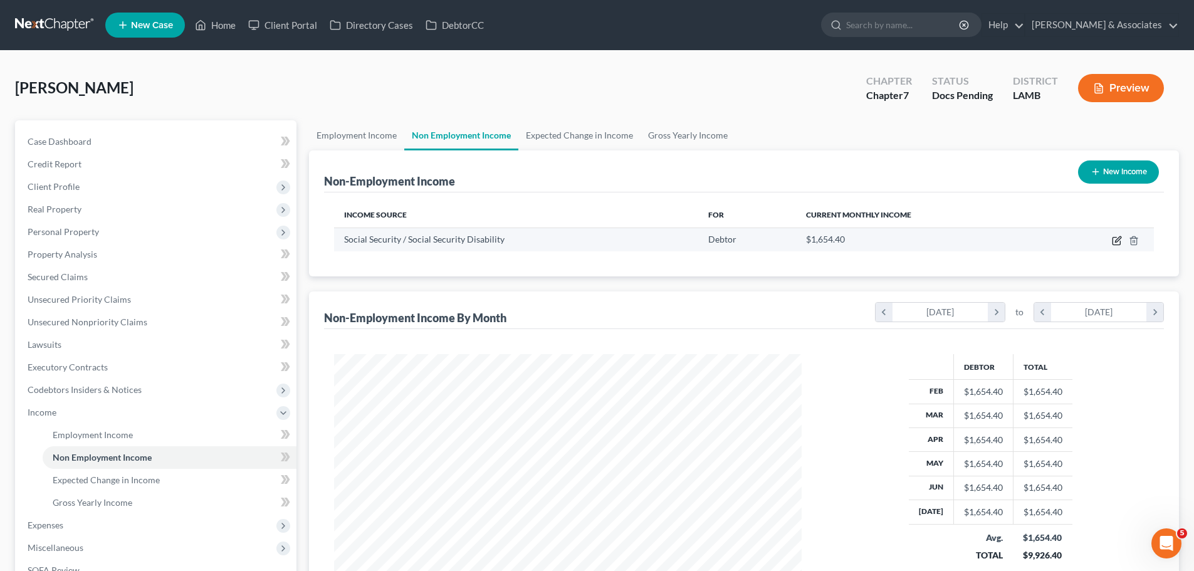
click at [1115, 242] on icon "button" at bounding box center [1117, 241] width 10 height 10
select select "4"
select select "0"
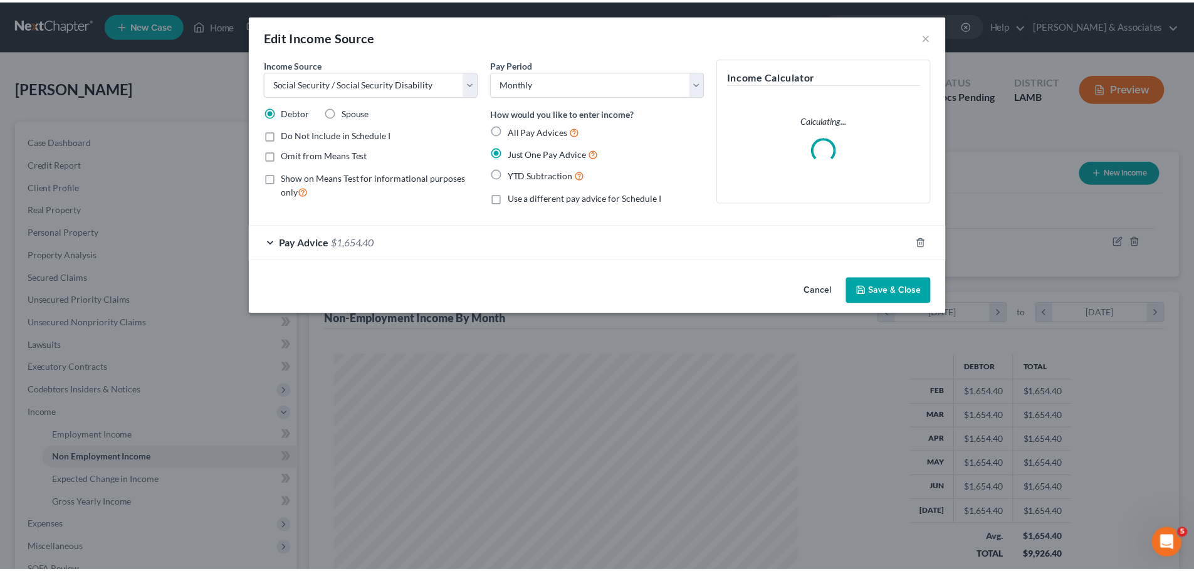
scroll to position [236, 497]
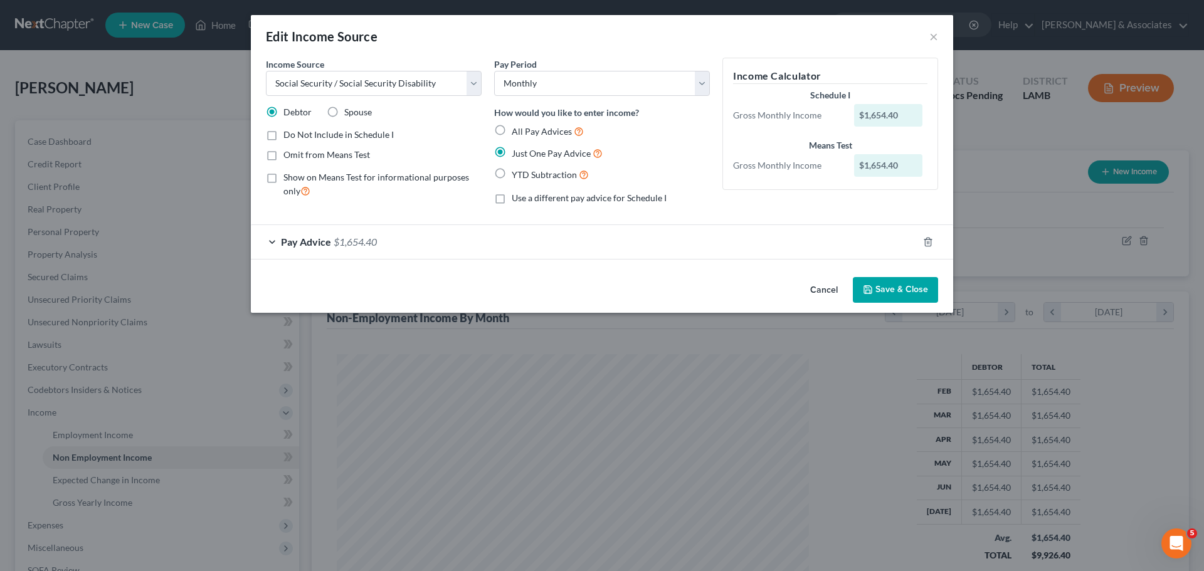
click at [925, 297] on button "Save & Close" at bounding box center [895, 290] width 85 height 26
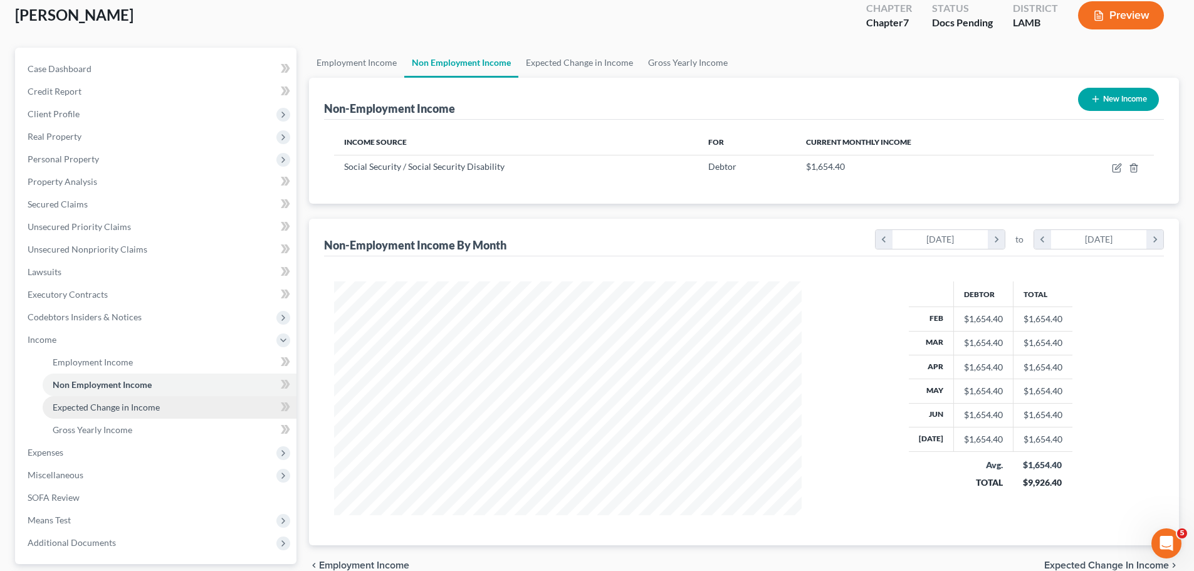
scroll to position [153, 0]
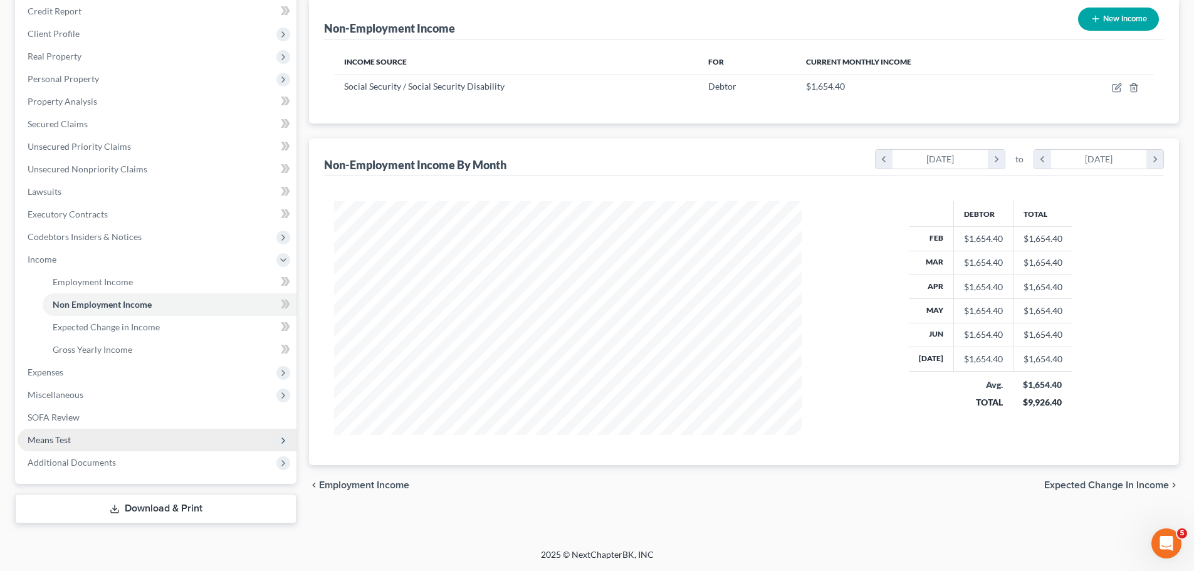
click at [122, 449] on span "Means Test" at bounding box center [157, 440] width 279 height 23
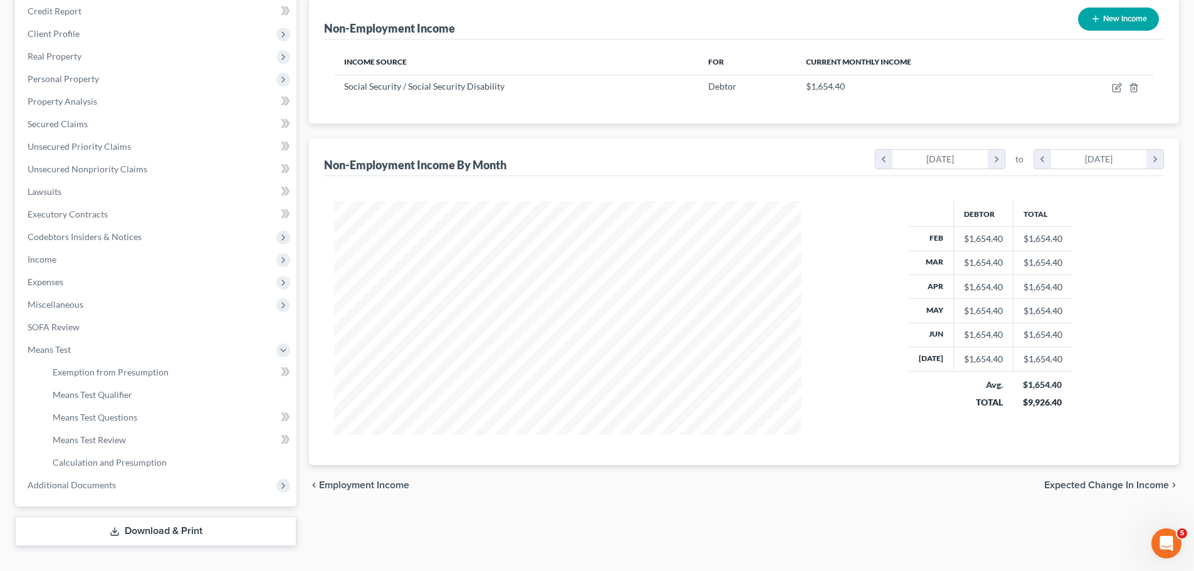
click at [394, 535] on div "Employment Income Non Employment Income Expected Change in Income Gross Yearly …" at bounding box center [744, 256] width 883 height 579
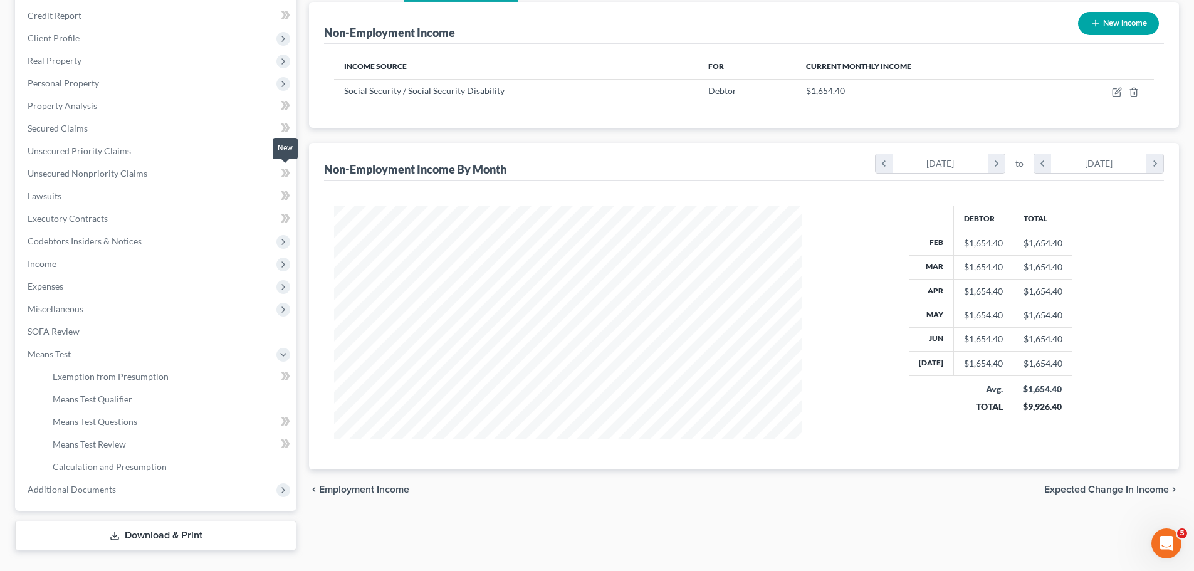
scroll to position [0, 0]
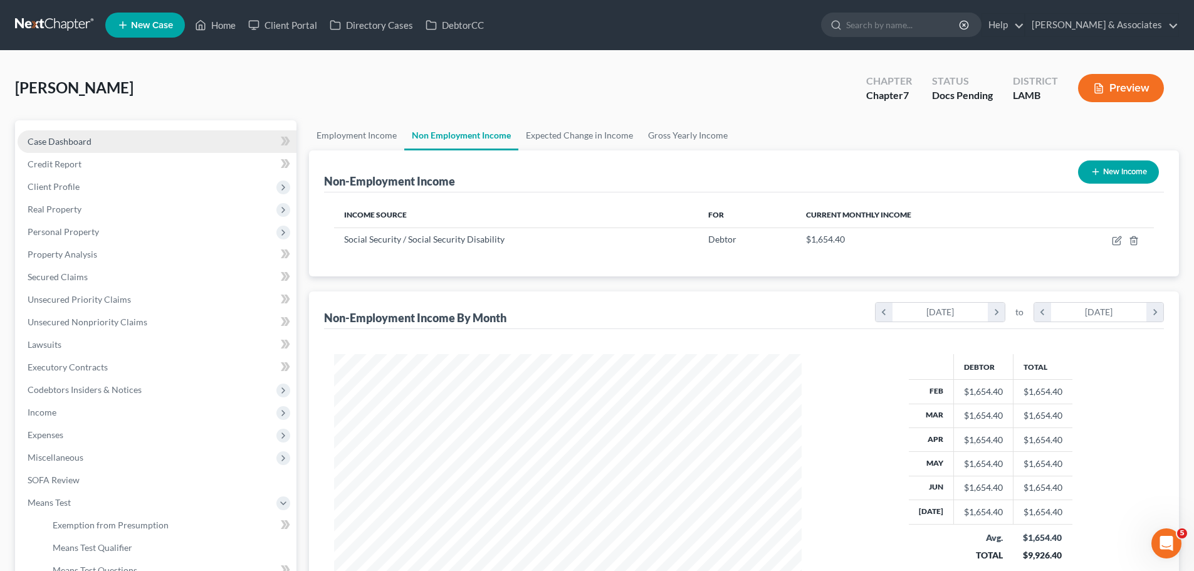
click at [133, 140] on link "Case Dashboard" at bounding box center [157, 141] width 279 height 23
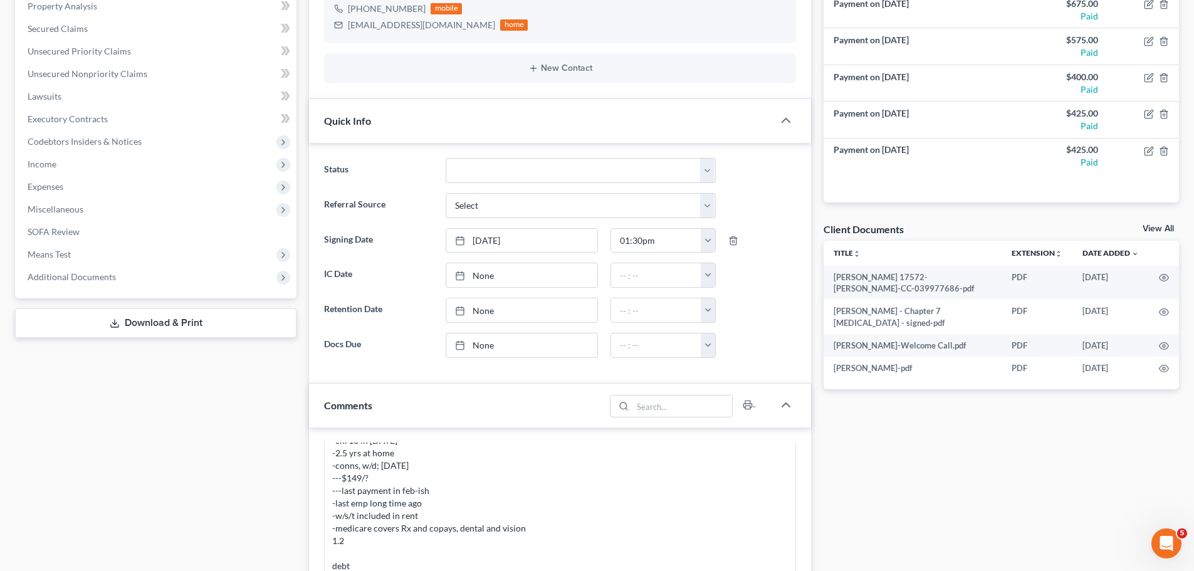
scroll to position [439, 0]
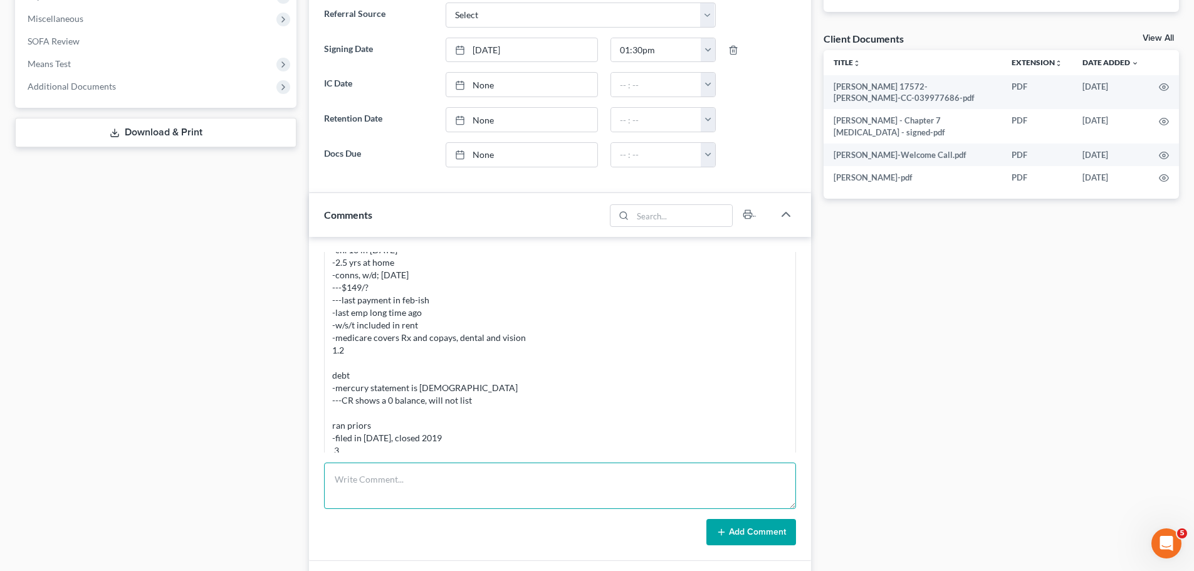
click at [443, 495] on textarea at bounding box center [560, 486] width 472 height 46
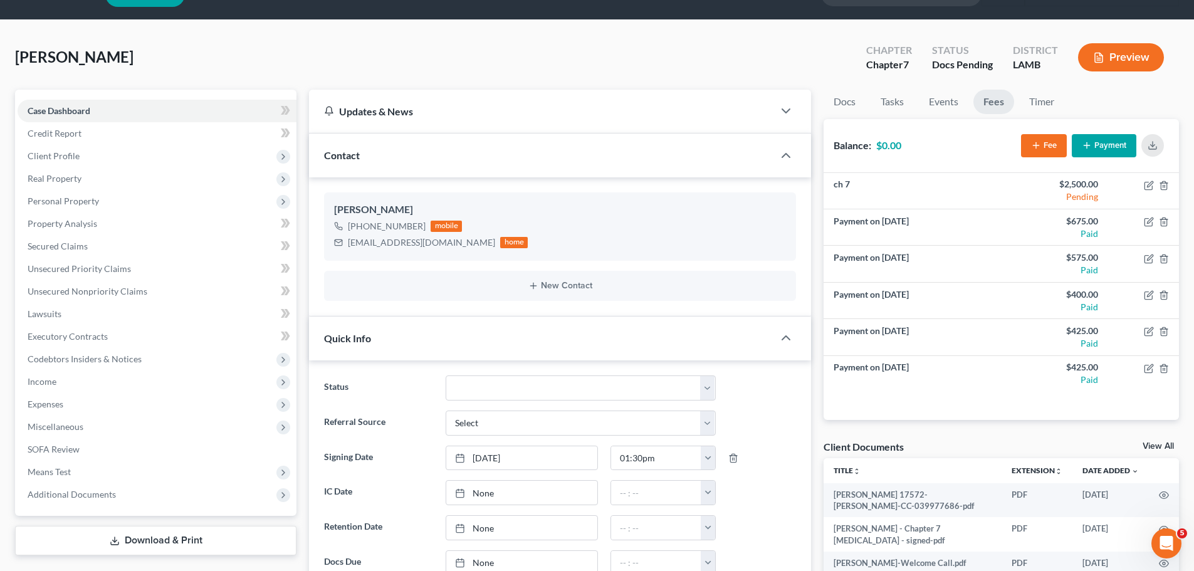
scroll to position [0, 0]
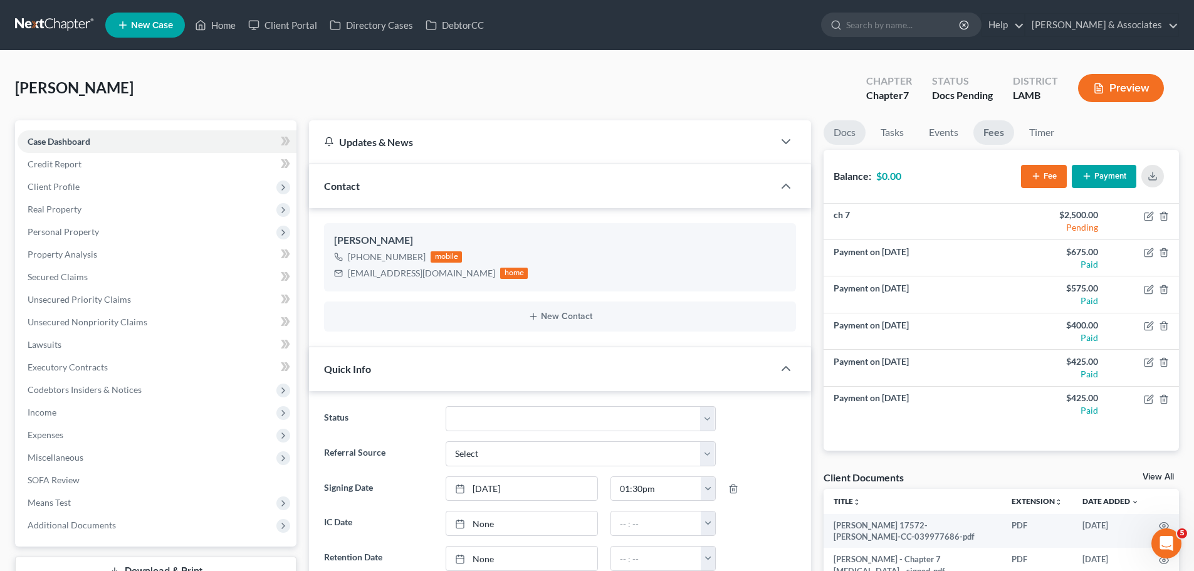
click at [843, 131] on link "Docs" at bounding box center [845, 132] width 42 height 24
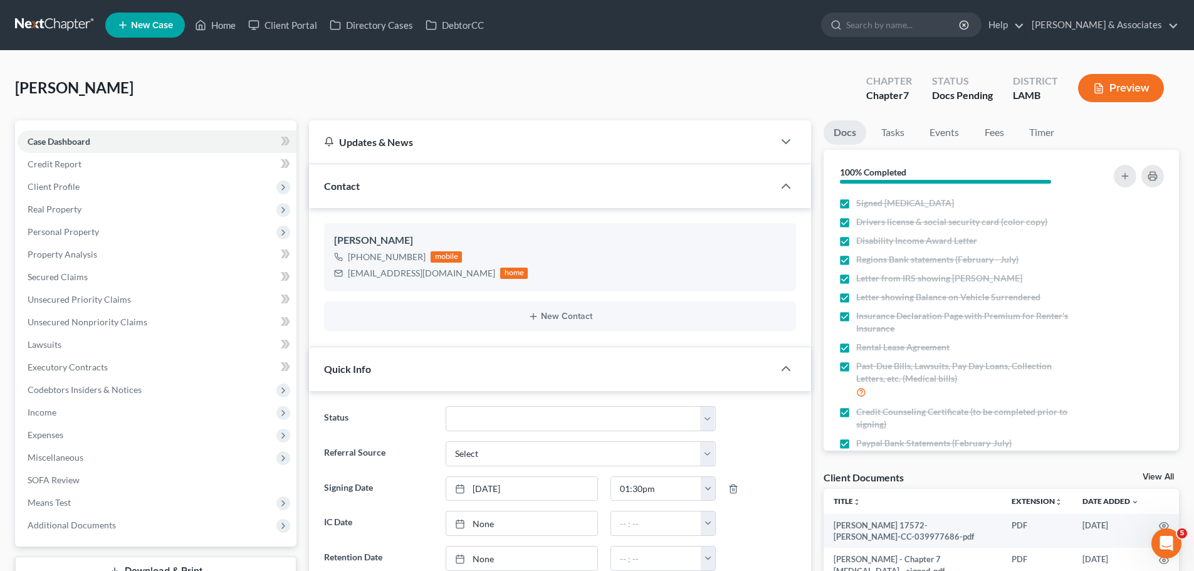
click at [15, 24] on link at bounding box center [55, 25] width 80 height 23
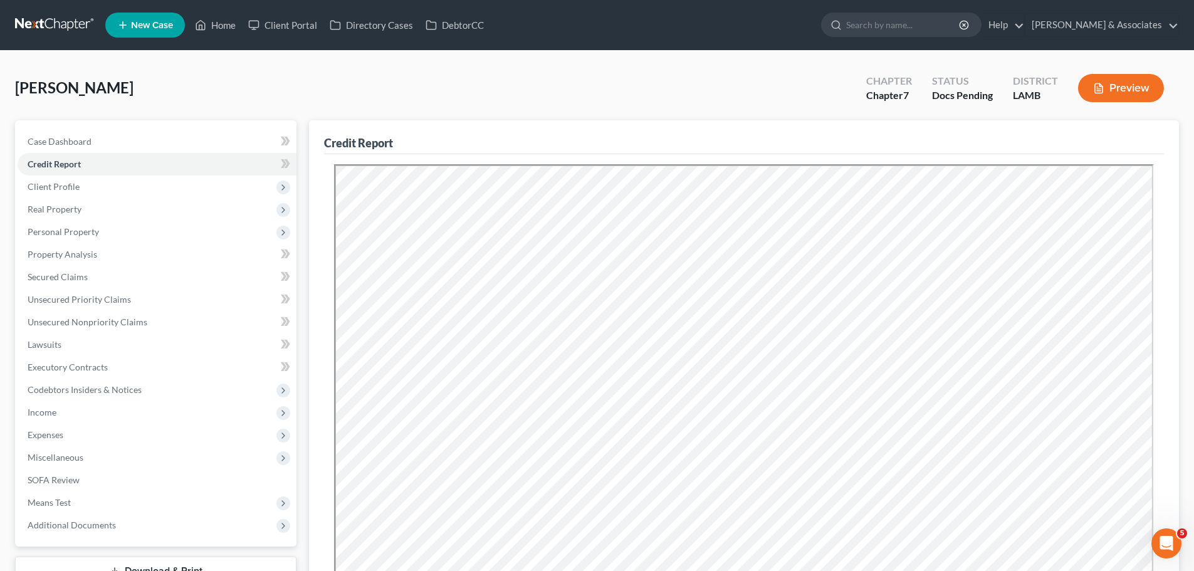
drag, startPoint x: 80, startPoint y: 20, endPoint x: 102, endPoint y: 8, distance: 25.5
click at [80, 19] on link at bounding box center [55, 25] width 80 height 23
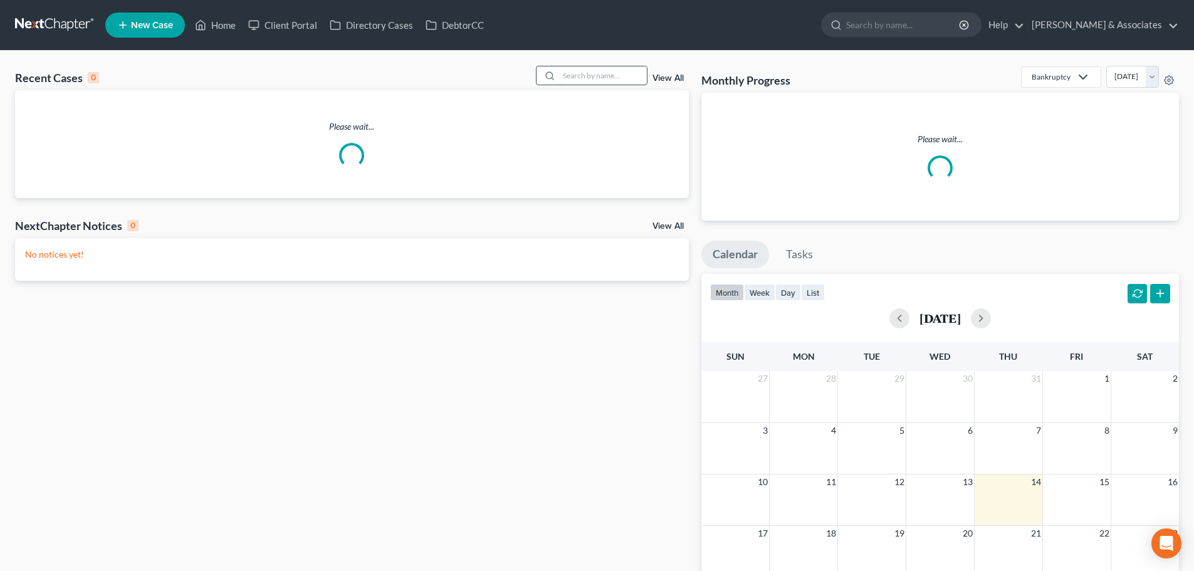
click at [598, 68] on input "search" at bounding box center [603, 75] width 88 height 18
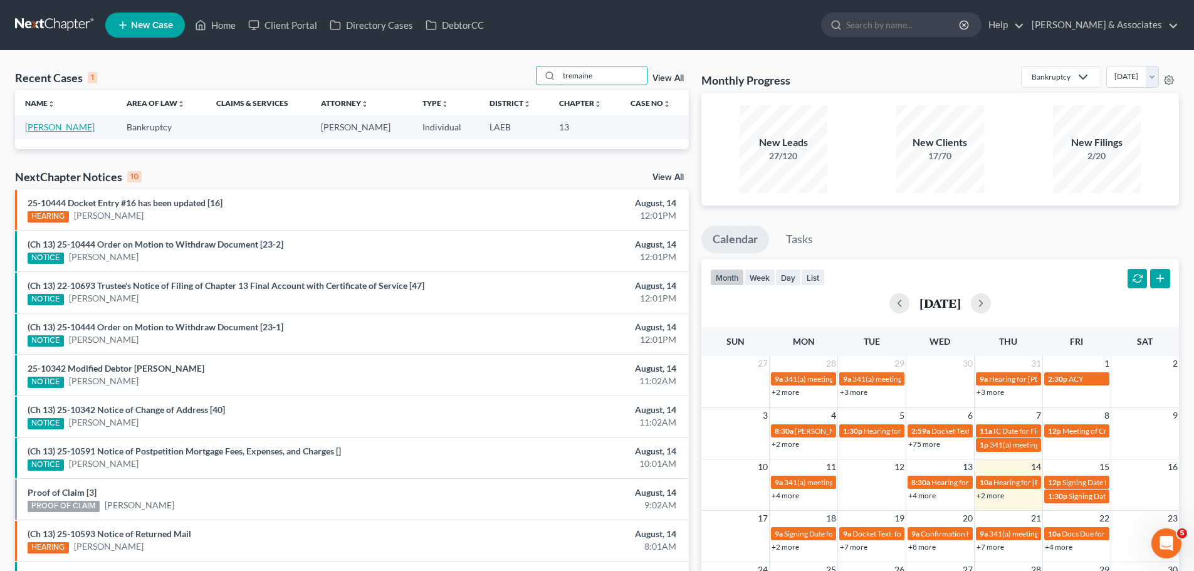
type input "tremaine"
click at [66, 124] on link "[PERSON_NAME]" at bounding box center [60, 127] width 70 height 11
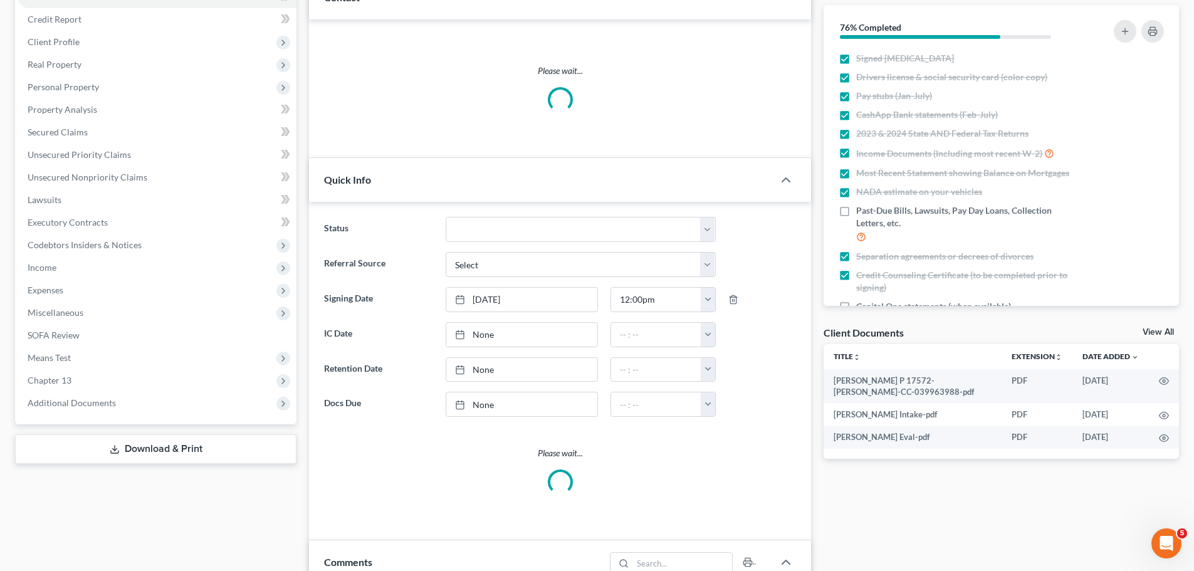
scroll to position [1166, 0]
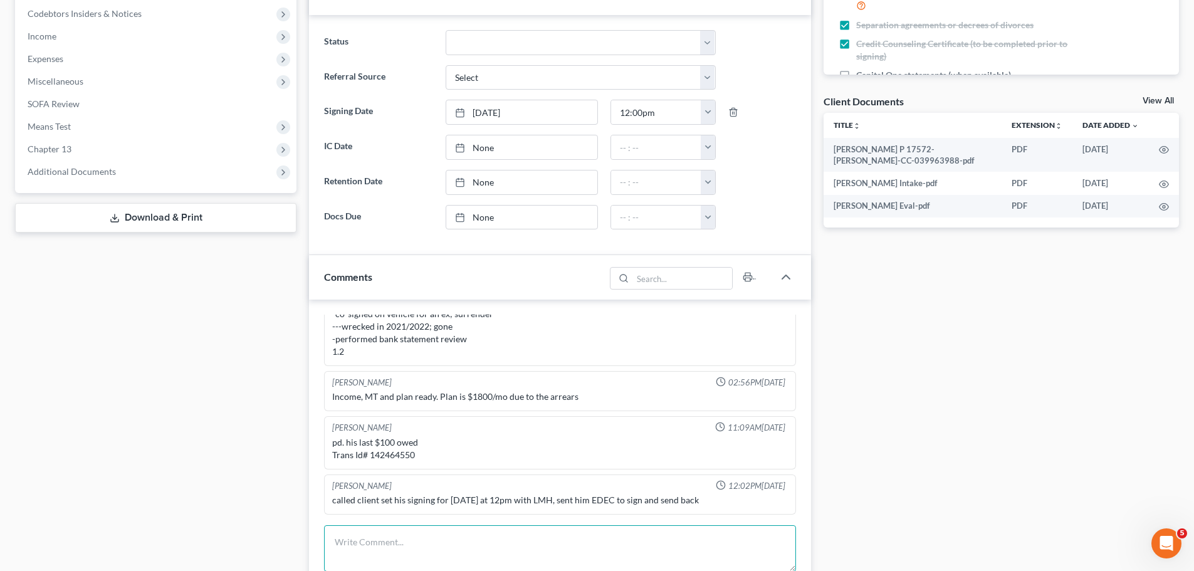
click at [509, 547] on textarea at bounding box center [560, 548] width 472 height 46
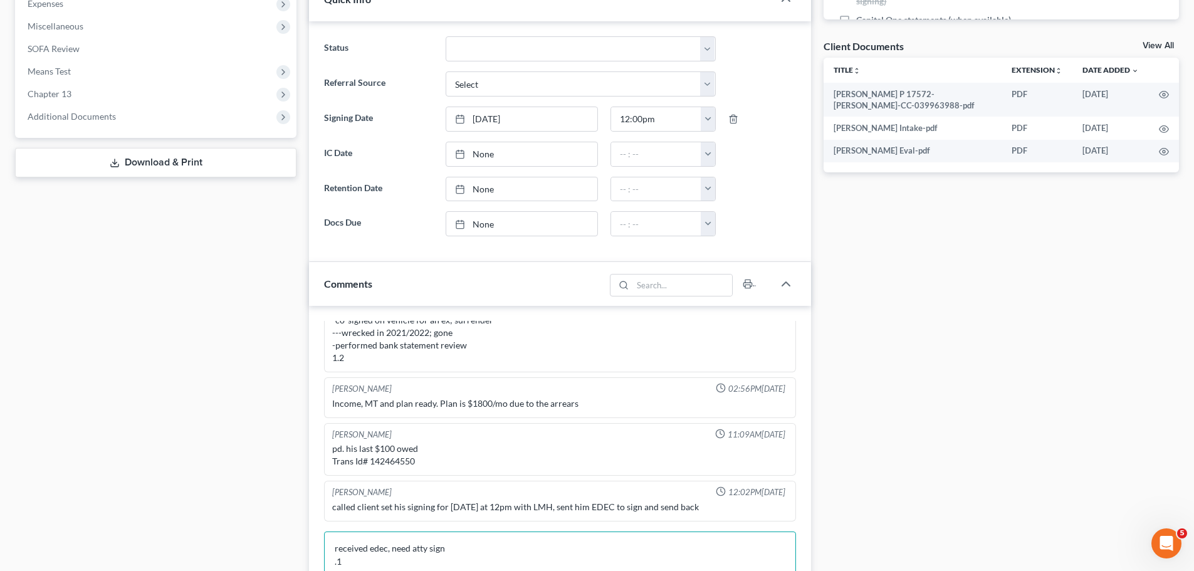
scroll to position [678, 0]
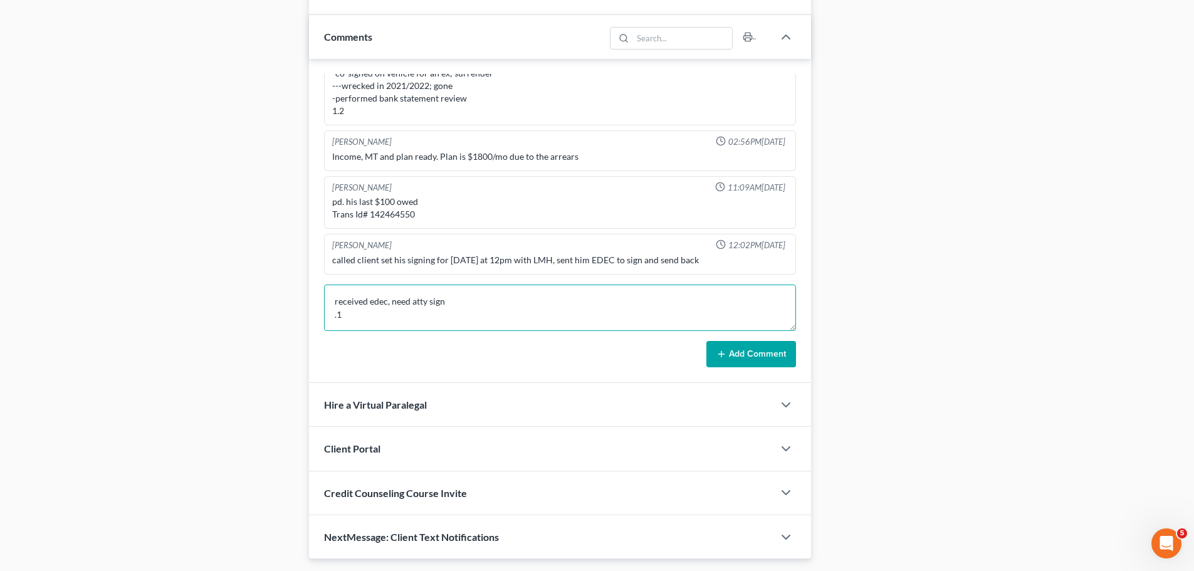
type textarea "received edec, need atty sign .1"
click at [730, 356] on button "Add Comment" at bounding box center [752, 354] width 90 height 26
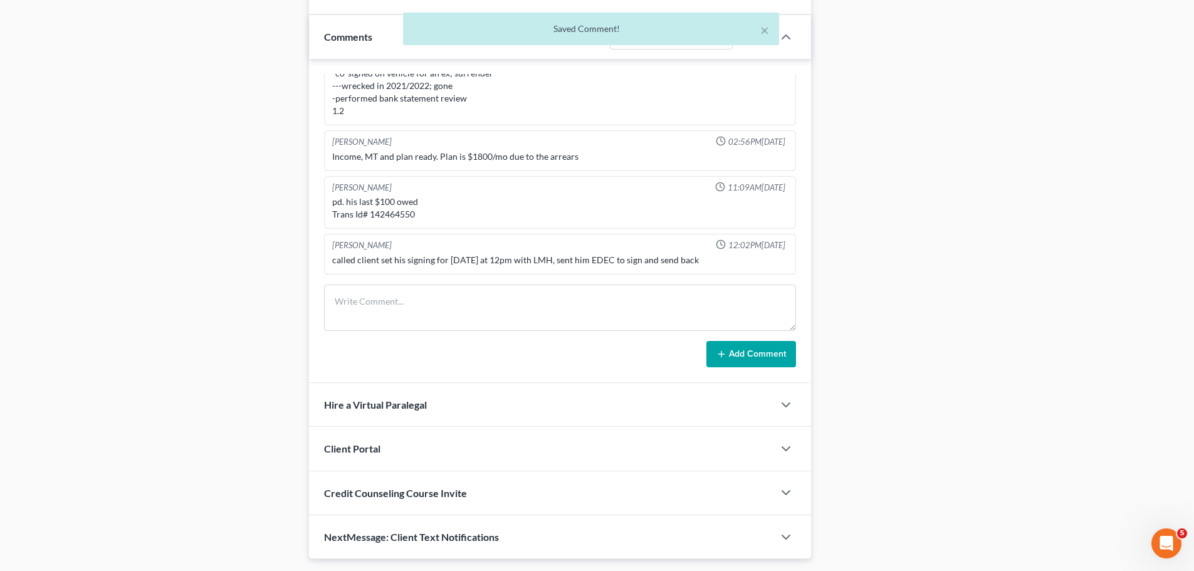
scroll to position [1225, 0]
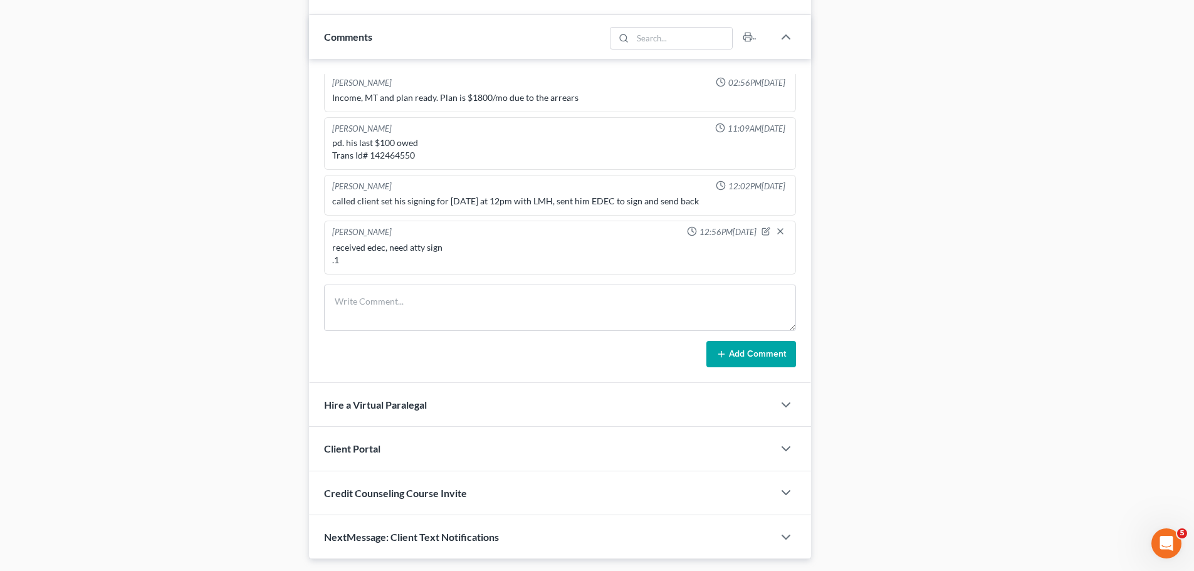
click at [161, 182] on div "Case Dashboard Payments Invoices Payments Payments Credit Report Client Profile" at bounding box center [156, 1] width 294 height 1118
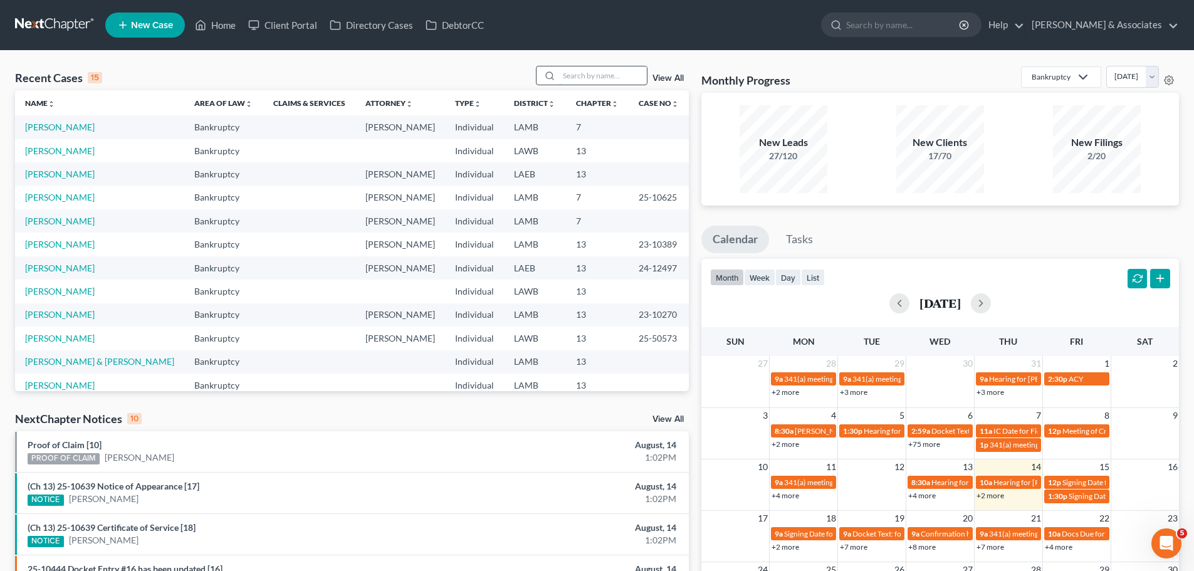
click at [606, 79] on input "search" at bounding box center [603, 75] width 88 height 18
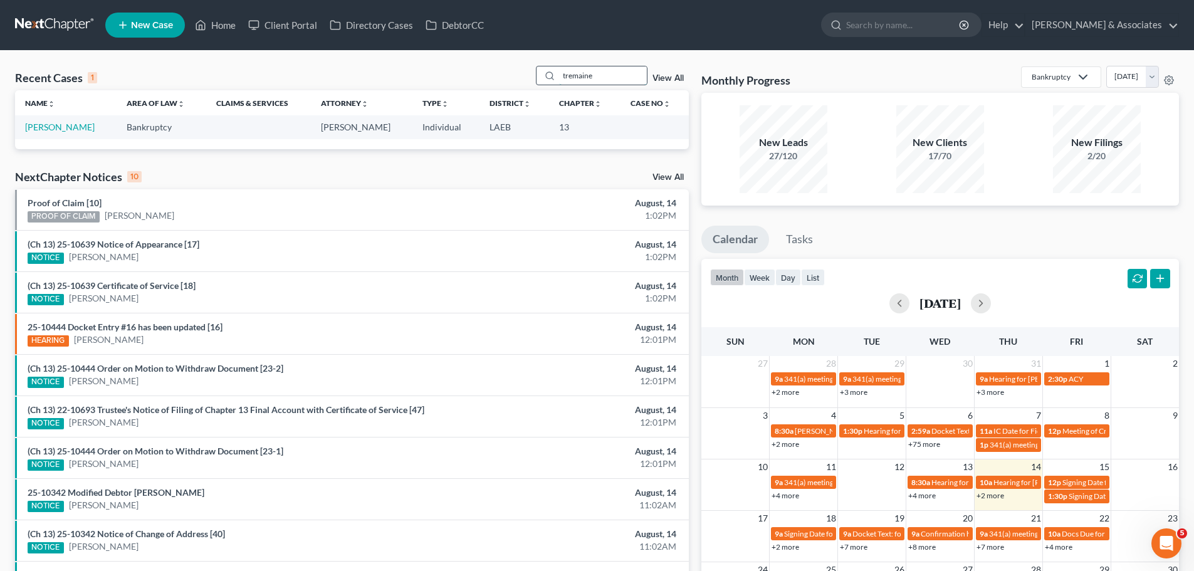
click at [612, 74] on input "tremaine" at bounding box center [603, 75] width 88 height 18
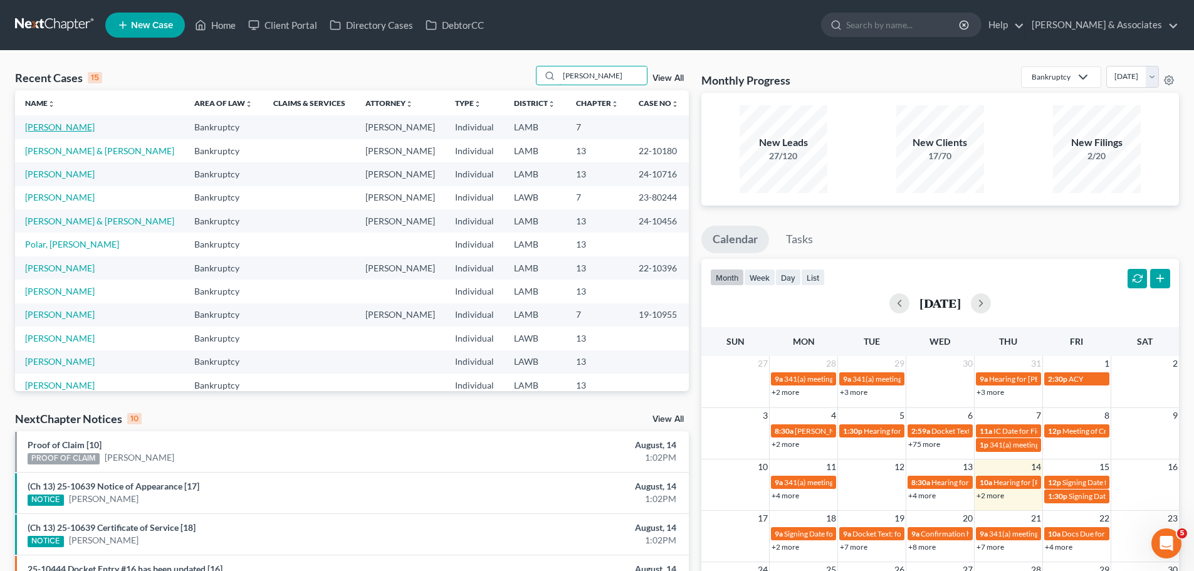
type input "[PERSON_NAME]"
click at [75, 129] on link "[PERSON_NAME]" at bounding box center [60, 127] width 70 height 11
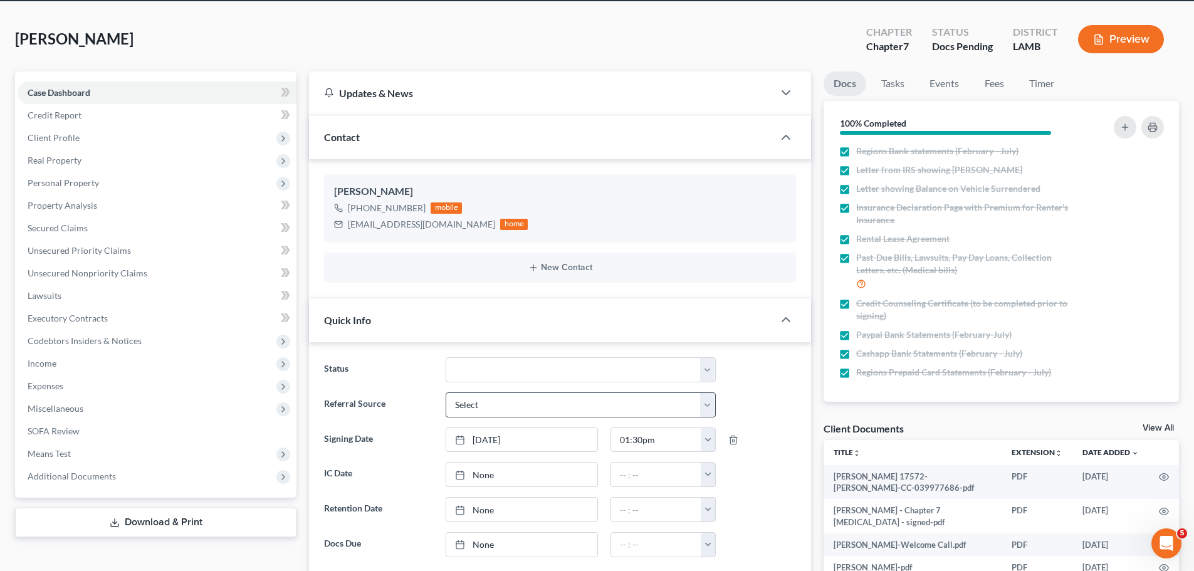
scroll to position [63, 0]
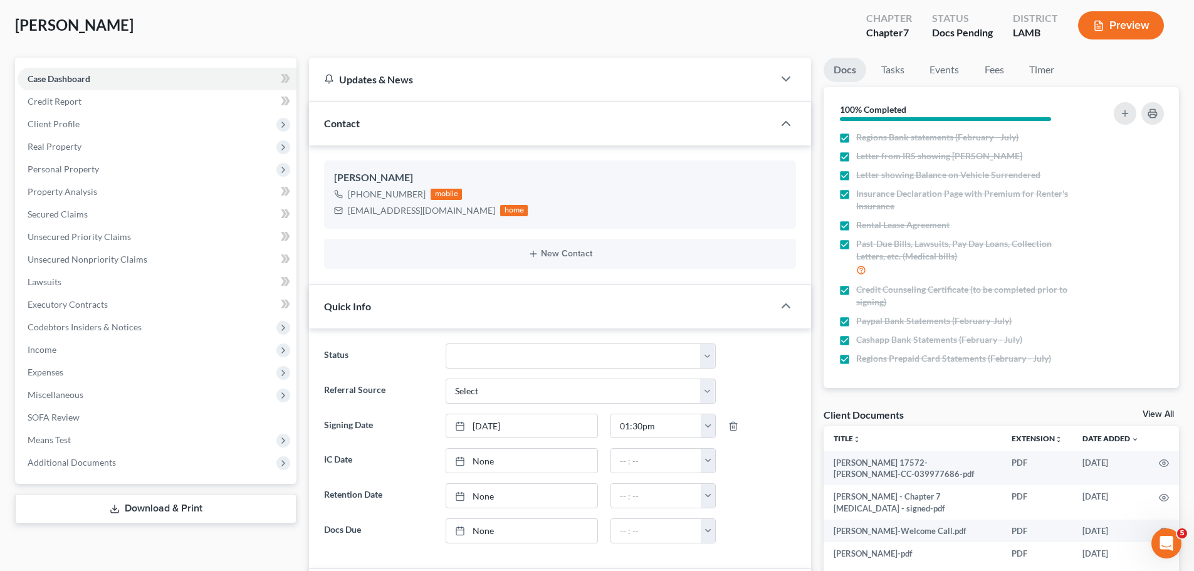
click at [196, 514] on link "Download & Print" at bounding box center [156, 508] width 282 height 29
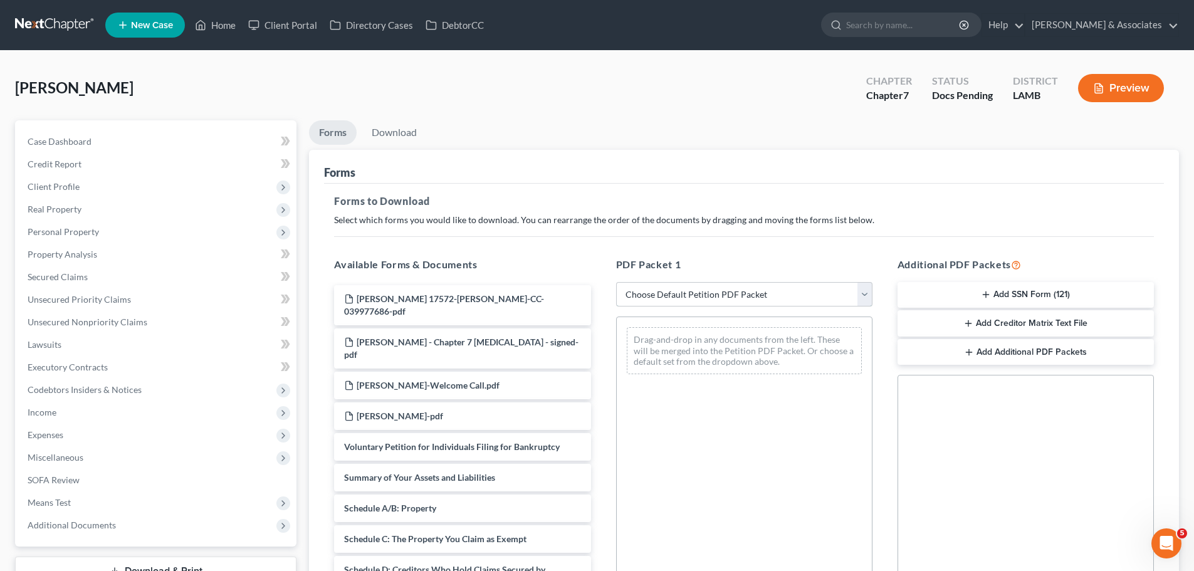
click at [786, 295] on select "Choose Default Petition PDF Packet Complete Bankruptcy Petition (all forms and …" at bounding box center [744, 294] width 256 height 25
select select "0"
click at [616, 282] on select "Choose Default Petition PDF Packet Complete Bankruptcy Petition (all forms and …" at bounding box center [744, 294] width 256 height 25
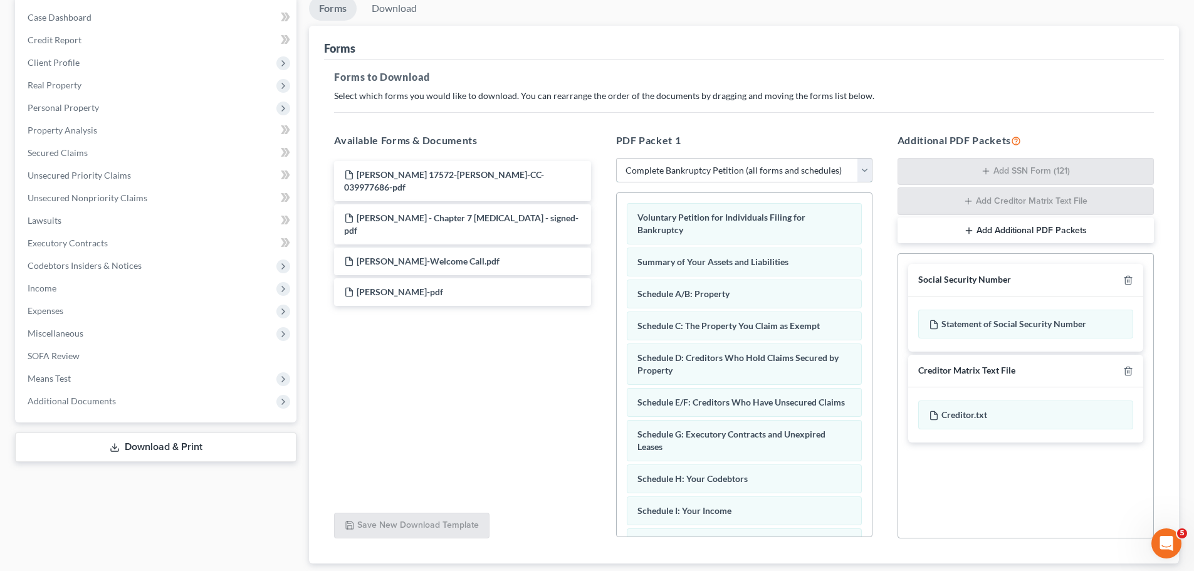
scroll to position [125, 0]
click at [1130, 369] on icon "button" at bounding box center [1129, 370] width 10 height 10
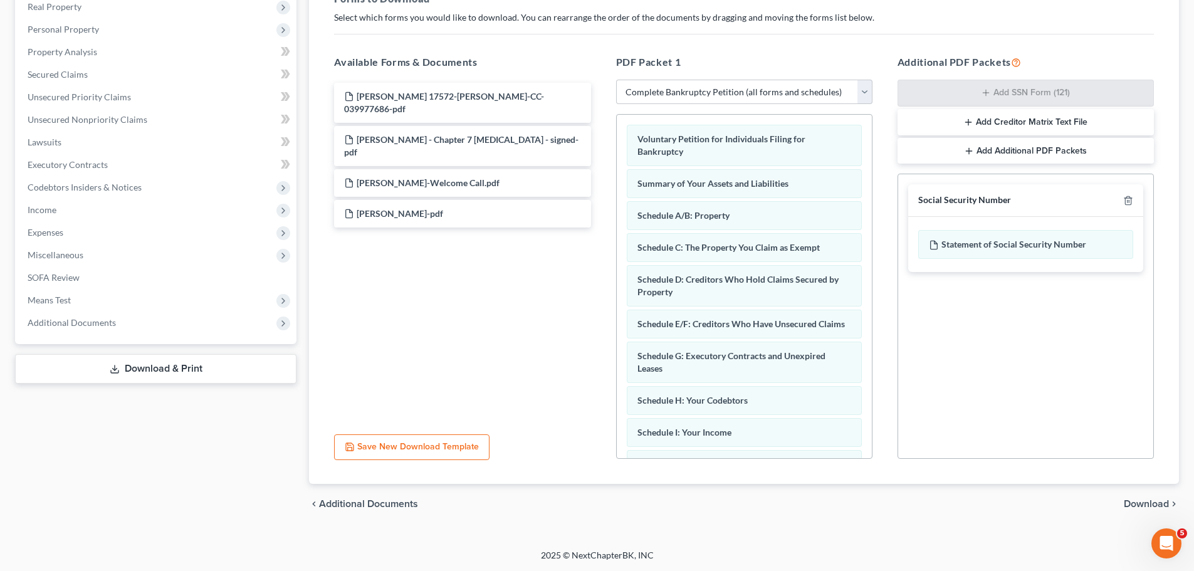
scroll to position [203, 0]
click at [1161, 505] on span "Download" at bounding box center [1146, 503] width 45 height 10
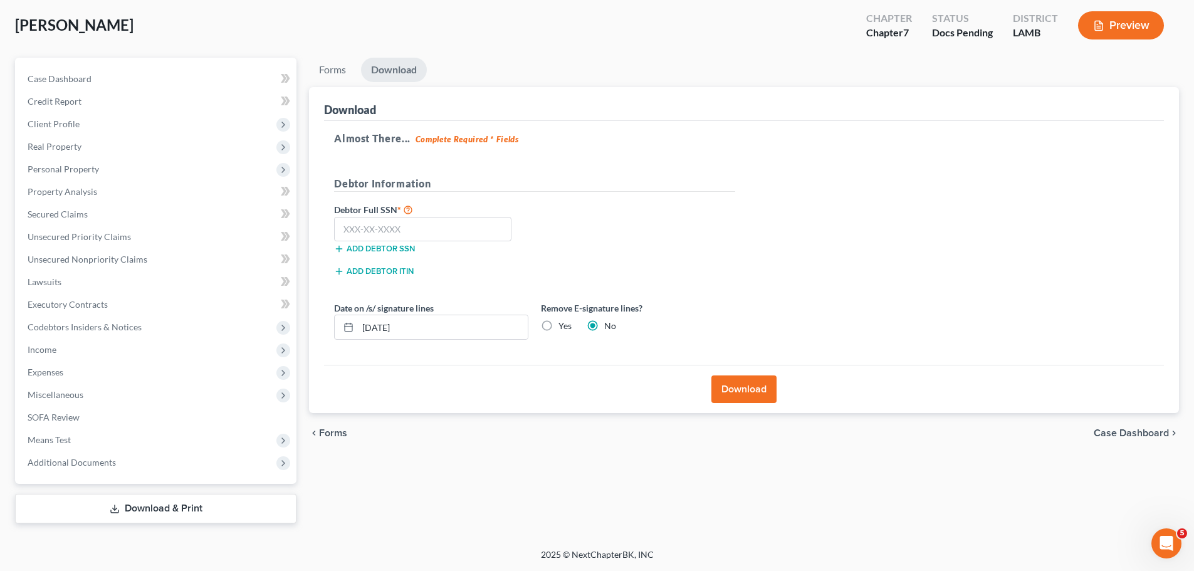
scroll to position [63, 0]
click at [473, 228] on input "text" at bounding box center [422, 229] width 177 height 25
type input "438-47-5790"
click at [559, 322] on label "Yes" at bounding box center [565, 326] width 13 height 13
click at [564, 322] on input "Yes" at bounding box center [568, 324] width 8 height 8
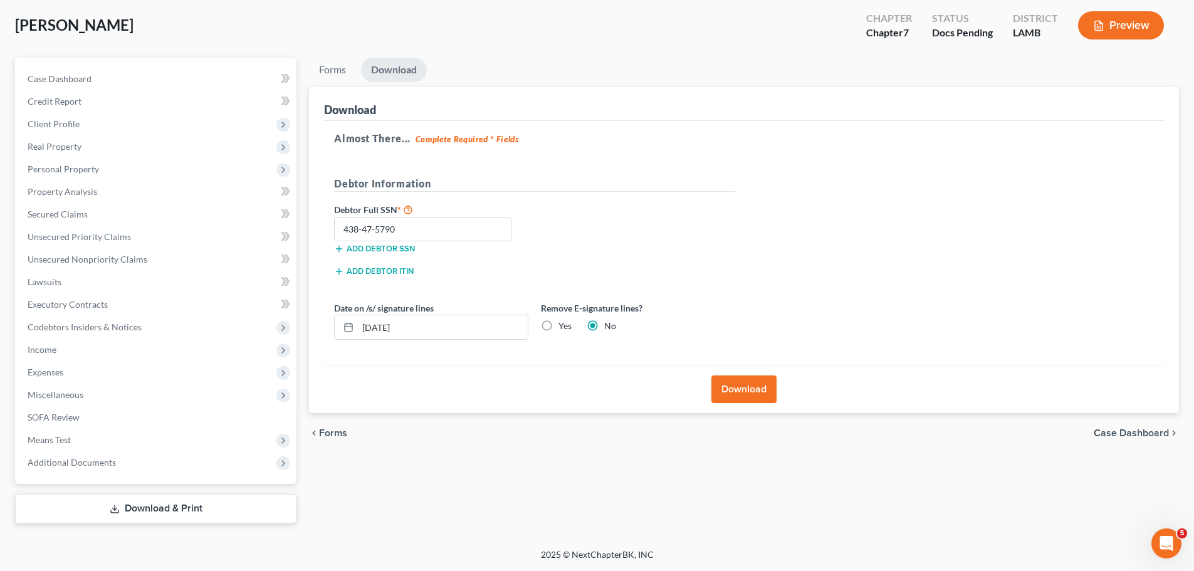
radio input "true"
radio input "false"
click at [739, 394] on button "Download" at bounding box center [744, 390] width 65 height 28
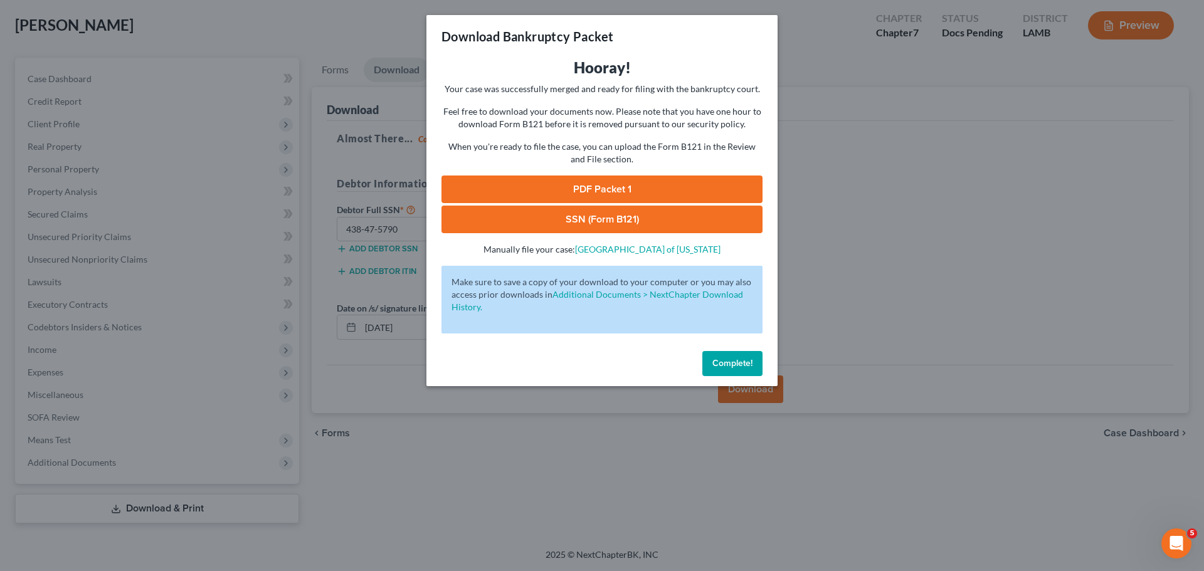
click at [517, 223] on link "SSN (Form B121)" at bounding box center [601, 220] width 321 height 28
click at [567, 191] on link "PDF Packet 1" at bounding box center [601, 190] width 321 height 28
click at [725, 359] on span "Complete!" at bounding box center [732, 363] width 40 height 11
